Goal: Contribute content: Contribute content

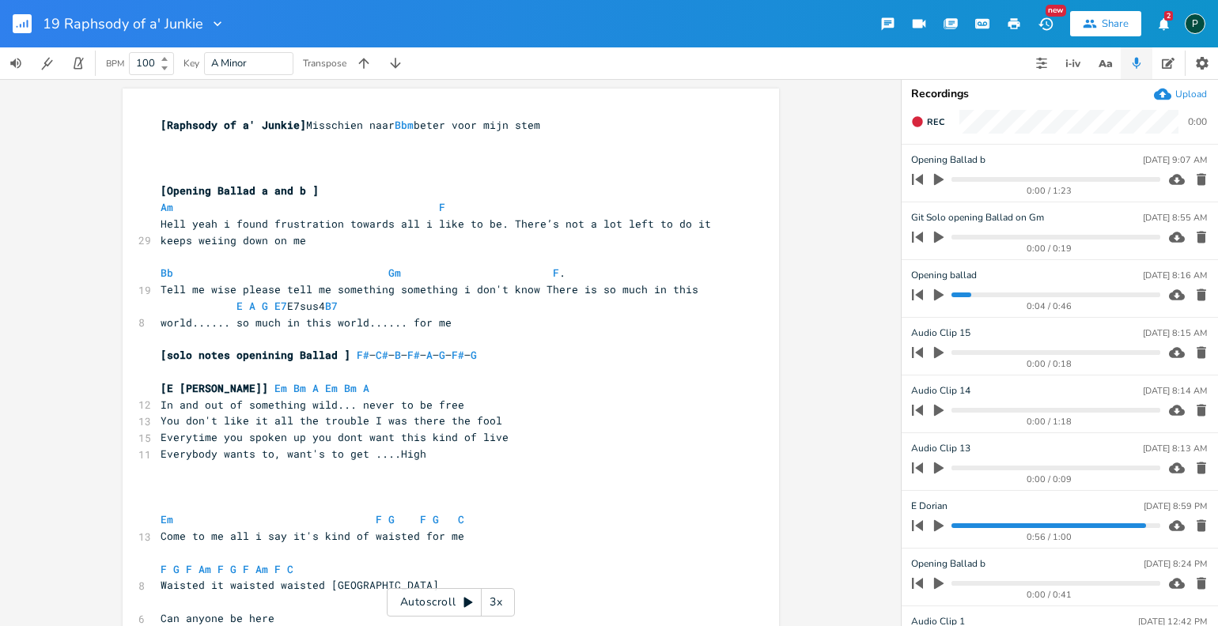
scroll to position [0, 20]
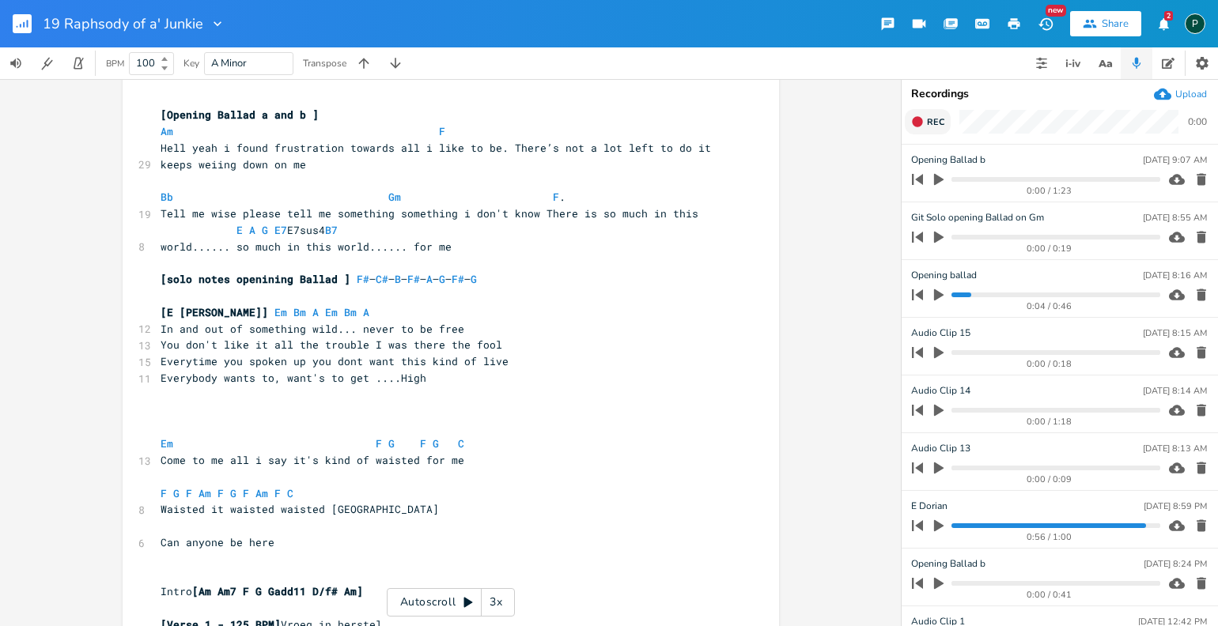
click at [933, 127] on span "Rec" at bounding box center [935, 122] width 17 height 12
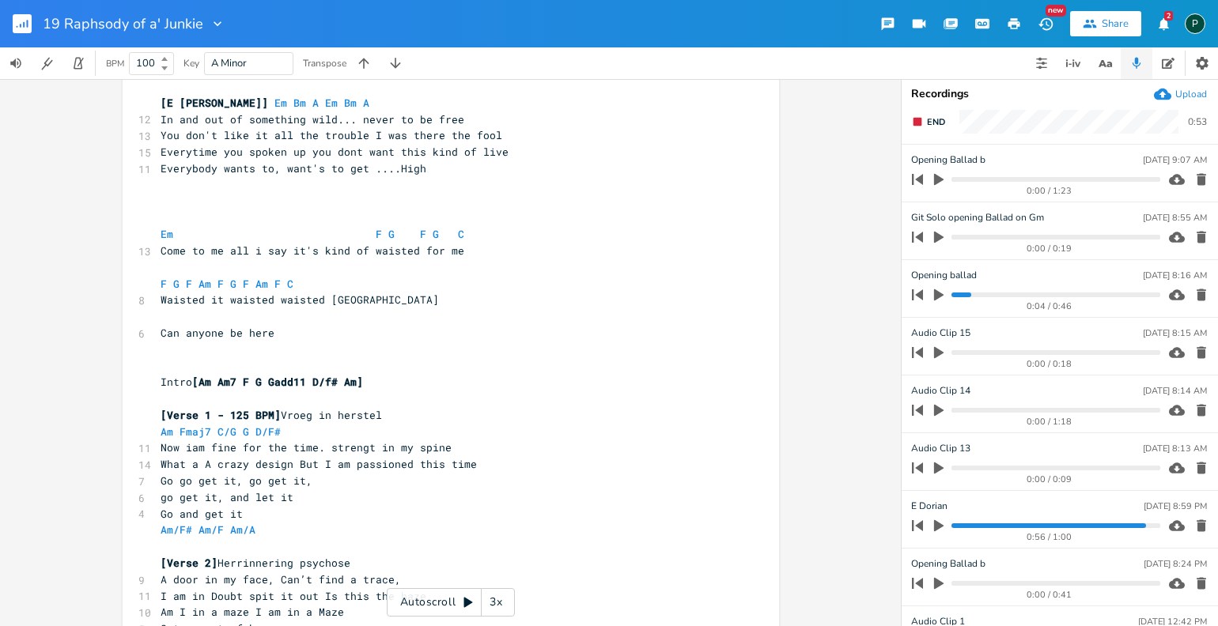
scroll to position [287, 0]
click at [914, 123] on rect "button" at bounding box center [918, 122] width 9 height 9
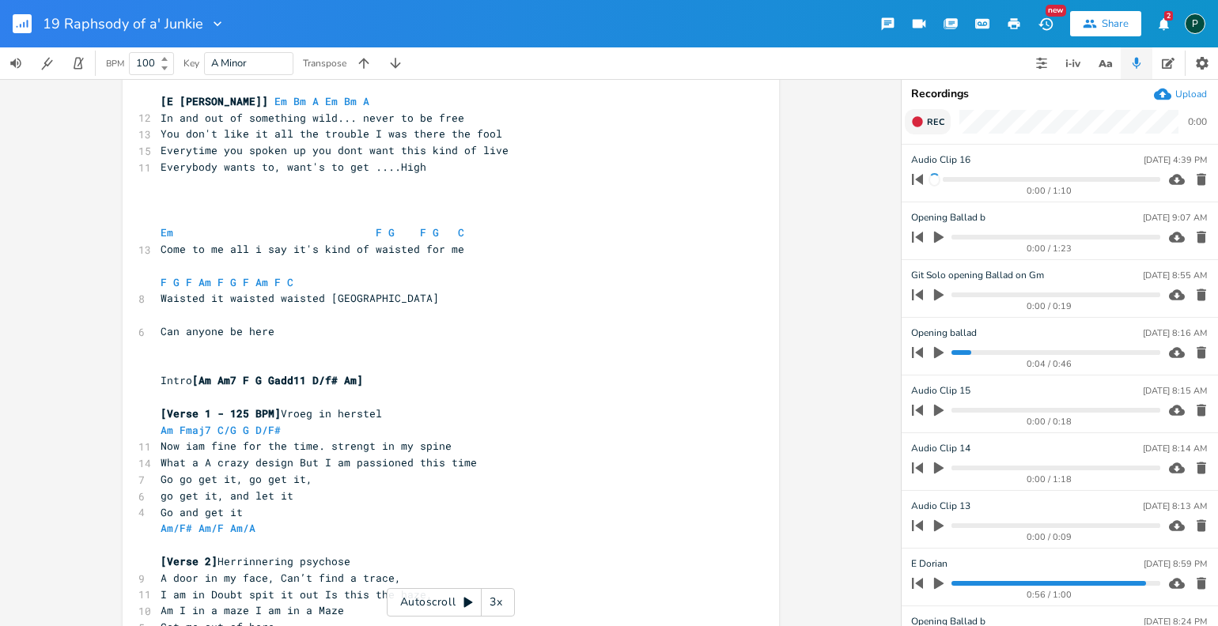
click at [998, 180] on progress at bounding box center [1051, 179] width 217 height 5
click at [936, 180] on icon "button" at bounding box center [938, 180] width 9 height 12
click at [982, 180] on progress at bounding box center [1056, 179] width 208 height 5
click at [977, 180] on progress at bounding box center [1056, 179] width 208 height 5
click at [943, 182] on icon "button" at bounding box center [938, 179] width 9 height 10
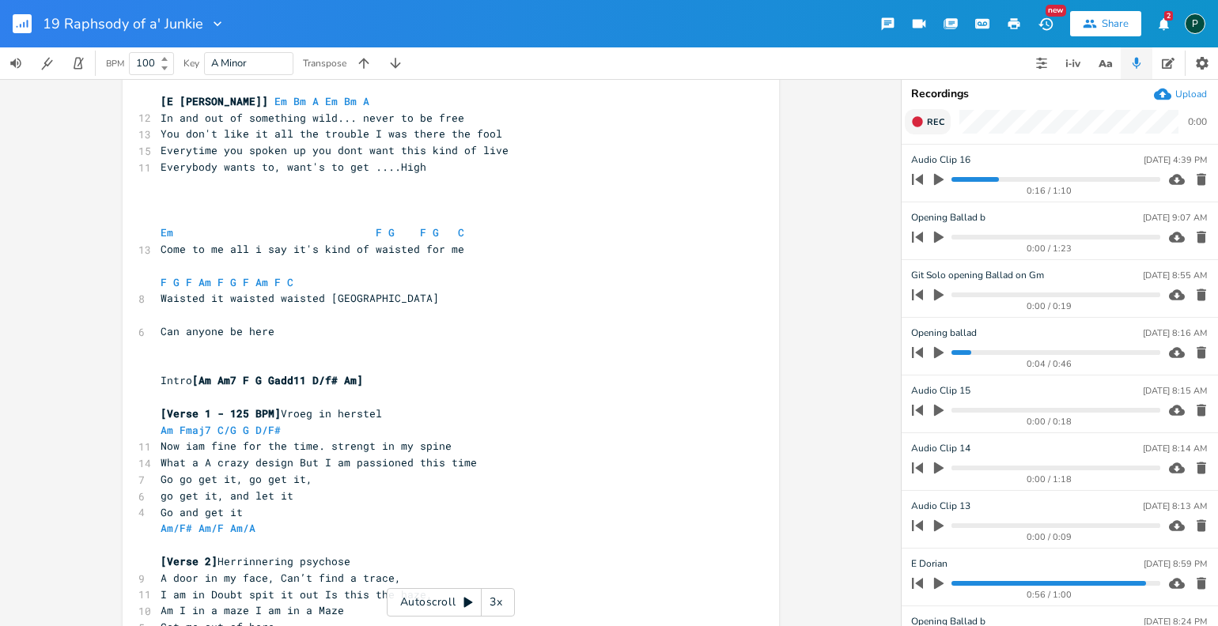
click at [943, 182] on icon "button" at bounding box center [939, 179] width 14 height 14
click at [957, 180] on progress at bounding box center [1056, 179] width 208 height 5
click at [936, 180] on icon "button" at bounding box center [938, 179] width 9 height 10
click at [936, 179] on icon "button" at bounding box center [938, 180] width 9 height 12
click at [955, 179] on progress at bounding box center [1056, 179] width 208 height 5
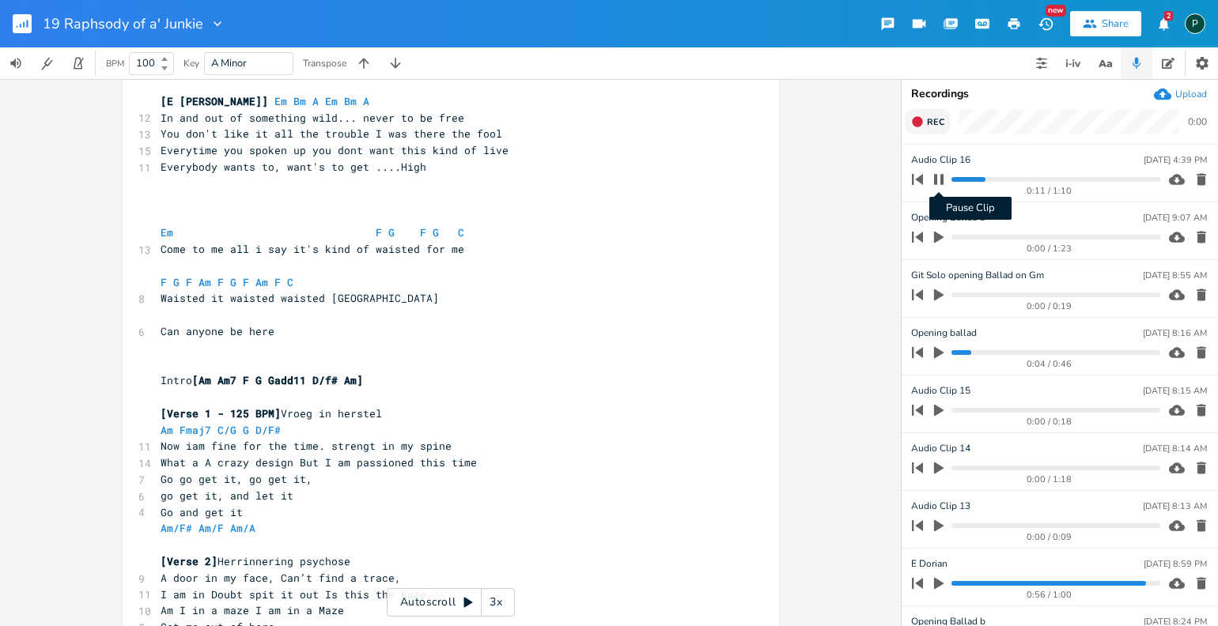
click at [938, 180] on icon "button" at bounding box center [939, 179] width 13 height 13
click at [938, 179] on icon "button" at bounding box center [938, 180] width 9 height 12
click at [938, 179] on icon "button" at bounding box center [939, 179] width 13 height 13
click at [938, 179] on icon "button" at bounding box center [938, 180] width 9 height 12
click at [1059, 182] on div "0:47 / 1:10" at bounding box center [1033, 179] width 254 height 25
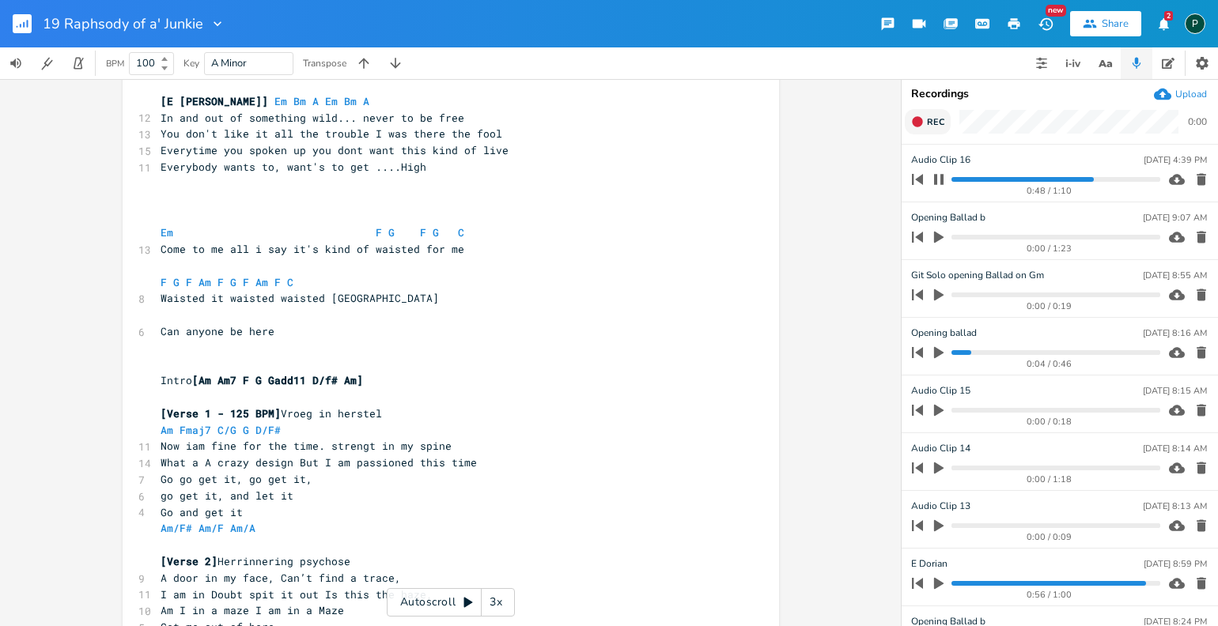
click at [1060, 180] on progress at bounding box center [1056, 179] width 208 height 5
click at [1050, 180] on progress at bounding box center [1056, 179] width 208 height 5
click at [940, 176] on icon "button" at bounding box center [939, 179] width 13 height 13
click at [942, 180] on icon "button" at bounding box center [938, 180] width 9 height 12
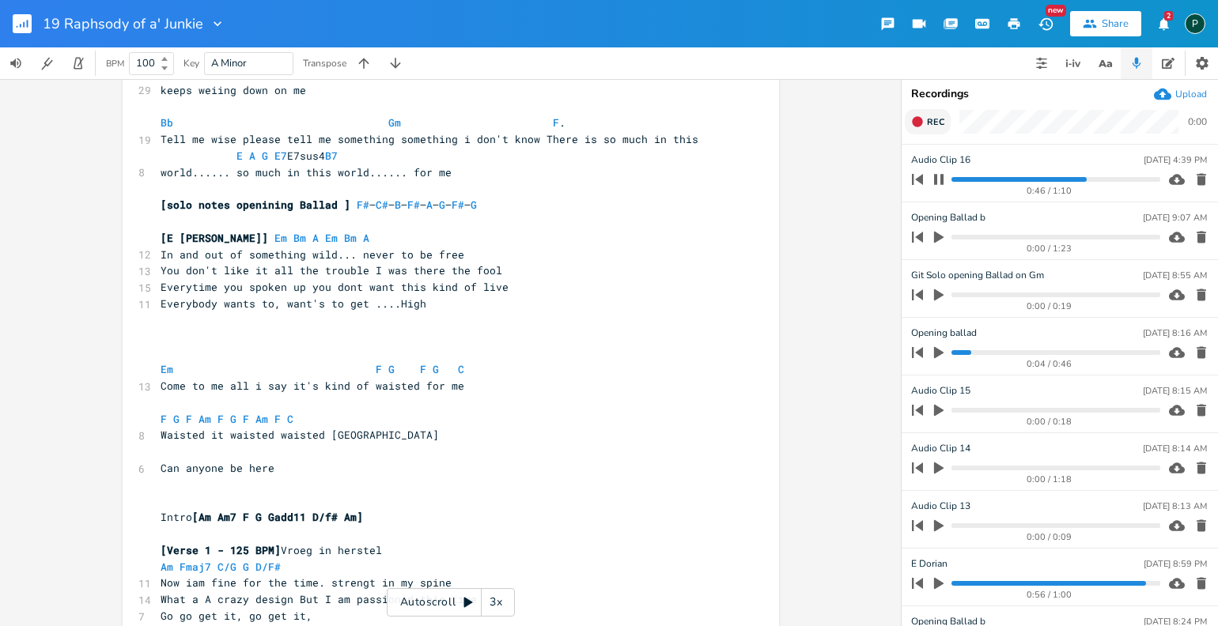
scroll to position [0, 0]
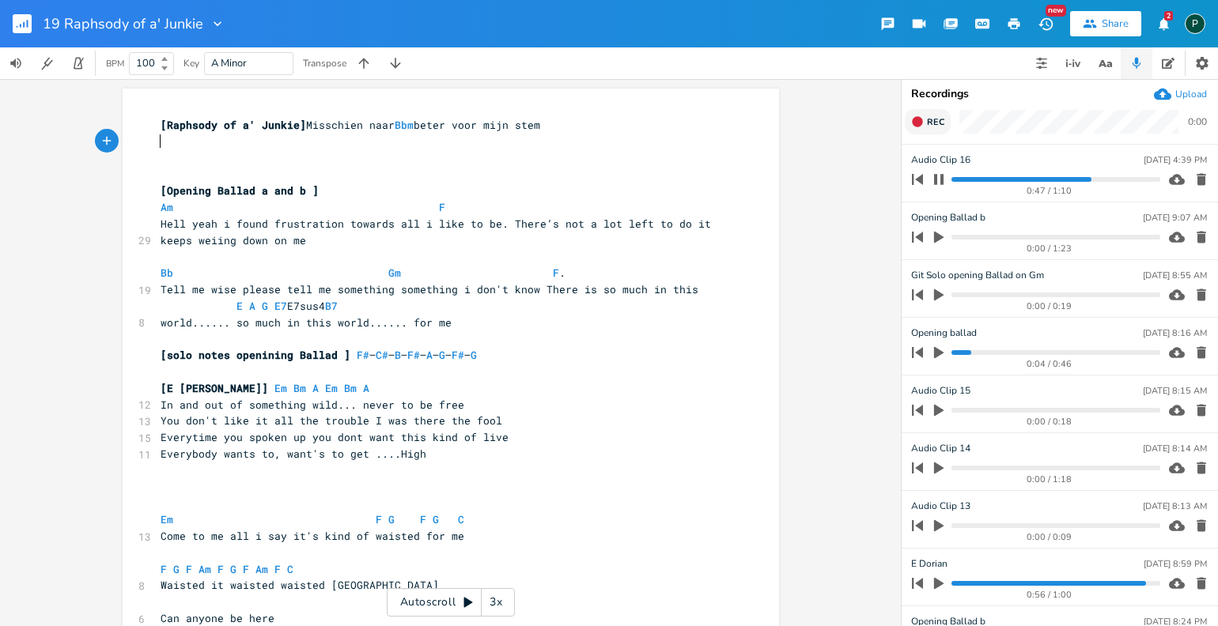
click at [169, 146] on pre "​" at bounding box center [442, 142] width 571 height 17
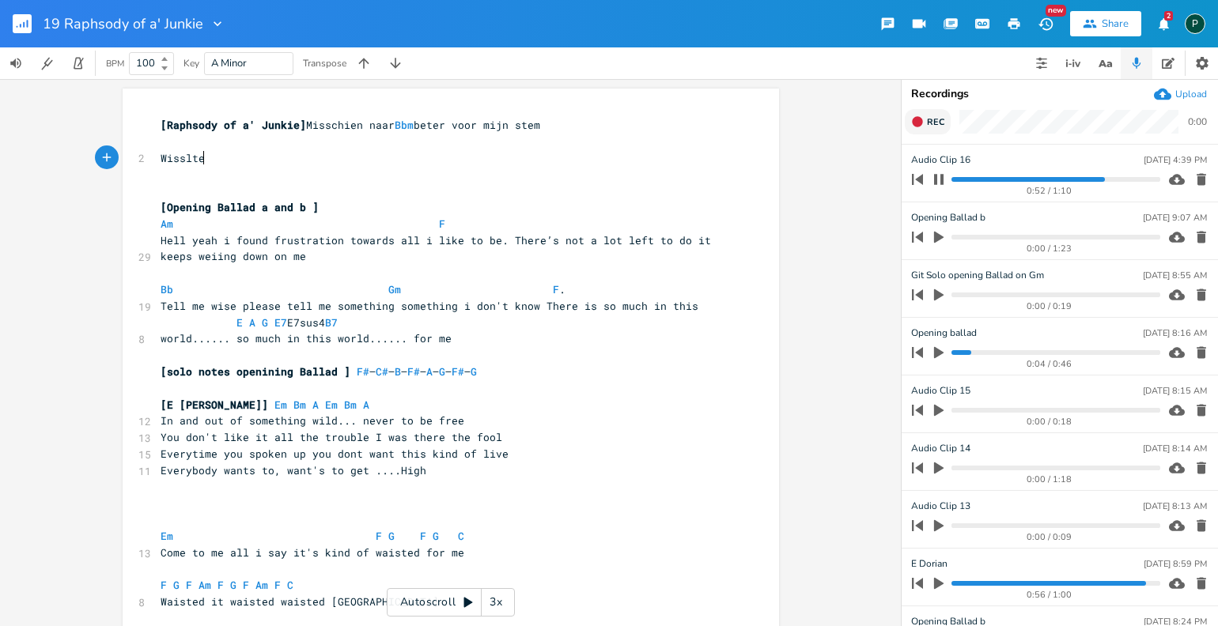
type textarea "Wisslte"
type textarea "tle part"
click at [937, 180] on icon "button" at bounding box center [939, 179] width 13 height 13
click at [940, 184] on icon "button" at bounding box center [939, 179] width 14 height 14
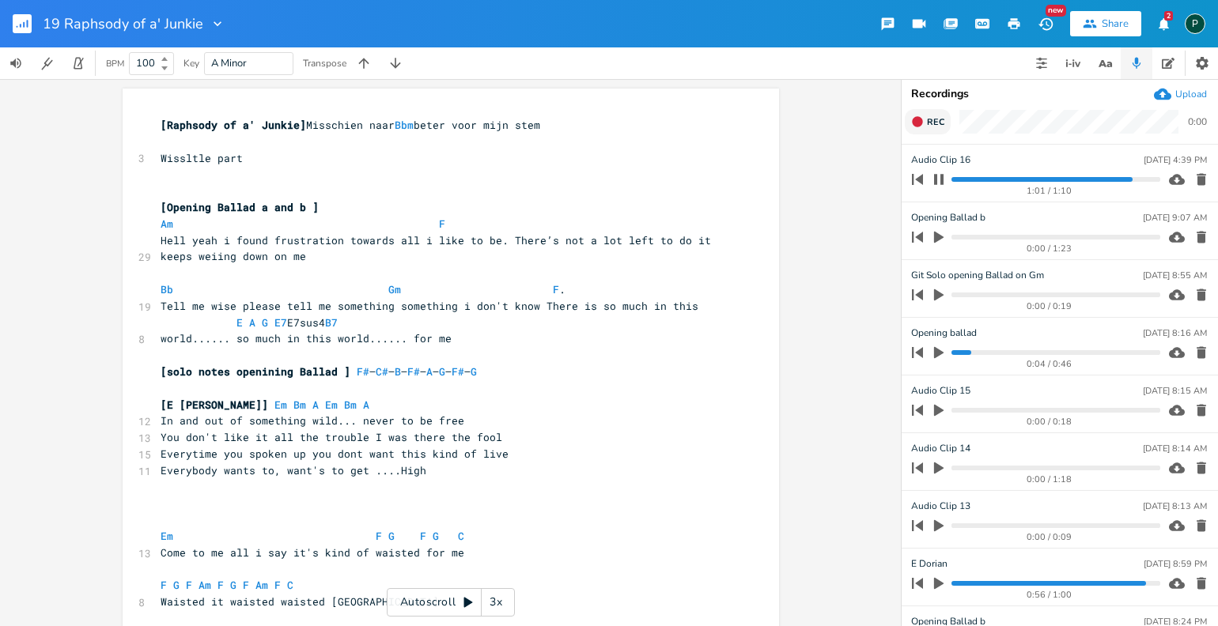
click at [1084, 180] on progress at bounding box center [1056, 179] width 208 height 5
click at [1077, 180] on progress at bounding box center [1056, 179] width 208 height 5
click at [1068, 180] on progress at bounding box center [1056, 179] width 208 height 5
click at [1058, 180] on progress at bounding box center [1056, 179] width 208 height 5
click at [947, 177] on button "button" at bounding box center [939, 179] width 21 height 25
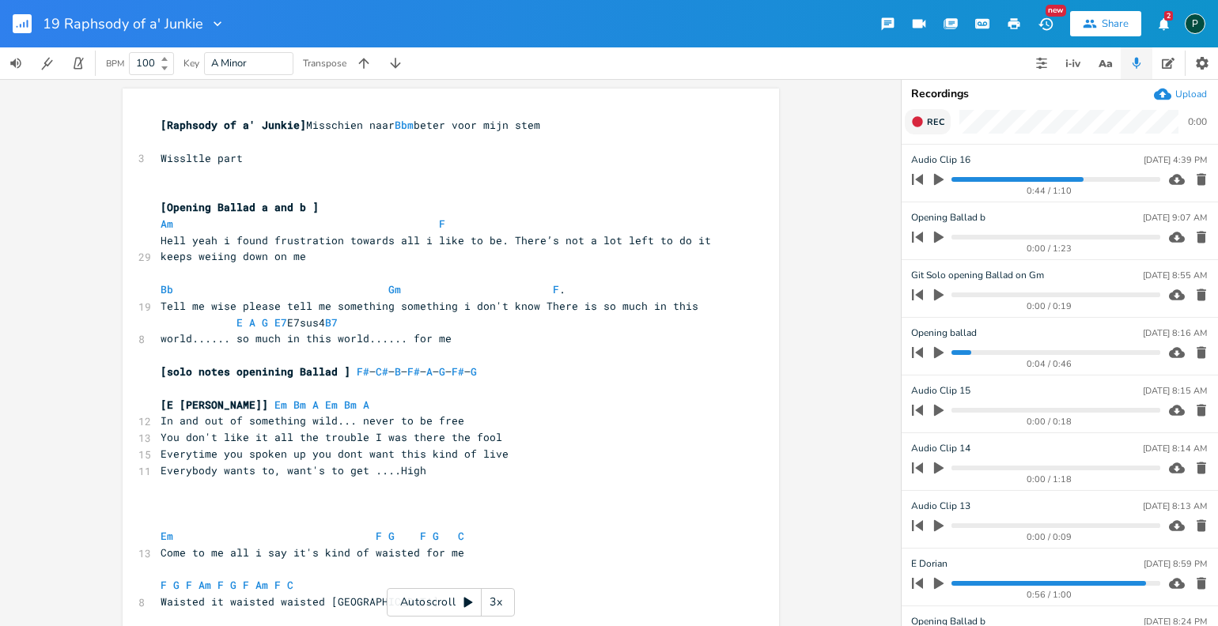
click at [947, 177] on button "button" at bounding box center [939, 179] width 21 height 25
click at [942, 180] on icon "button" at bounding box center [938, 179] width 9 height 10
click at [240, 156] on span "Wissltle part" at bounding box center [202, 158] width 82 height 14
click at [183, 175] on pre "​" at bounding box center [442, 174] width 571 height 17
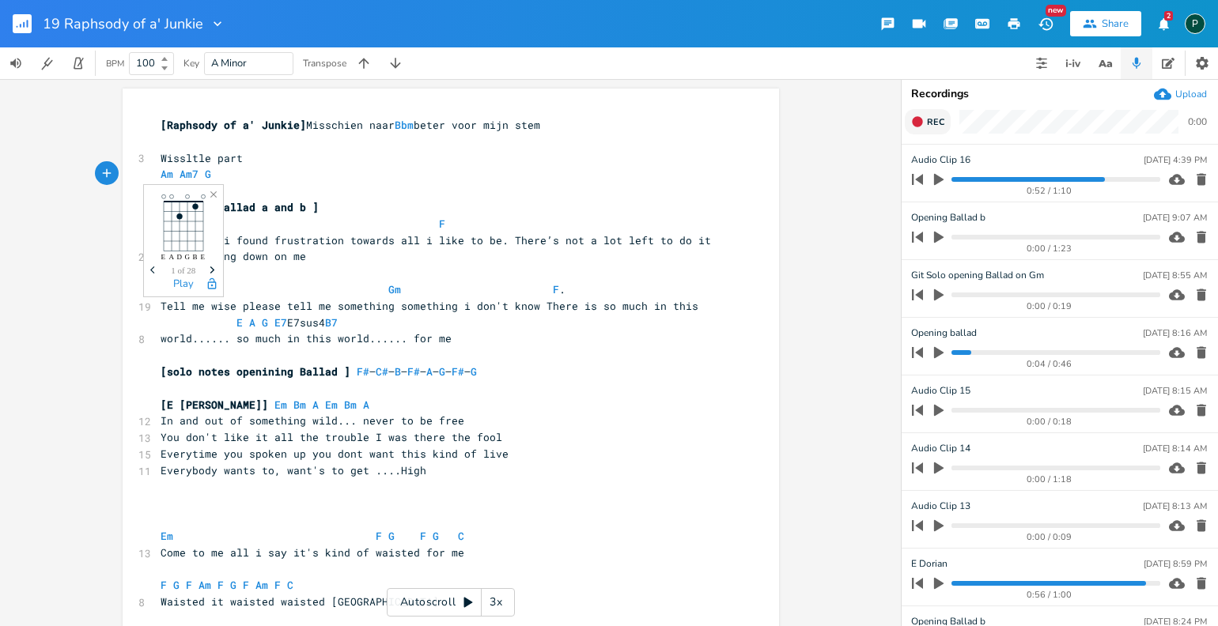
type textarea "Am Am7 G"
click at [937, 181] on icon "button" at bounding box center [938, 180] width 9 height 12
click at [937, 181] on icon "button" at bounding box center [939, 179] width 13 height 13
click at [937, 181] on icon "button" at bounding box center [938, 180] width 9 height 12
click at [937, 181] on icon "button" at bounding box center [939, 179] width 13 height 13
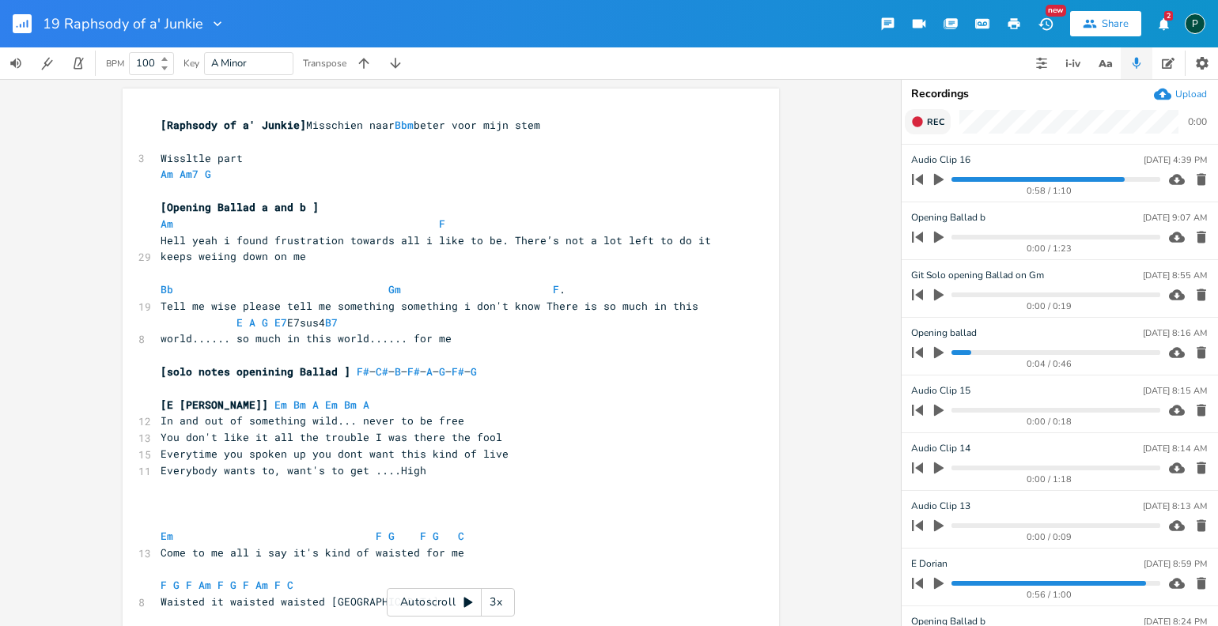
click at [937, 181] on icon "button" at bounding box center [938, 180] width 9 height 12
click at [1069, 180] on progress at bounding box center [1056, 179] width 208 height 5
click at [943, 180] on icon "button" at bounding box center [939, 179] width 14 height 14
click at [1061, 178] on progress at bounding box center [1056, 179] width 208 height 5
click at [1055, 178] on progress at bounding box center [1056, 179] width 208 height 5
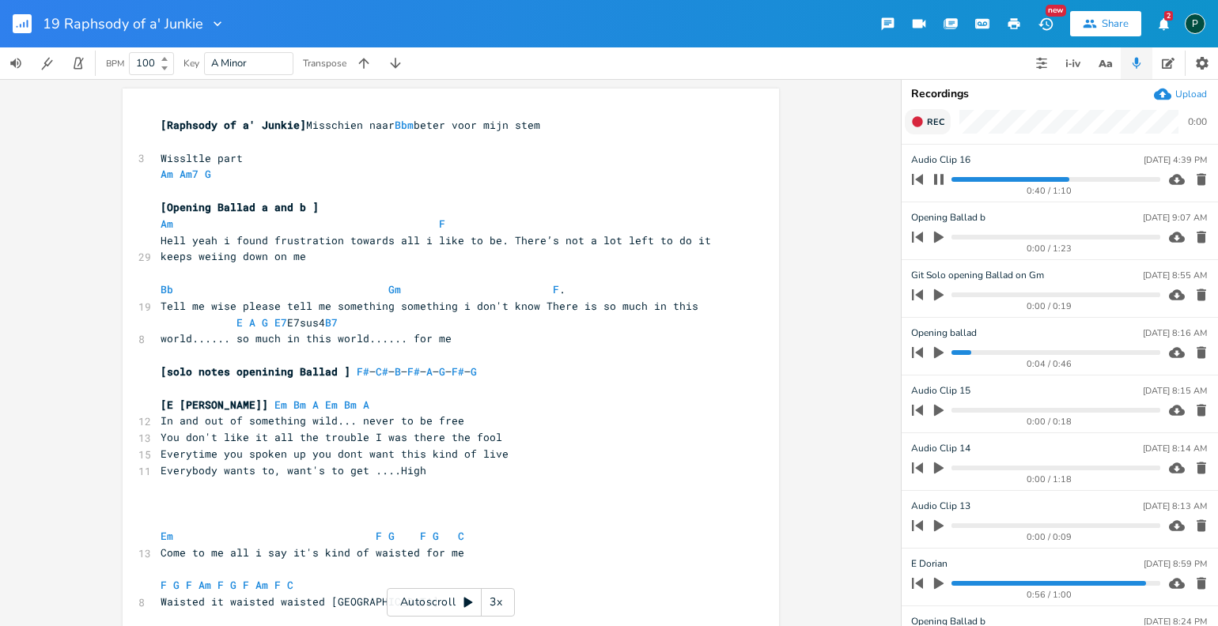
click at [1042, 180] on progress at bounding box center [1056, 179] width 208 height 5
click at [941, 183] on icon "button" at bounding box center [938, 179] width 9 height 10
click at [944, 178] on icon "button" at bounding box center [939, 179] width 14 height 14
click at [938, 179] on icon "button" at bounding box center [939, 179] width 13 height 13
click at [928, 126] on span "Rec" at bounding box center [935, 122] width 17 height 12
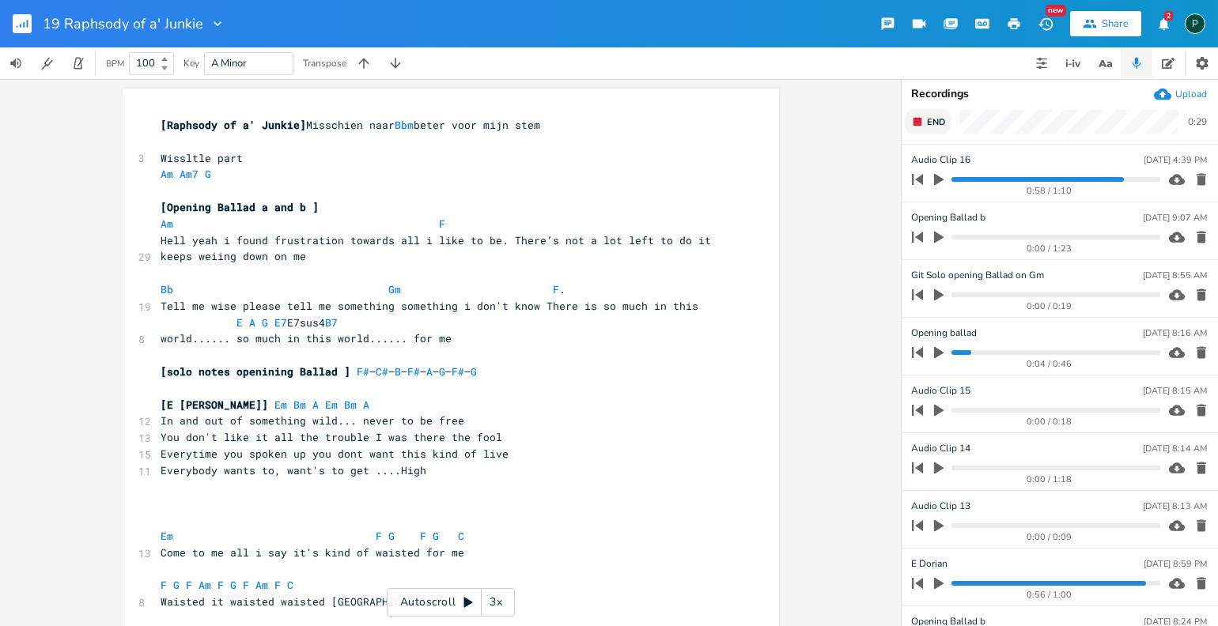
click at [928, 126] on span "End" at bounding box center [936, 122] width 18 height 12
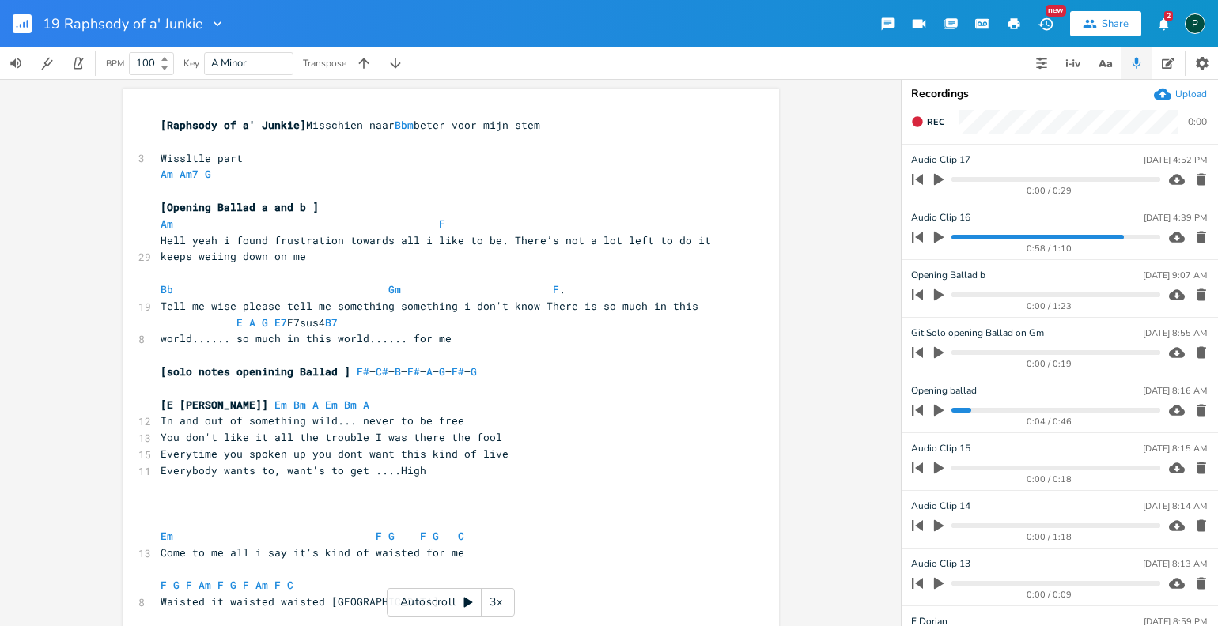
click at [935, 174] on icon "button" at bounding box center [938, 180] width 9 height 12
click at [940, 179] on icon "button" at bounding box center [938, 179] width 9 height 10
click at [940, 179] on icon "button" at bounding box center [938, 180] width 9 height 12
click at [959, 182] on div "0:06 / 0:29" at bounding box center [1033, 179] width 254 height 25
click at [955, 180] on progress at bounding box center [1056, 179] width 208 height 5
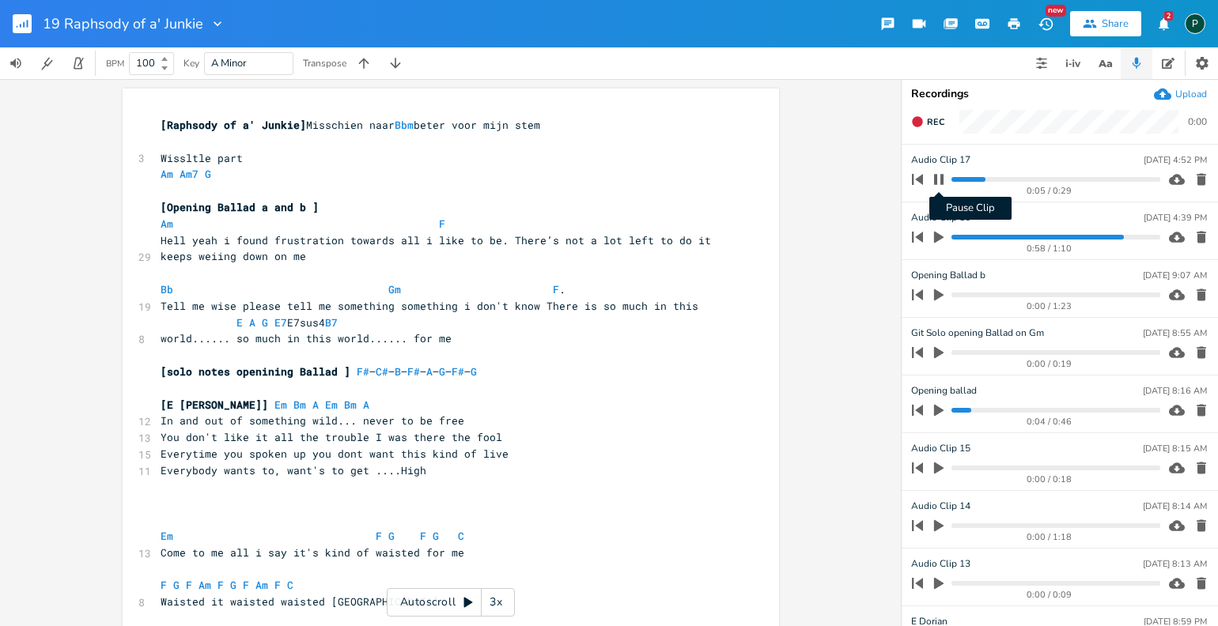
click at [939, 178] on icon "button" at bounding box center [939, 179] width 13 height 13
click at [939, 178] on icon "button" at bounding box center [938, 180] width 9 height 12
click at [939, 178] on icon "button" at bounding box center [939, 179] width 13 height 13
click at [939, 178] on icon "button" at bounding box center [938, 180] width 9 height 12
click at [939, 178] on icon "button" at bounding box center [939, 179] width 13 height 13
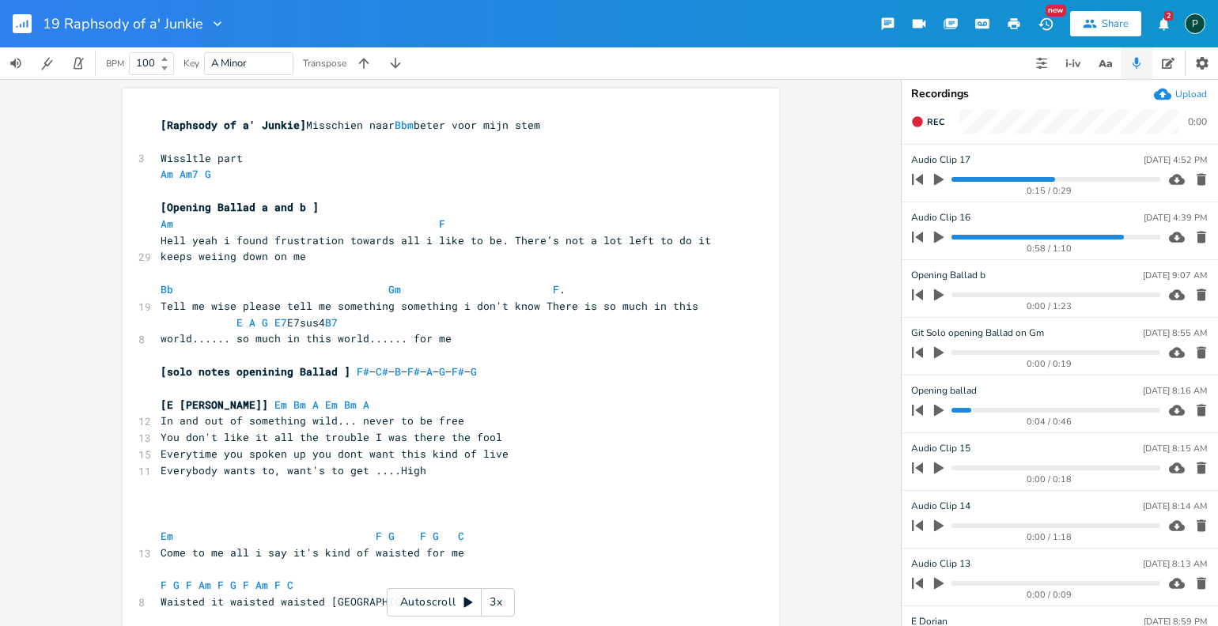
click at [936, 178] on icon "button" at bounding box center [938, 180] width 9 height 12
click at [936, 178] on icon "button" at bounding box center [938, 179] width 9 height 10
click at [936, 178] on icon "button" at bounding box center [938, 180] width 9 height 12
click at [936, 178] on icon "button" at bounding box center [938, 179] width 9 height 10
click at [1168, 98] on icon "button" at bounding box center [1162, 95] width 17 height 12
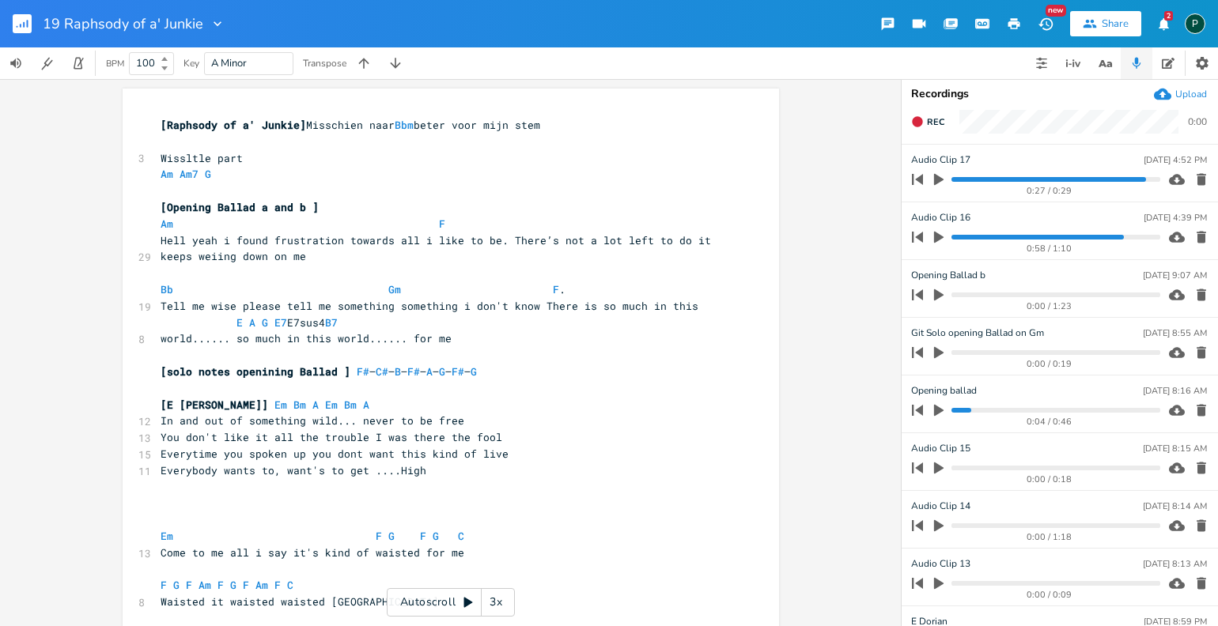
click at [1168, 98] on icon "button" at bounding box center [1162, 95] width 17 height 12
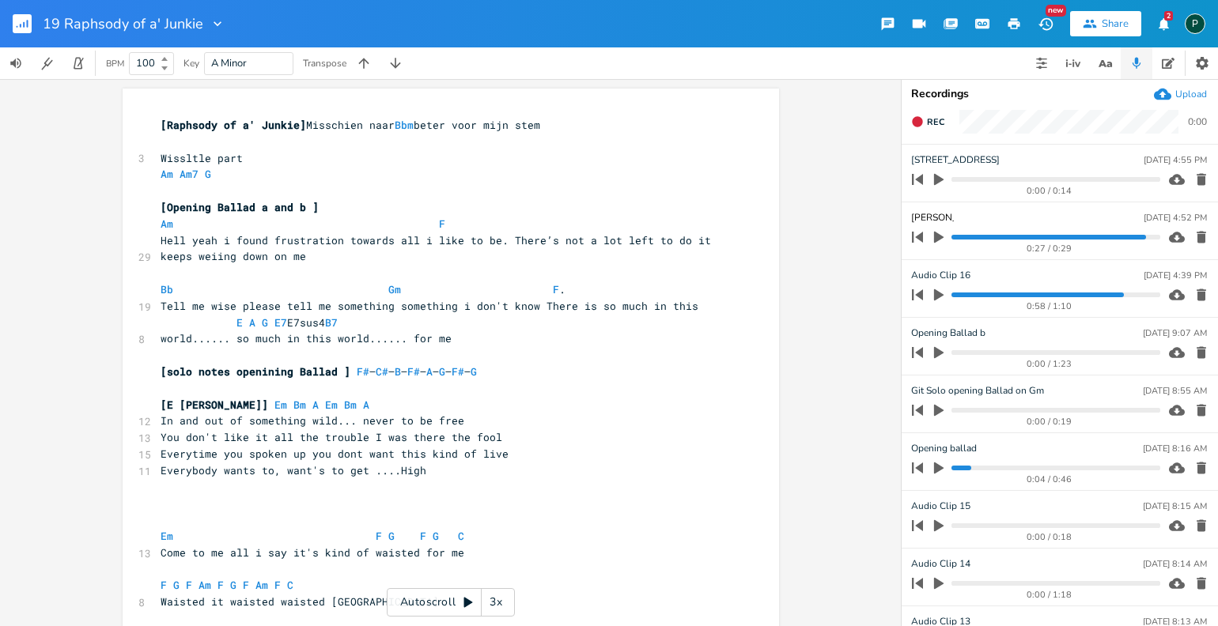
type input "[PERSON_NAME] [PERSON_NAME] 1"
type input "[PERSON_NAME] [PERSON_NAME] 2"
click at [935, 240] on icon "button" at bounding box center [938, 238] width 9 height 12
click at [954, 238] on progress at bounding box center [1056, 237] width 208 height 5
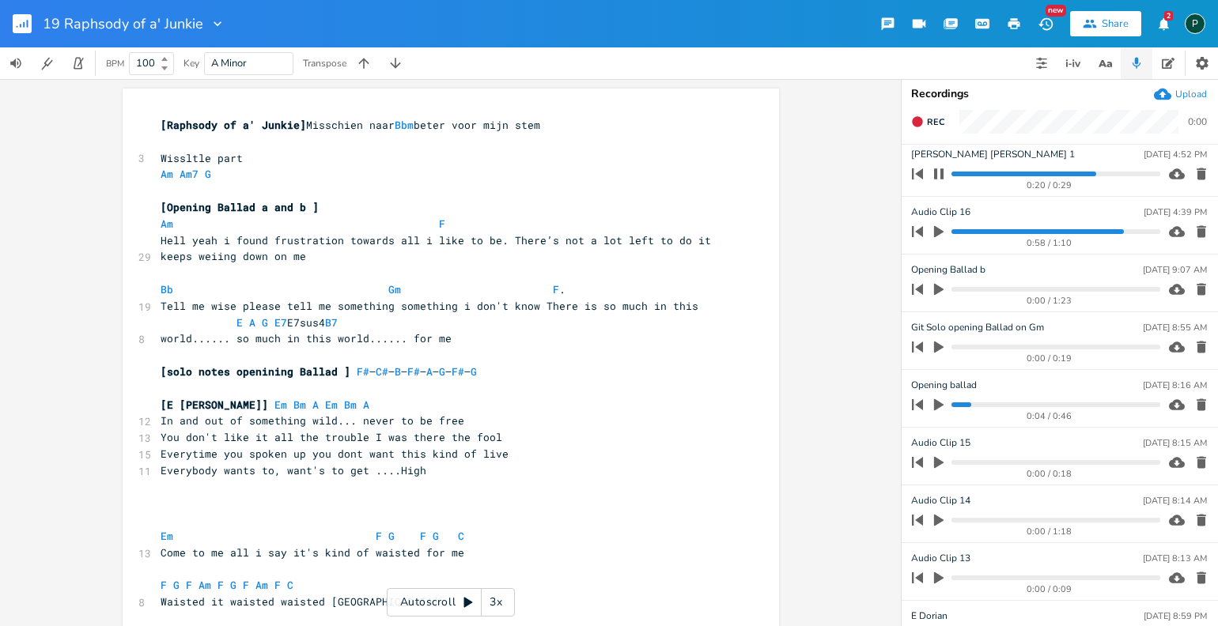
scroll to position [0, 0]
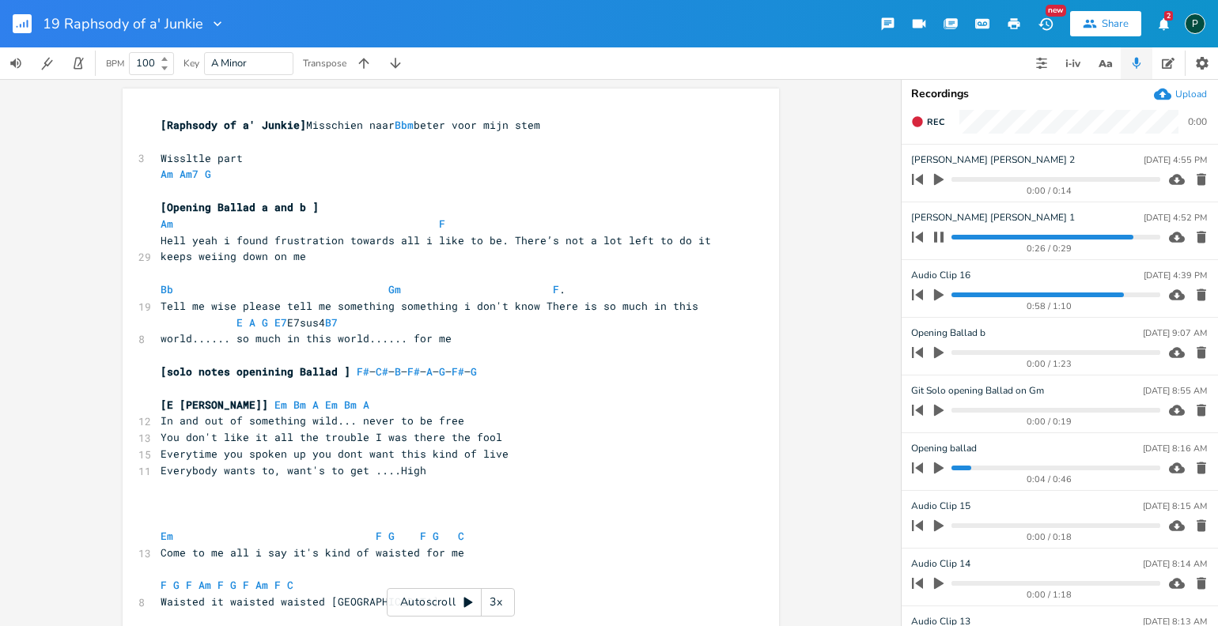
click at [940, 234] on icon "button" at bounding box center [939, 237] width 13 height 13
click at [953, 235] on progress at bounding box center [1056, 237] width 208 height 5
click at [938, 181] on icon "button" at bounding box center [938, 180] width 9 height 12
click at [938, 181] on icon "button" at bounding box center [939, 179] width 13 height 13
drag, startPoint x: 990, startPoint y: 177, endPoint x: 923, endPoint y: 177, distance: 67.2
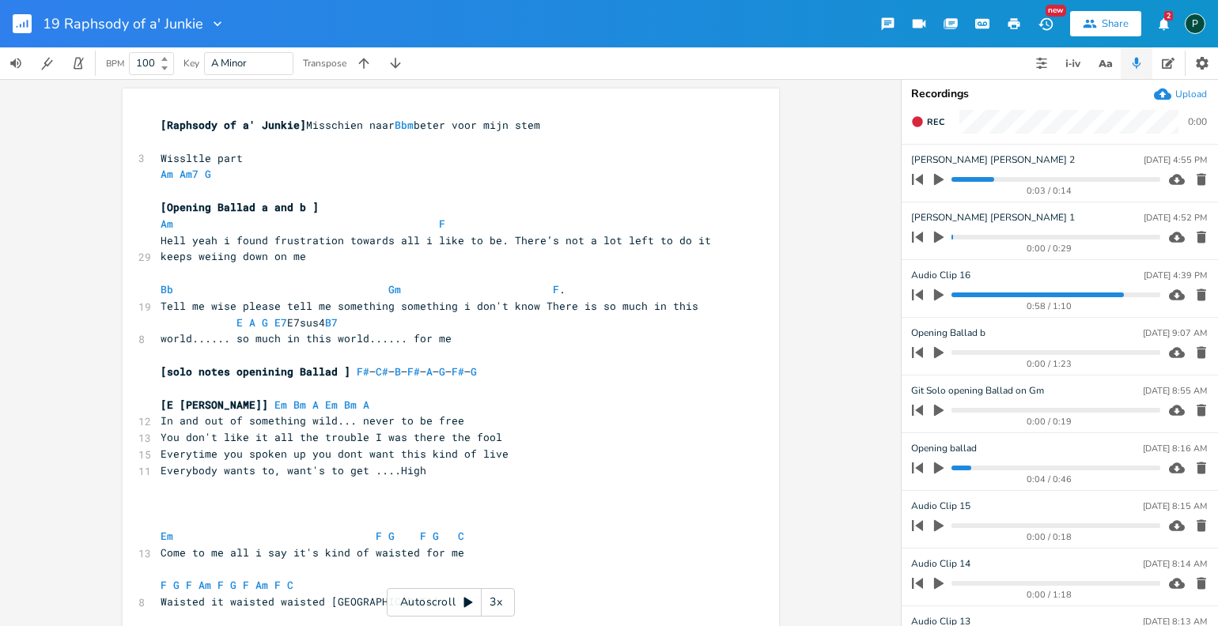
click at [923, 177] on div "0:03 / 0:14" at bounding box center [1033, 179] width 254 height 25
click at [956, 179] on progress at bounding box center [1056, 179] width 208 height 5
click at [955, 179] on progress at bounding box center [1056, 179] width 208 height 5
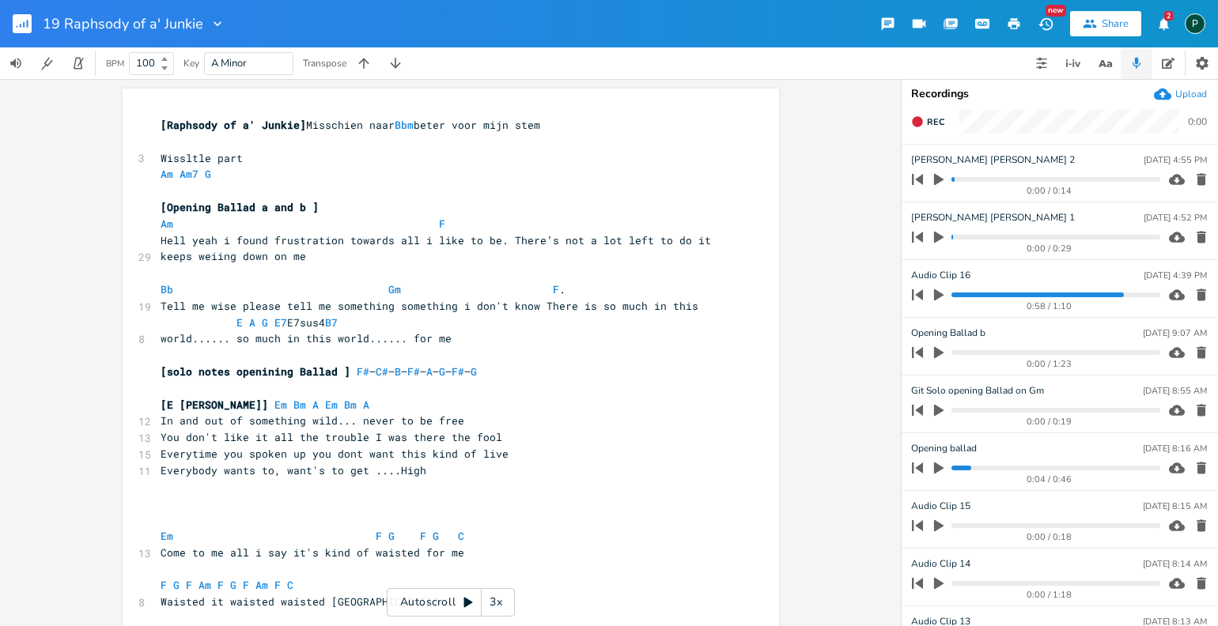
click at [952, 179] on progress at bounding box center [1056, 179] width 208 height 5
click at [925, 176] on icon "button" at bounding box center [917, 179] width 22 height 22
click at [931, 177] on button "button" at bounding box center [939, 179] width 21 height 25
click at [921, 233] on icon "button" at bounding box center [917, 237] width 11 height 11
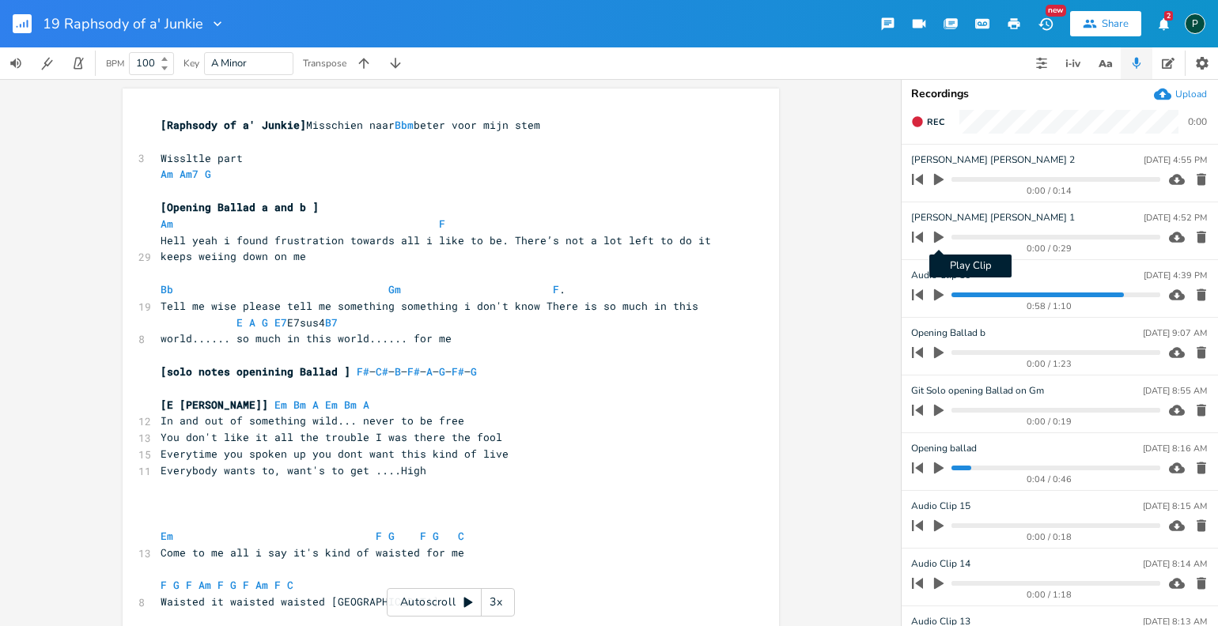
click at [934, 236] on icon "button" at bounding box center [938, 238] width 9 height 12
click at [1169, 99] on icon "button" at bounding box center [1162, 95] width 17 height 12
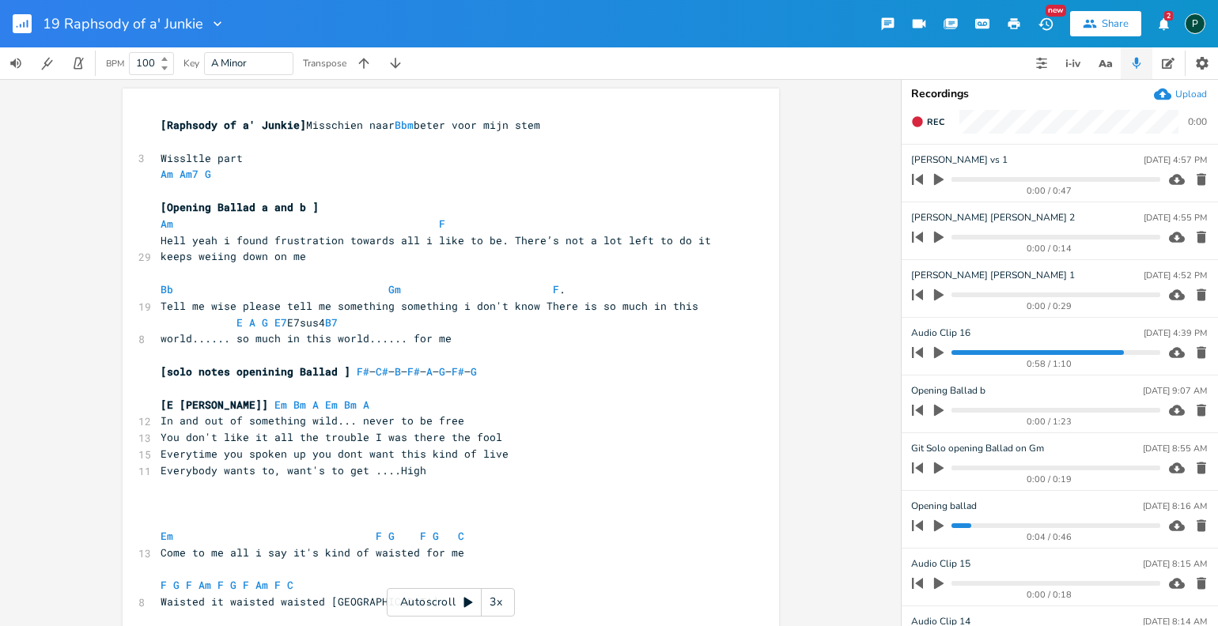
click at [937, 178] on icon "button" at bounding box center [938, 180] width 9 height 12
click at [940, 178] on icon "button" at bounding box center [938, 179] width 9 height 10
click at [1196, 237] on icon "button" at bounding box center [1202, 237] width 16 height 16
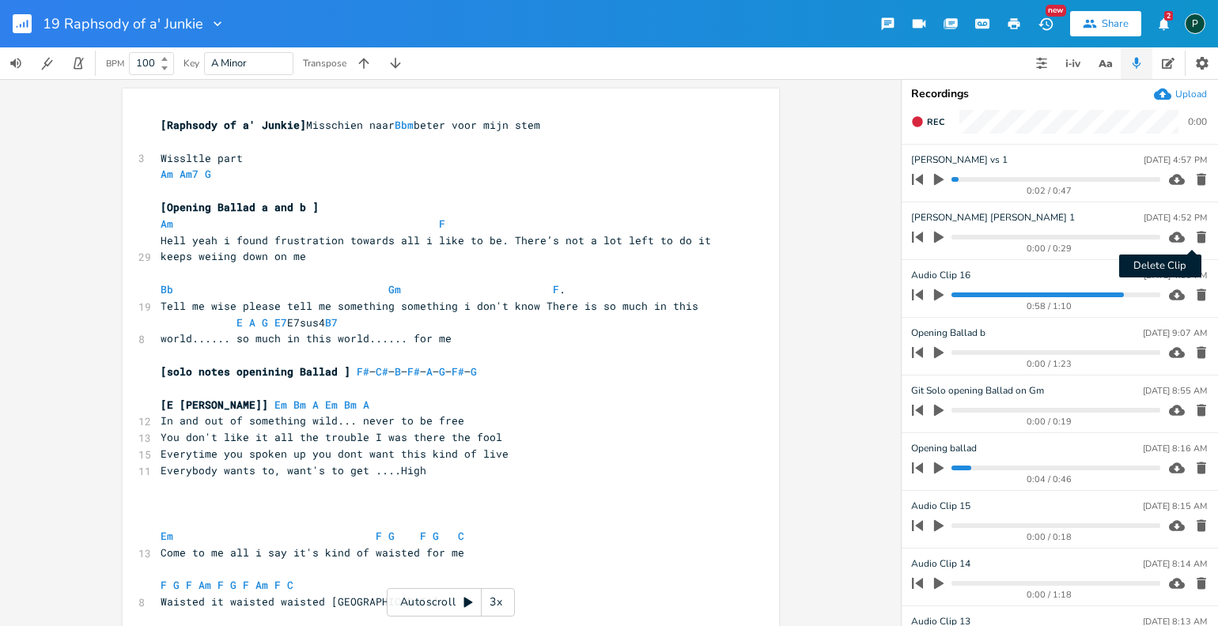
click at [1197, 236] on icon "button" at bounding box center [1201, 238] width 9 height 12
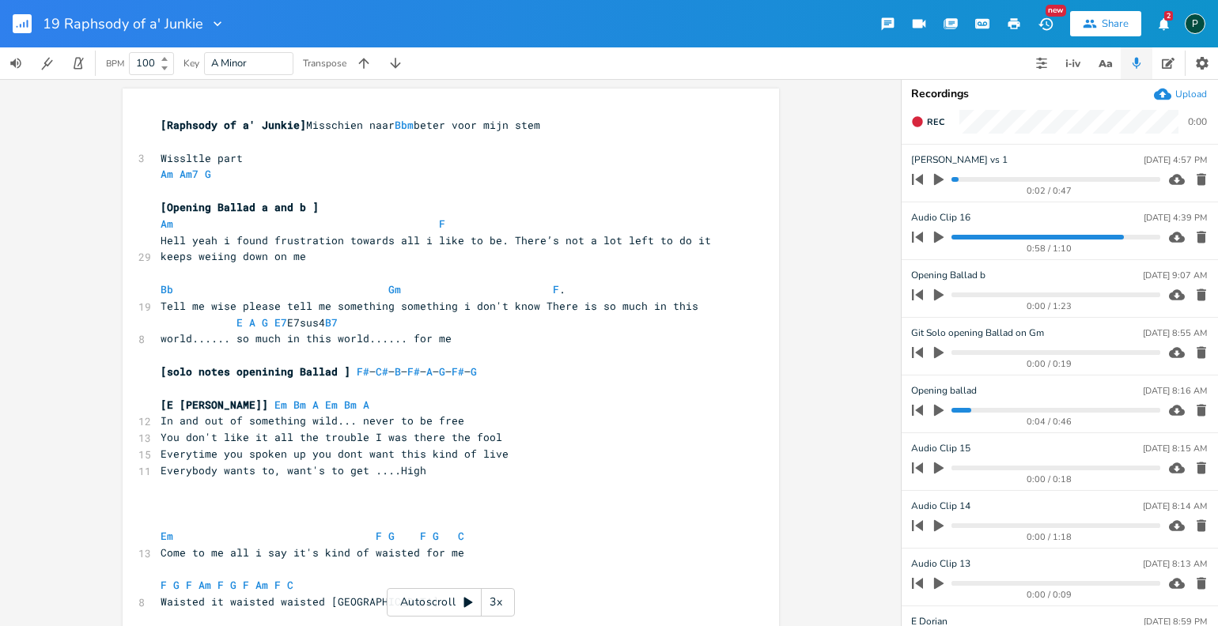
click at [229, 178] on pre "Am Am7 G" at bounding box center [442, 174] width 571 height 17
click at [196, 176] on span "Am Am7 G" at bounding box center [189, 174] width 57 height 14
type textarea "Fmaj7"
type textarea "D/F3"
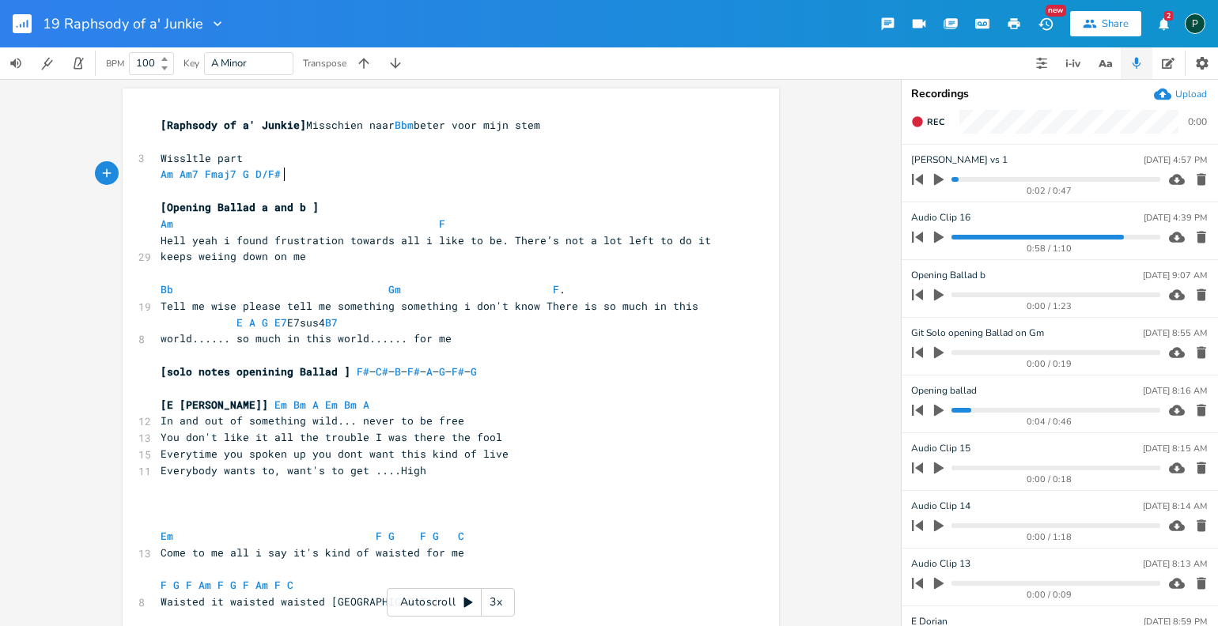
scroll to position [0, 8]
type textarea "# G"
click at [374, 164] on pre "Wissltle part" at bounding box center [442, 158] width 571 height 17
click at [238, 153] on span "Wissltle part" at bounding box center [202, 158] width 82 height 14
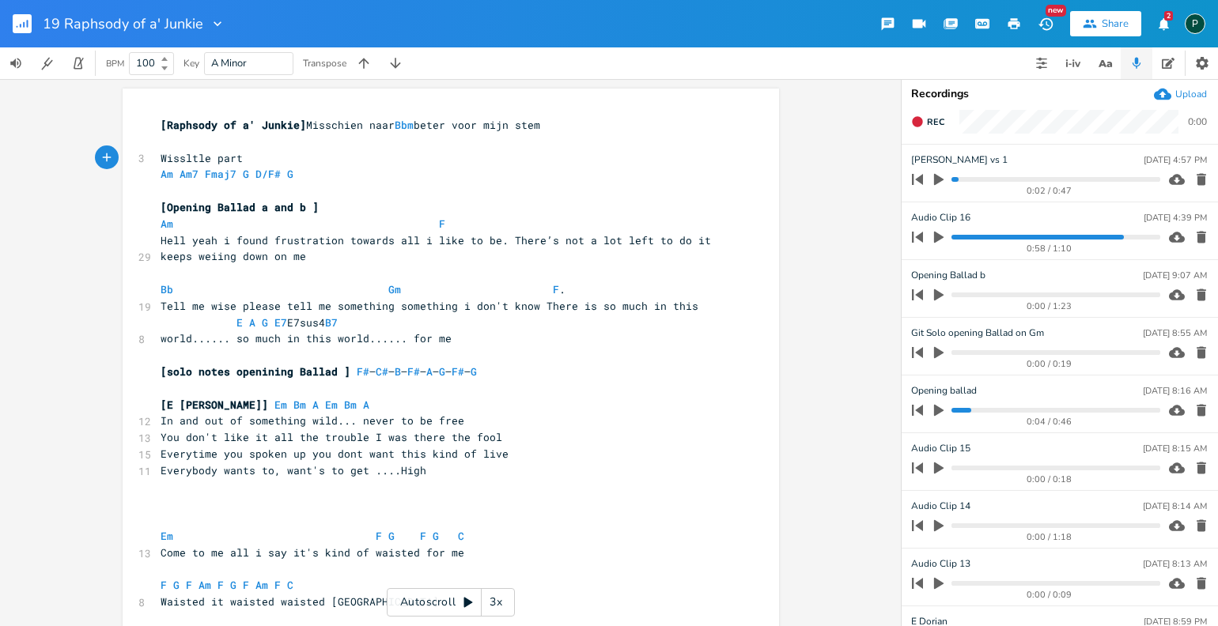
type textarea "]"
click at [161, 153] on span "Wissltle part]" at bounding box center [205, 158] width 89 height 14
type textarea "["
click at [243, 155] on span "[Wissltle part]" at bounding box center [208, 158] width 95 height 14
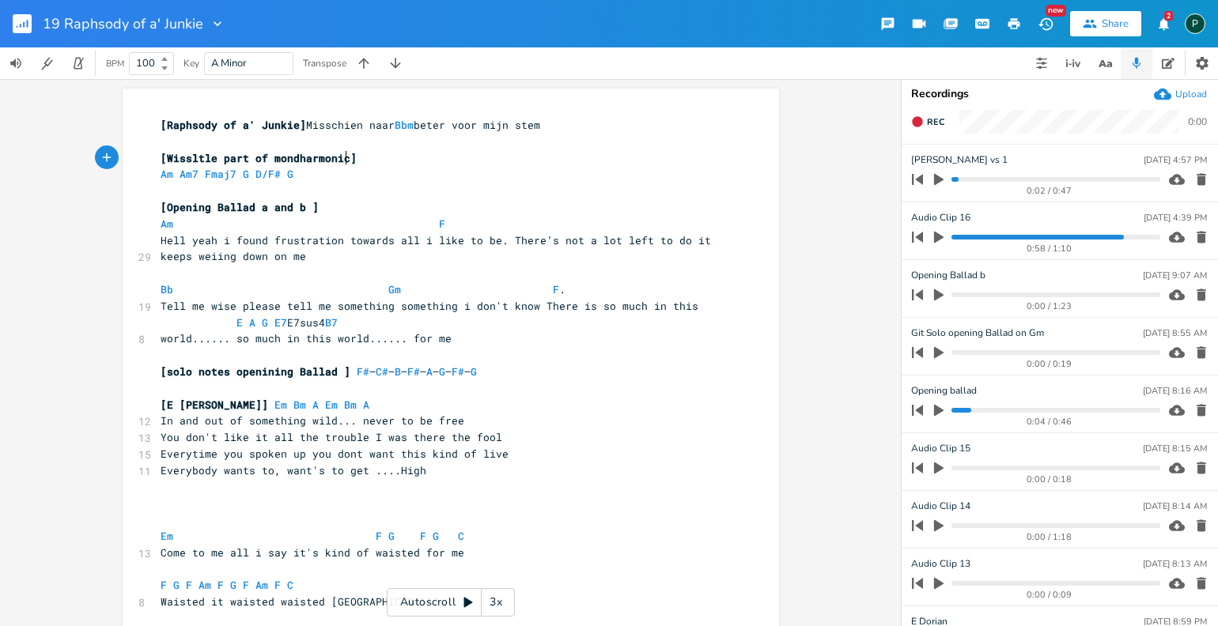
type textarea "of mondharmonica"
click at [379, 172] on pre "Am Am7 Fmaj7 G D/F# G" at bounding box center [442, 174] width 571 height 17
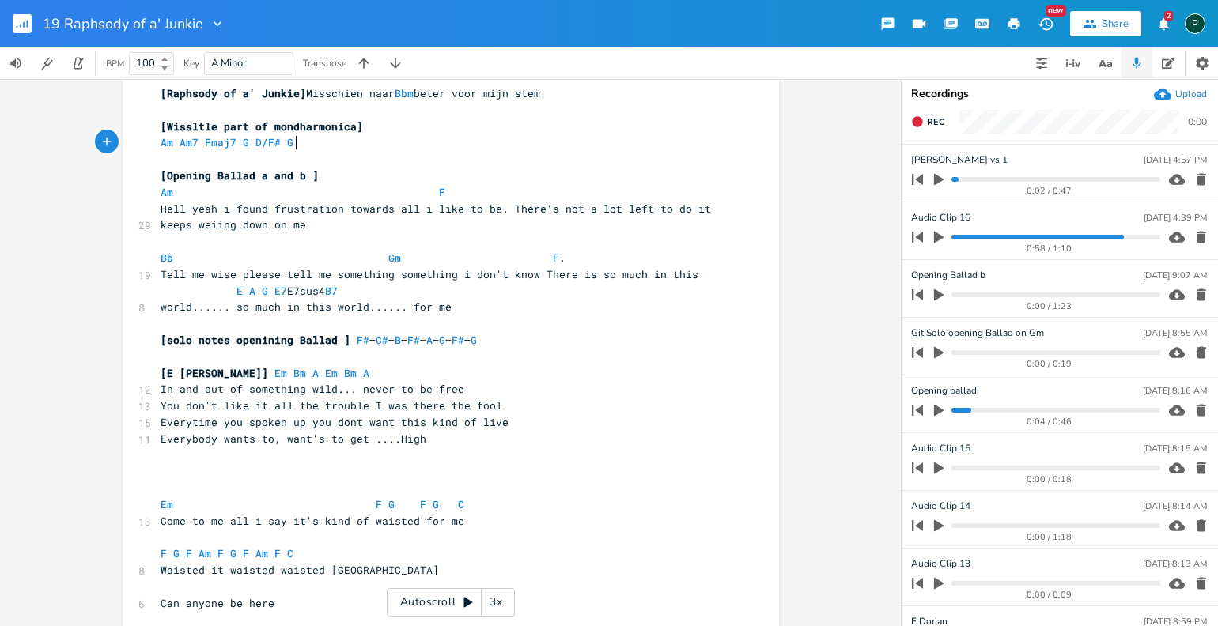
scroll to position [47, 0]
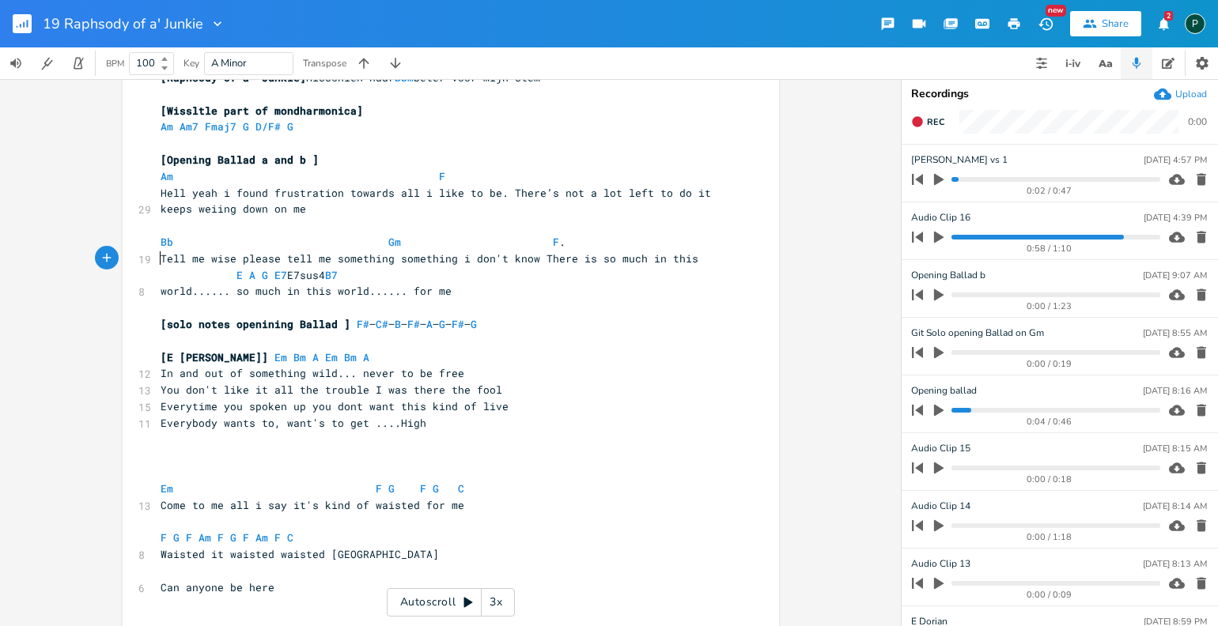
click at [161, 255] on span "Tell me wise please tell me something something i don't know There is so much i…" at bounding box center [430, 259] width 538 height 14
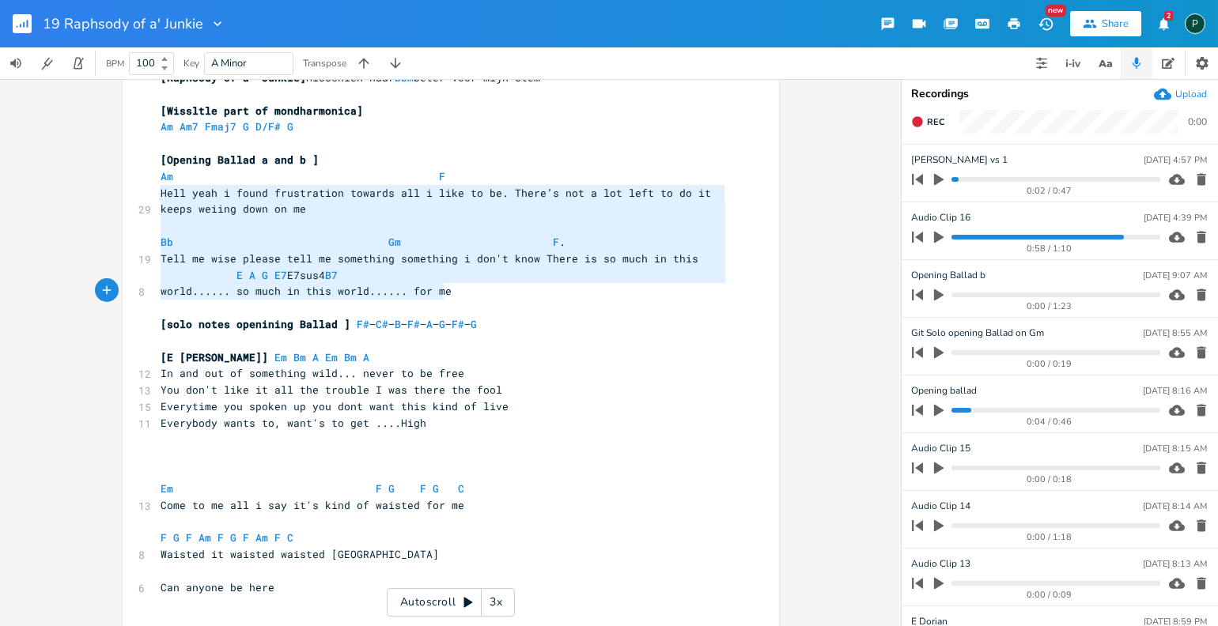
drag, startPoint x: 153, startPoint y: 190, endPoint x: 570, endPoint y: 294, distance: 429.7
type textarea "Hell yeah i found frustration towards all i like to be. There’s not a lot left …"
click at [362, 209] on pre "Hell yeah i found frustration towards all i like to be. There’s not a lot left …" at bounding box center [442, 201] width 571 height 33
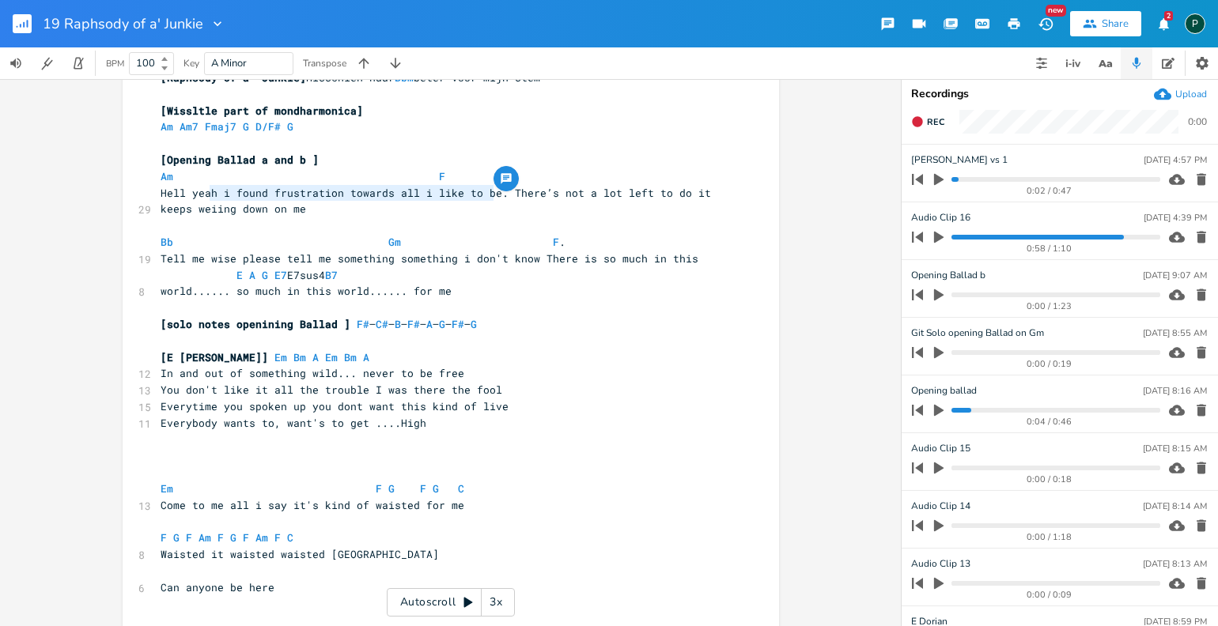
type textarea "i found frustration towards all i like to be"
drag, startPoint x: 487, startPoint y: 195, endPoint x: 219, endPoint y: 192, distance: 268.1
click at [219, 192] on span "Hell yeah i found frustration towards all i like to be. There’s not a lot left …" at bounding box center [439, 201] width 557 height 31
click at [447, 296] on pre "world...... so much in this world...... for me" at bounding box center [442, 291] width 571 height 17
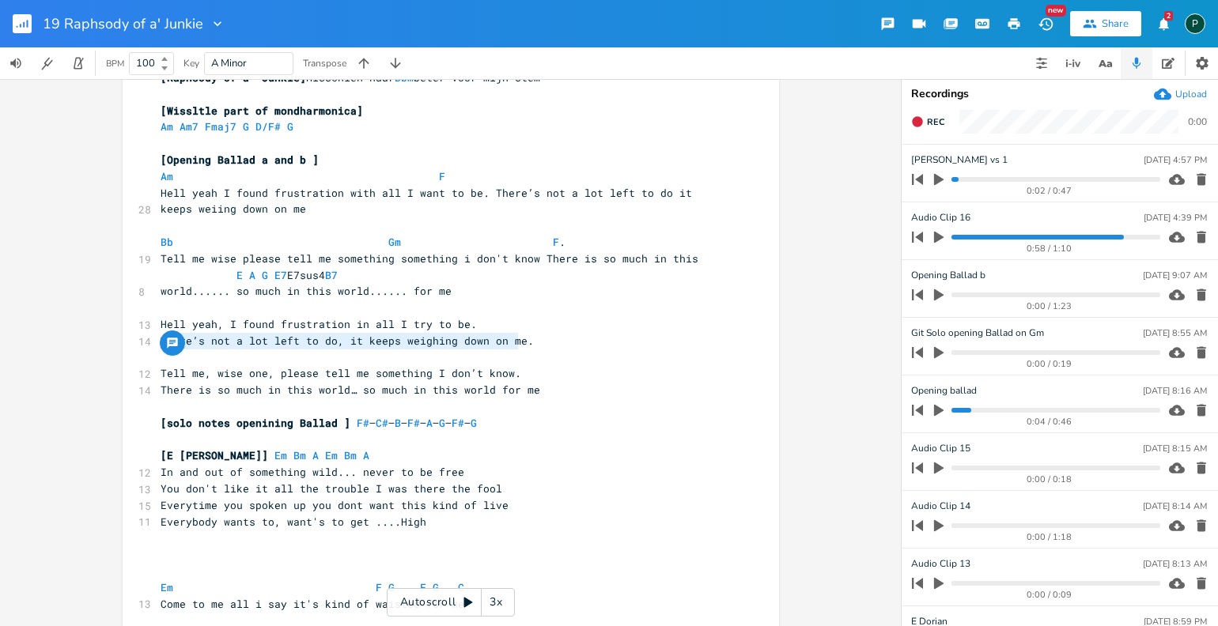
type textarea "here’s not a lot left to do, it keeps weighing down on me"
drag, startPoint x: 516, startPoint y: 339, endPoint x: 161, endPoint y: 342, distance: 355.2
click at [161, 342] on span "There’s not a lot left to do, it keeps weighing down on me." at bounding box center [347, 341] width 373 height 14
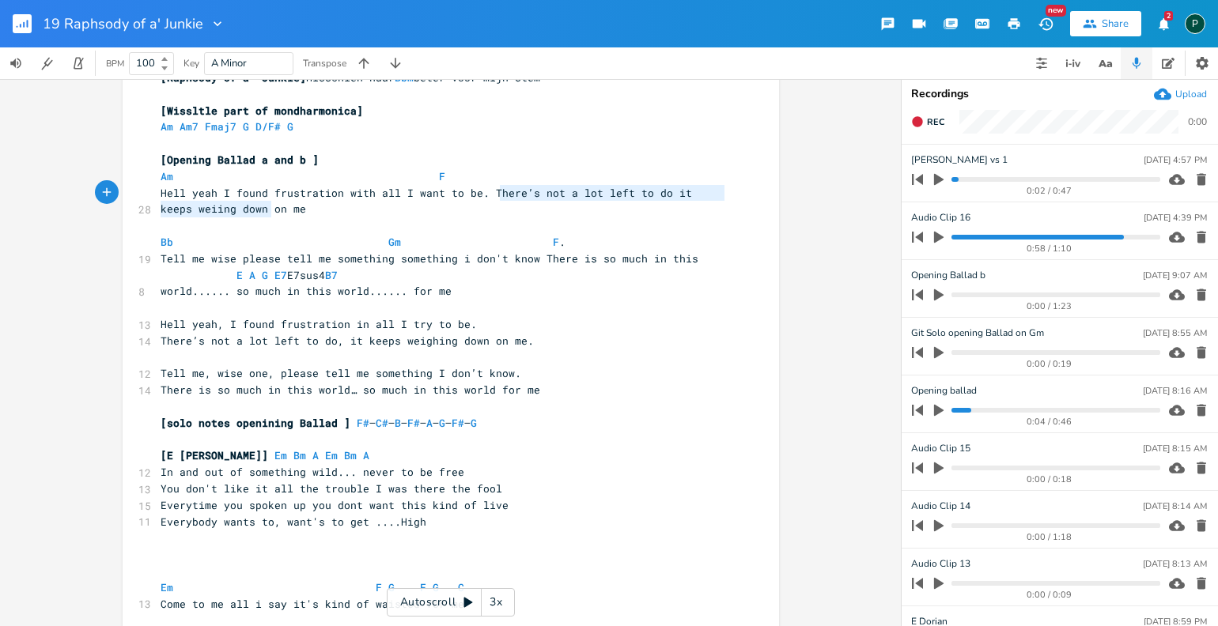
type textarea "e’s not a lot left to do it keeps weiing down on me"
type textarea "There’s not a lot left to do it keeps weiing down on me"
drag, startPoint x: 275, startPoint y: 211, endPoint x: 481, endPoint y: 191, distance: 206.7
click at [481, 191] on pre "Hell yeah I found frustration with all I want to be. There’s not a lot left to …" at bounding box center [442, 201] width 571 height 33
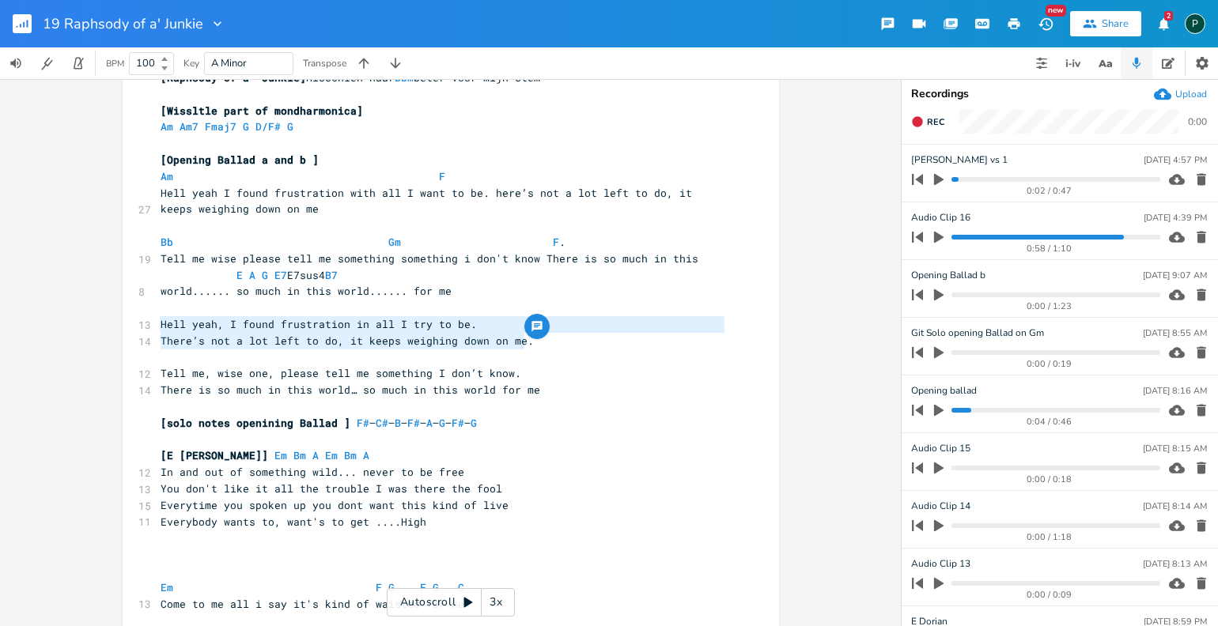
type textarea "There’s not a lot left to do, it keeps weighing down on me."
drag, startPoint x: 525, startPoint y: 339, endPoint x: 125, endPoint y: 336, distance: 400.2
type textarea "Hell yeah, I found frustration in all I try to be. There’s not a lot left to do…"
drag, startPoint x: 525, startPoint y: 347, endPoint x: 141, endPoint y: 319, distance: 385.5
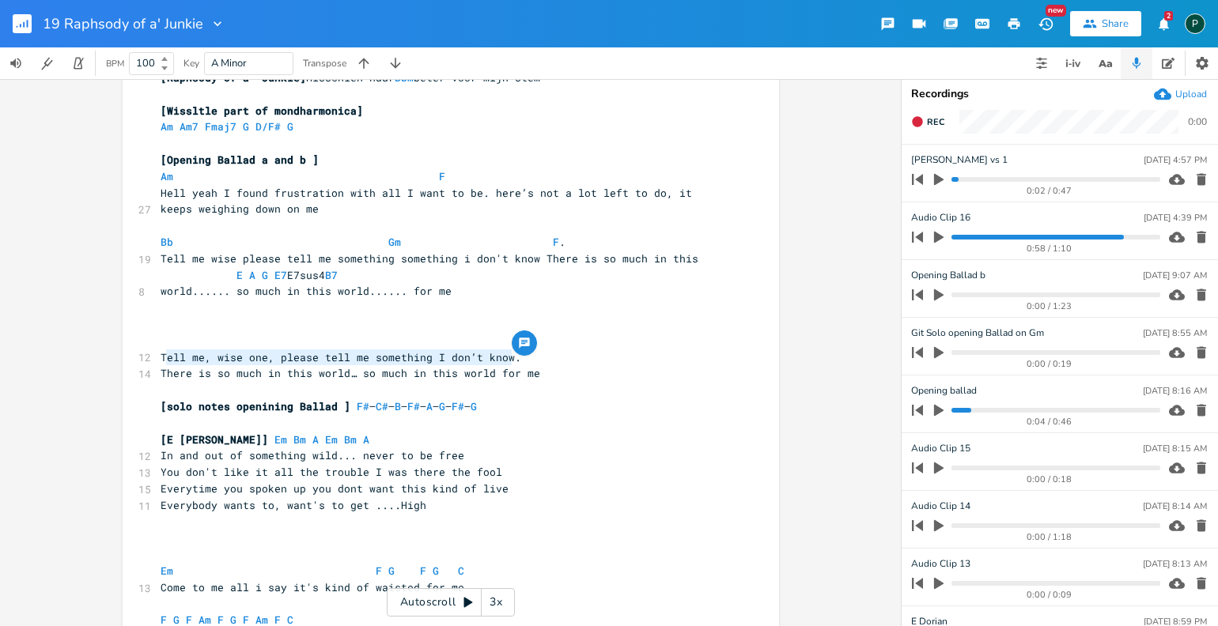
type textarea "Tell me, wise one, please tell me something I don’t know."
drag, startPoint x: 509, startPoint y: 357, endPoint x: 153, endPoint y: 356, distance: 355.9
click at [157, 356] on pre "Tell me, wise one, please tell me something I don’t know." at bounding box center [442, 358] width 571 height 17
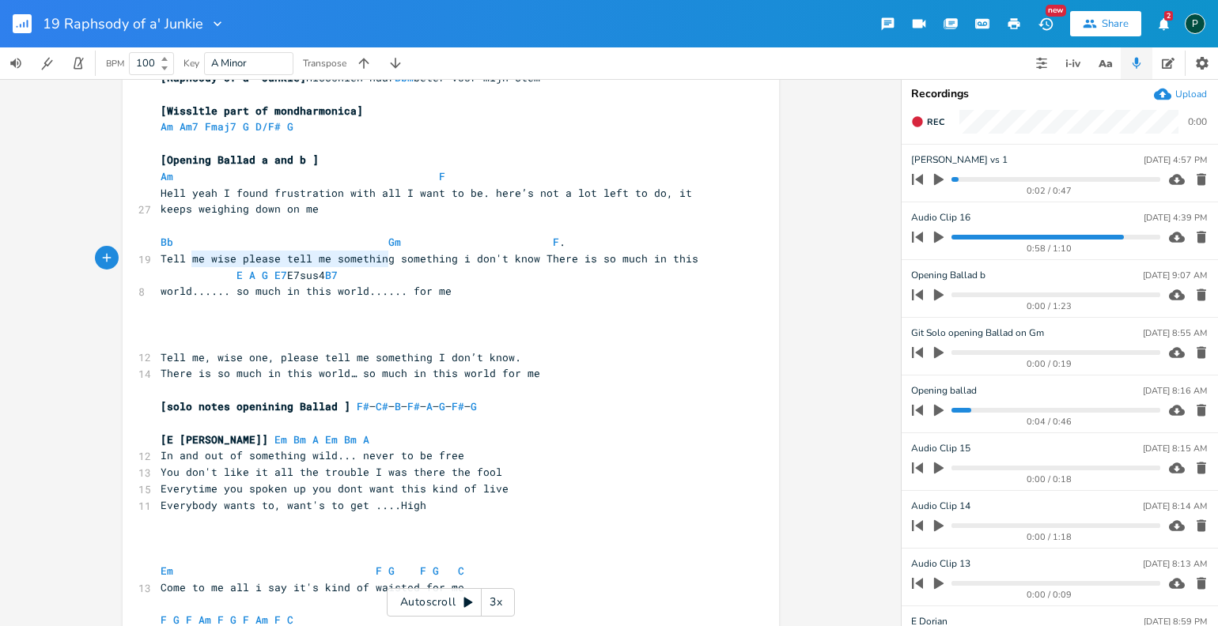
type textarea "Tell me wise please tell me something"
drag, startPoint x: 386, startPoint y: 260, endPoint x: 144, endPoint y: 254, distance: 242.1
click at [157, 254] on div "19 Tell me wise please tell me something something i don't know There is so muc…" at bounding box center [442, 259] width 571 height 17
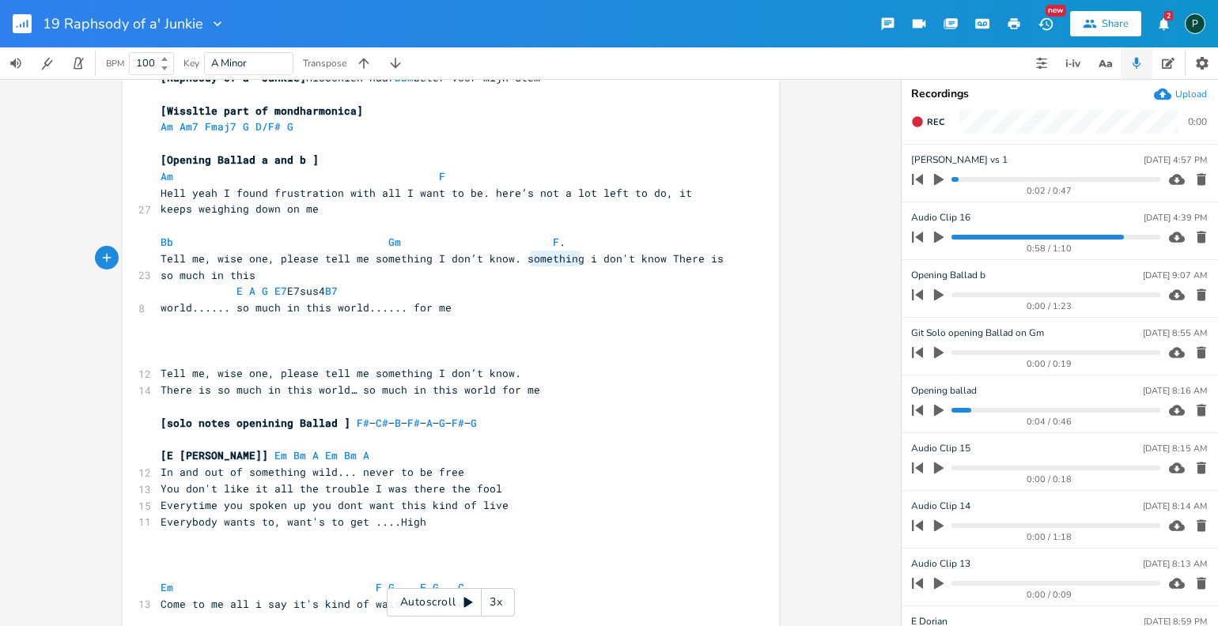
type textarea "something"
drag, startPoint x: 573, startPoint y: 260, endPoint x: 511, endPoint y: 263, distance: 61.7
click at [511, 263] on span "Tell me, wise one, please tell me something I don’t know. something i don't kno…" at bounding box center [445, 267] width 569 height 31
click at [364, 256] on span "Tell me, wise one, please tell me something I don’t know. i don't know There is…" at bounding box center [439, 267] width 557 height 31
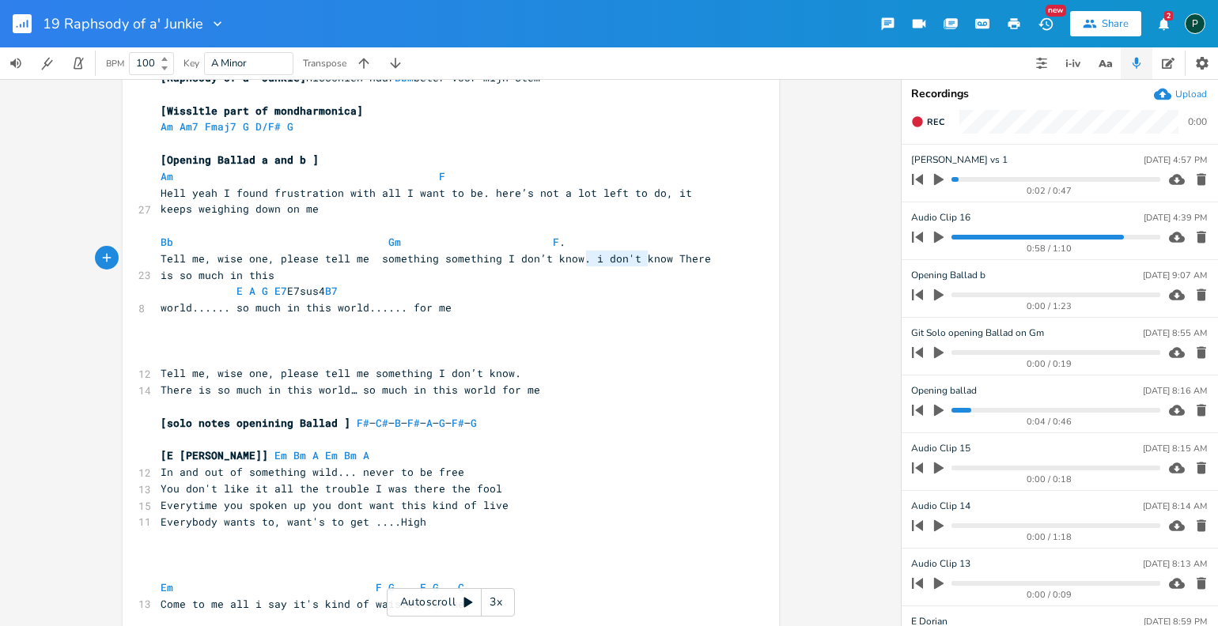
type textarea "i don't know"
drag, startPoint x: 580, startPoint y: 254, endPoint x: 658, endPoint y: 263, distance: 78.9
click at [658, 263] on span "Tell me, wise one, please tell me something something I don’t know. i don't kno…" at bounding box center [439, 267] width 557 height 31
type textarea "this"
drag, startPoint x: 189, startPoint y: 276, endPoint x: 127, endPoint y: 275, distance: 61.7
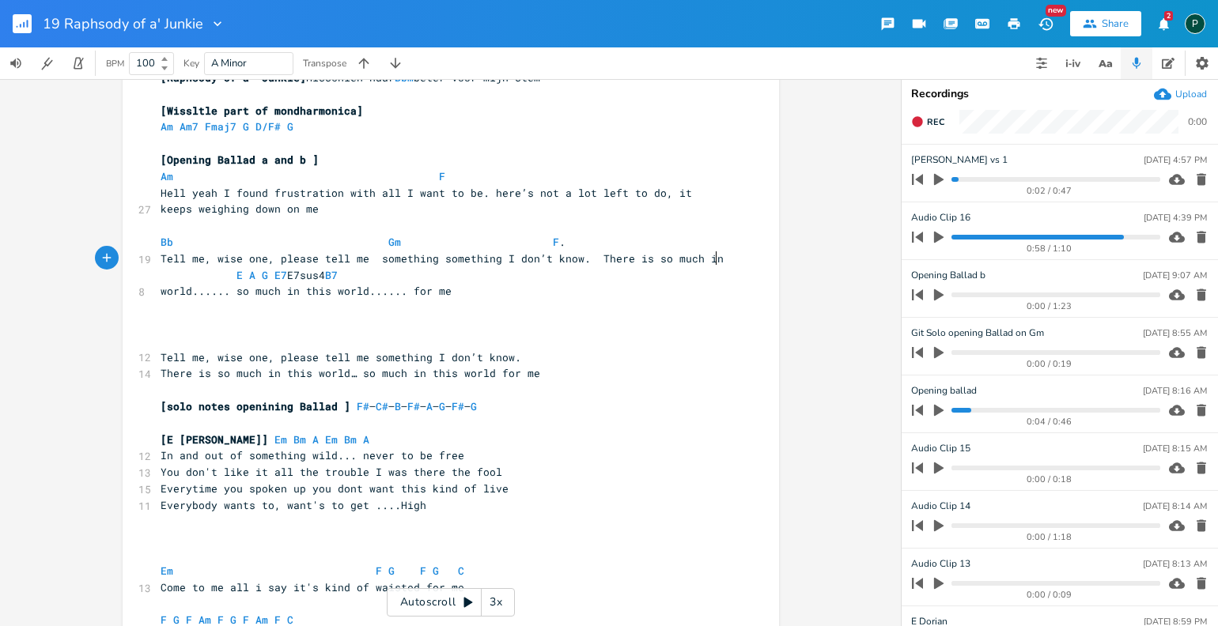
click at [157, 293] on pre "world...... so much in this world...... for me" at bounding box center [442, 291] width 571 height 17
type textarea "this"
click at [317, 255] on span "Tell me, wise one, please tell me something something I don’t know. There is so…" at bounding box center [442, 259] width 563 height 14
type textarea "please"
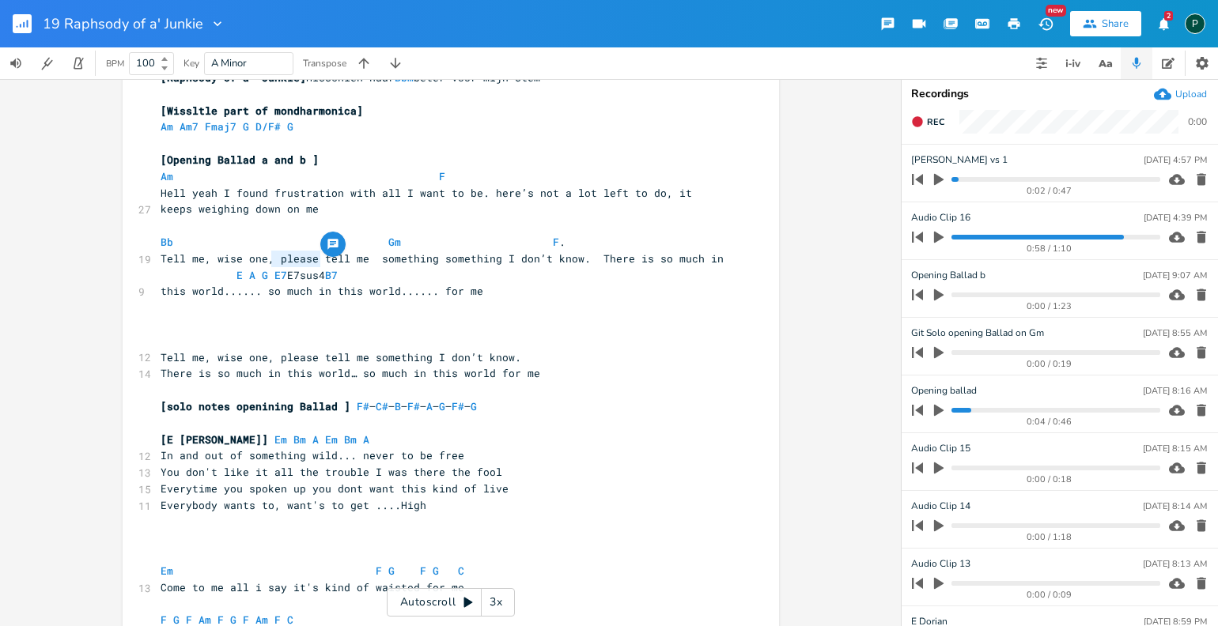
drag, startPoint x: 316, startPoint y: 255, endPoint x: 267, endPoint y: 254, distance: 49.9
click at [266, 255] on span "Tell me, wise one, please tell me something something I don’t know. There is so…" at bounding box center [442, 259] width 563 height 14
click at [320, 258] on span "Tell me, wise one,tell me something something I don’t know. There is so much in" at bounding box center [417, 259] width 513 height 14
click at [371, 264] on span "Tell me, wise one,tell me something something I don’t know. There is so much in" at bounding box center [414, 259] width 506 height 14
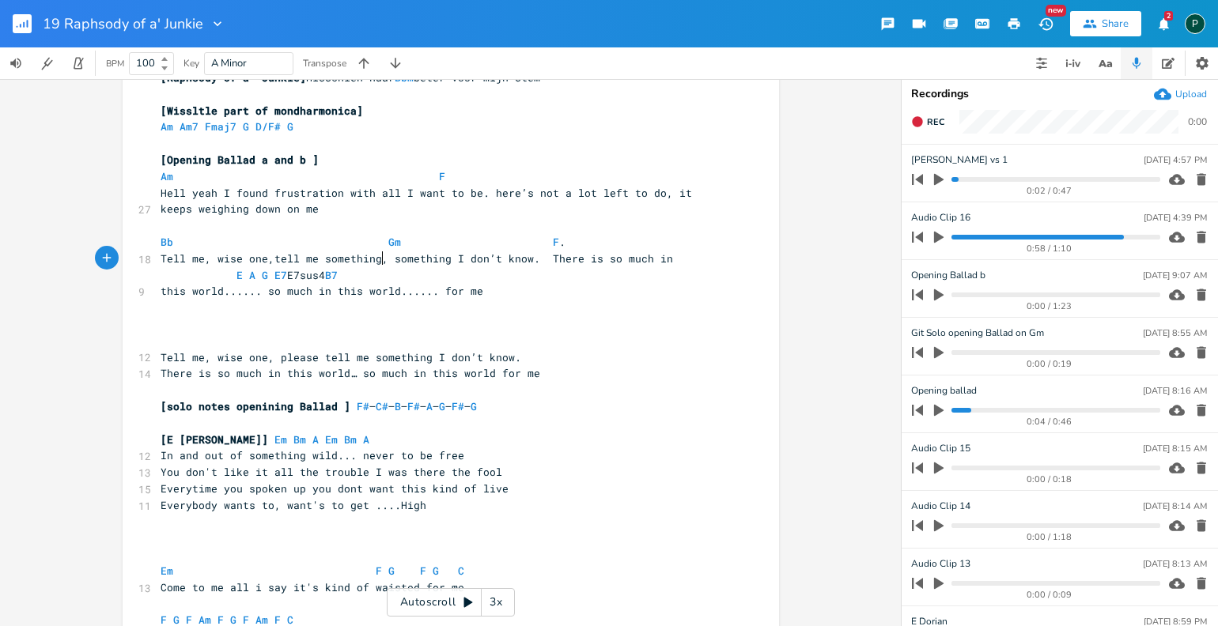
type textarea ","
click at [979, 233] on div "0:58 / 1:10" at bounding box center [1033, 237] width 254 height 25
click at [967, 236] on progress at bounding box center [1056, 237] width 208 height 5
click at [942, 235] on icon "button" at bounding box center [939, 237] width 14 height 14
click at [940, 235] on icon "button" at bounding box center [938, 237] width 9 height 10
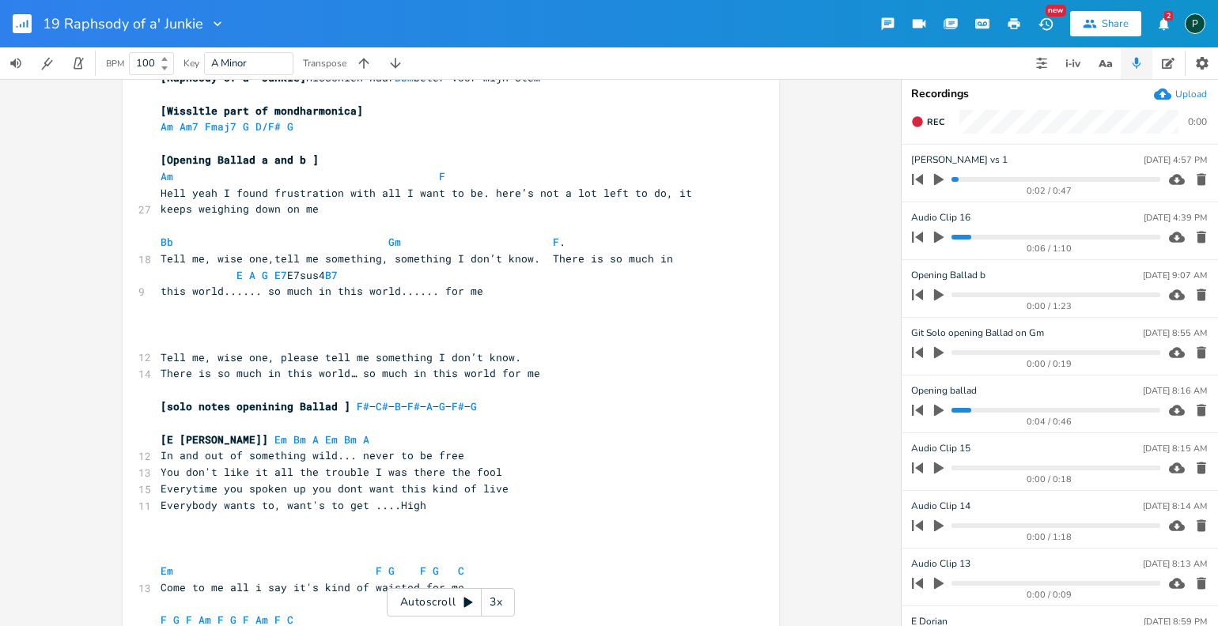
click at [941, 239] on icon "button" at bounding box center [939, 237] width 14 height 14
click at [939, 237] on icon "button" at bounding box center [939, 237] width 13 height 13
click at [1197, 234] on icon "button" at bounding box center [1201, 238] width 9 height 12
click at [935, 293] on icon "button" at bounding box center [938, 295] width 9 height 12
type input "[PERSON_NAME] ff doorluisteren"
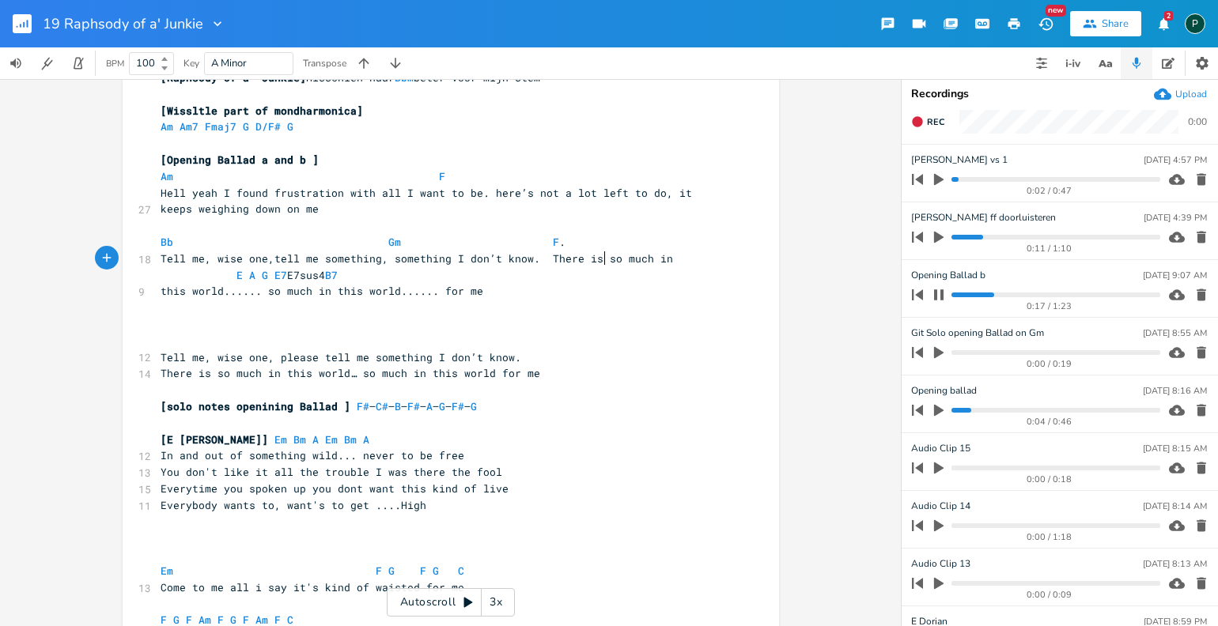
click at [601, 259] on span "Tell me, wise one,tell me something, something I don’t know. There is so much in" at bounding box center [417, 259] width 513 height 14
type textarea "t"
click at [989, 294] on progress at bounding box center [1056, 295] width 208 height 5
click at [979, 295] on progress at bounding box center [1056, 295] width 208 height 5
click at [967, 295] on progress at bounding box center [1056, 295] width 208 height 5
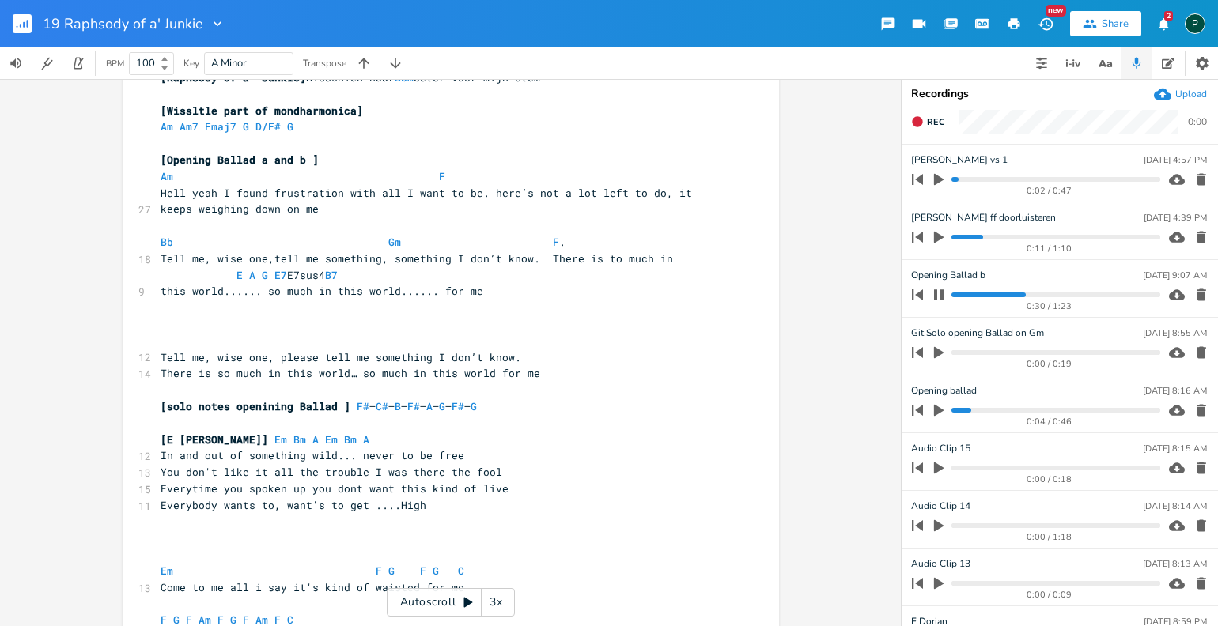
click at [931, 294] on button "button" at bounding box center [939, 294] width 21 height 25
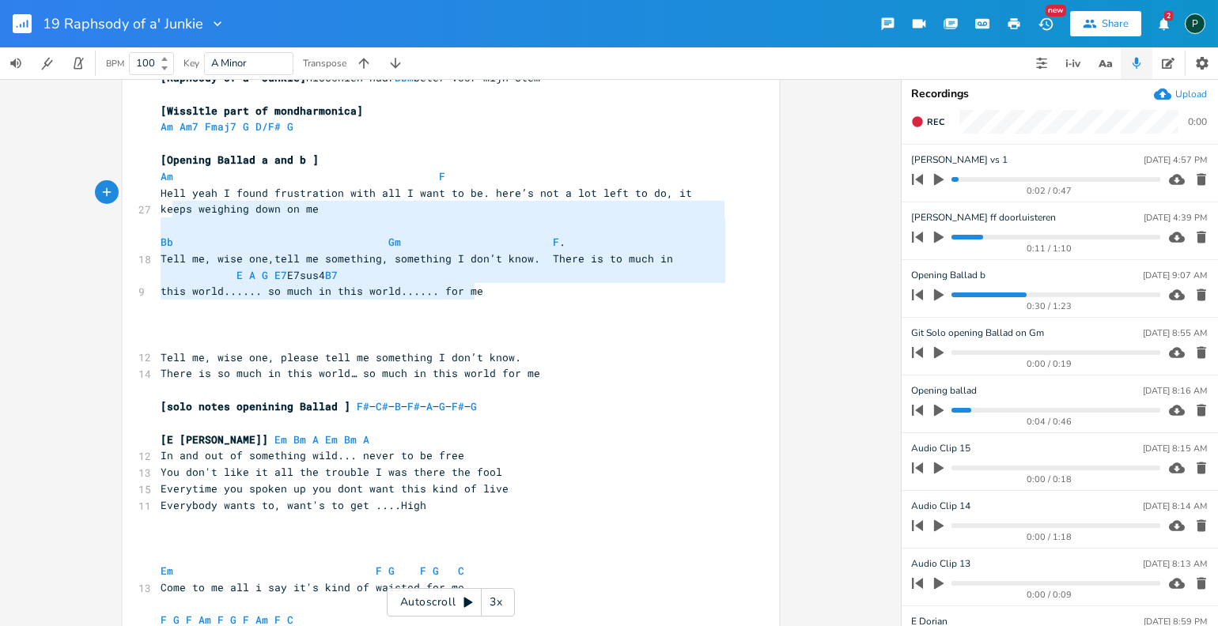
type textarea "Am F Hell yeah I found frustration with all I want to be. here’s not a lot left…"
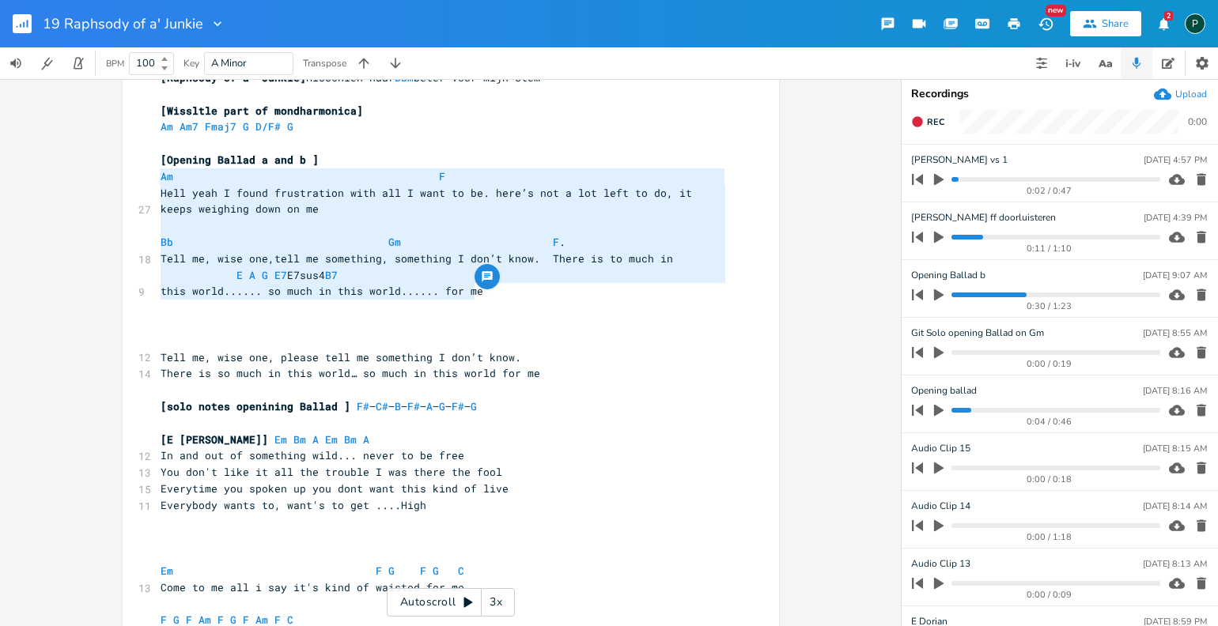
drag, startPoint x: 482, startPoint y: 297, endPoint x: 146, endPoint y: 174, distance: 358.1
click at [925, 128] on button "Rec" at bounding box center [928, 121] width 46 height 25
click at [480, 186] on span "Hell yeah I found frustration with all I want to be. here’s not a lot left to d…" at bounding box center [430, 201] width 538 height 31
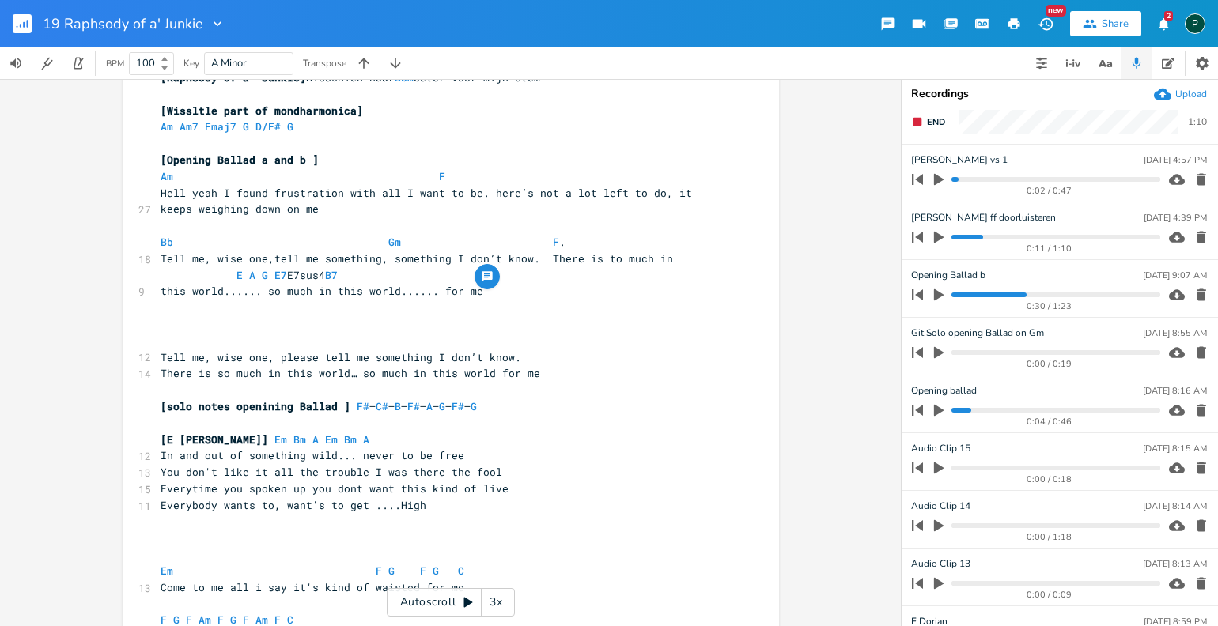
type textarea "T"
click at [278, 214] on pre "Hell yeah I found frustration with all I want to be. There’s not a lot left to …" at bounding box center [442, 201] width 571 height 33
type textarea "."
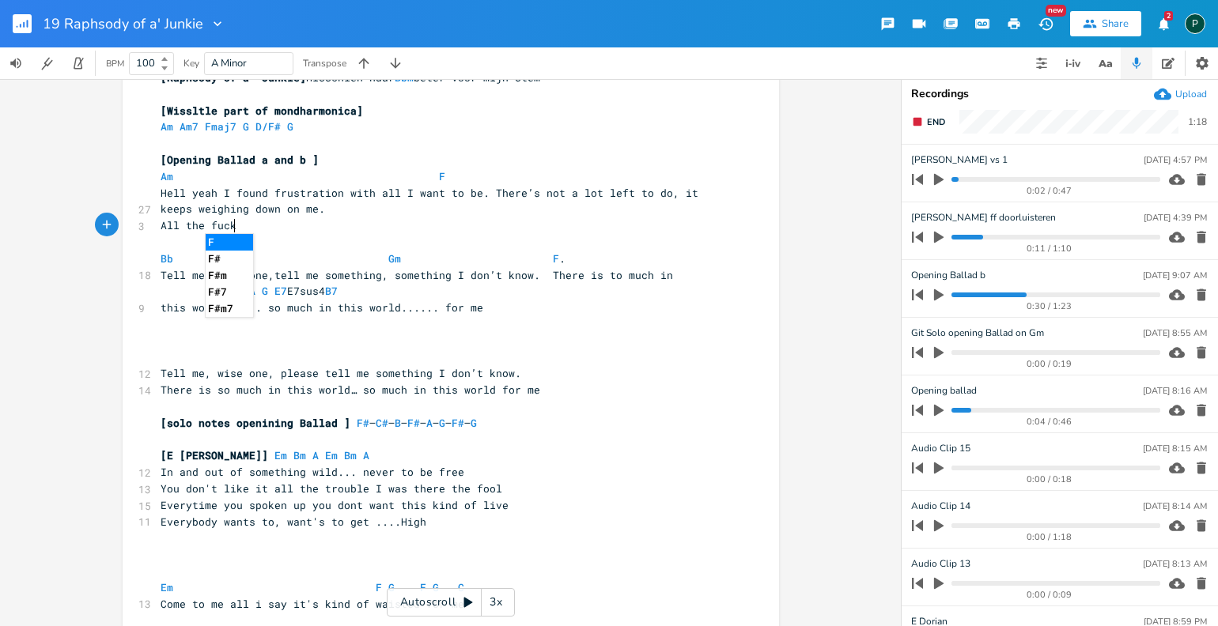
type textarea "All the fuck"
type textarea "ing noises"
type textarea "in my head overtrown the real i can"
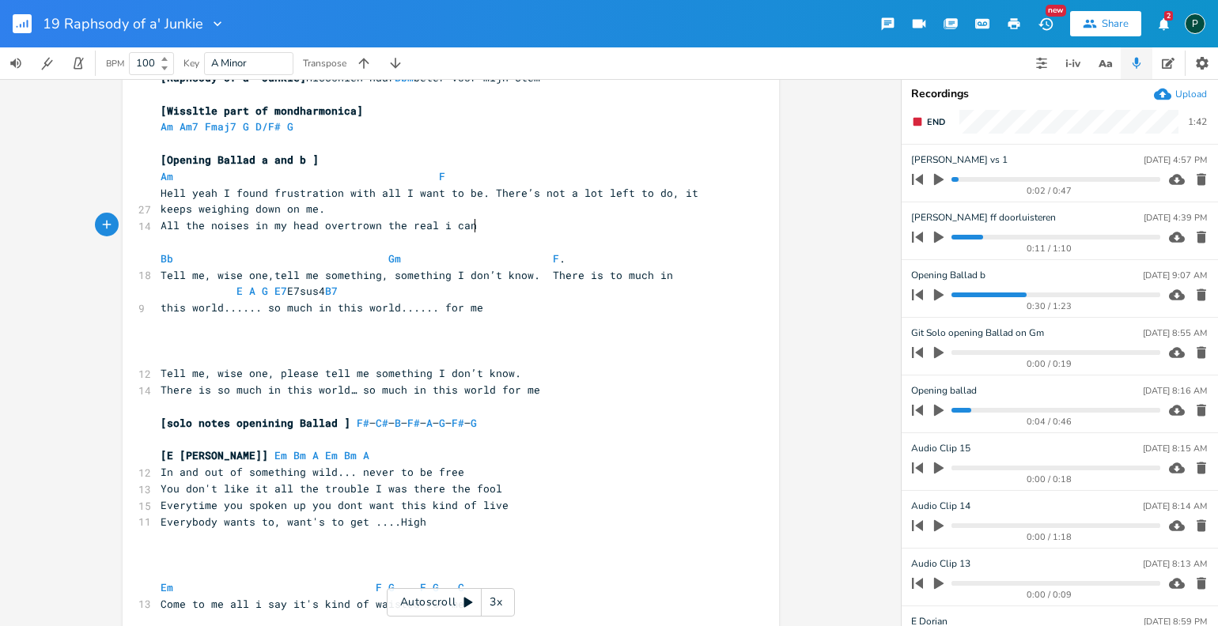
scroll to position [0, 170]
type textarea "can't feel can't feel"
click at [426, 173] on span at bounding box center [426, 176] width 25 height 17
type textarea "q"
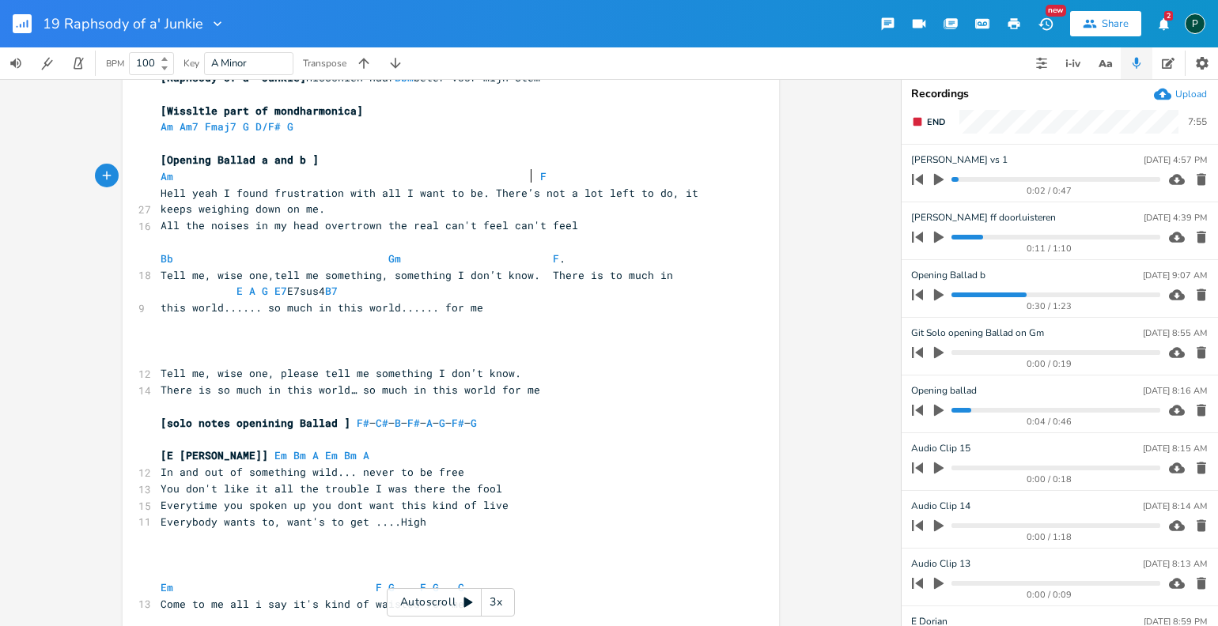
scroll to position [0, 6]
click at [426, 173] on span at bounding box center [426, 176] width 25 height 17
click at [540, 176] on span at bounding box center [552, 176] width 25 height 17
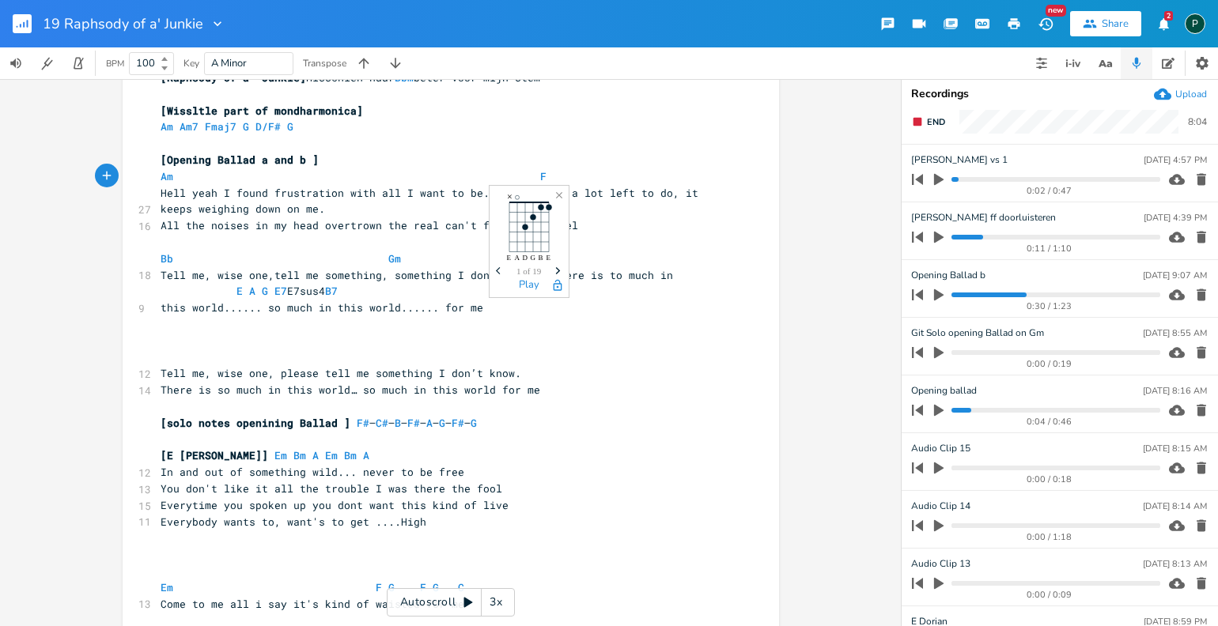
click at [710, 165] on pre "[Opening Ballad a and b ]" at bounding box center [442, 160] width 571 height 17
click at [929, 122] on span "End" at bounding box center [936, 122] width 18 height 12
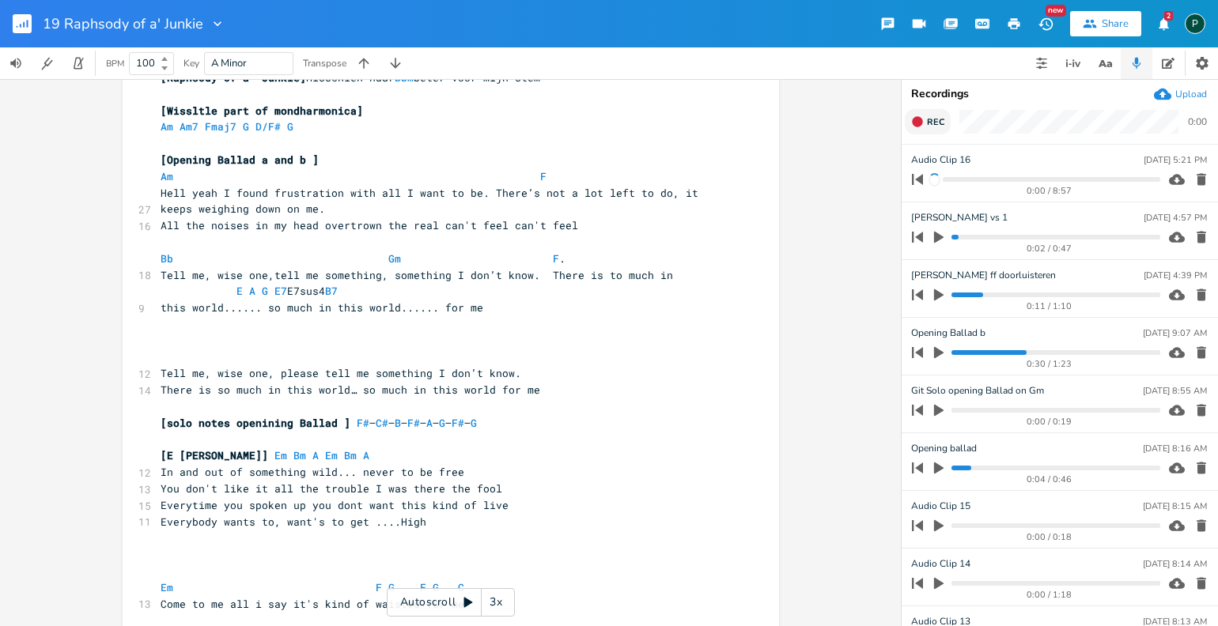
click at [929, 121] on span "Rec" at bounding box center [935, 122] width 17 height 12
click at [929, 124] on span "End" at bounding box center [936, 122] width 18 height 12
click at [929, 124] on span "Rec" at bounding box center [935, 122] width 17 height 12
click at [929, 124] on span "End" at bounding box center [936, 122] width 18 height 12
click at [929, 124] on span "Rec" at bounding box center [935, 122] width 17 height 12
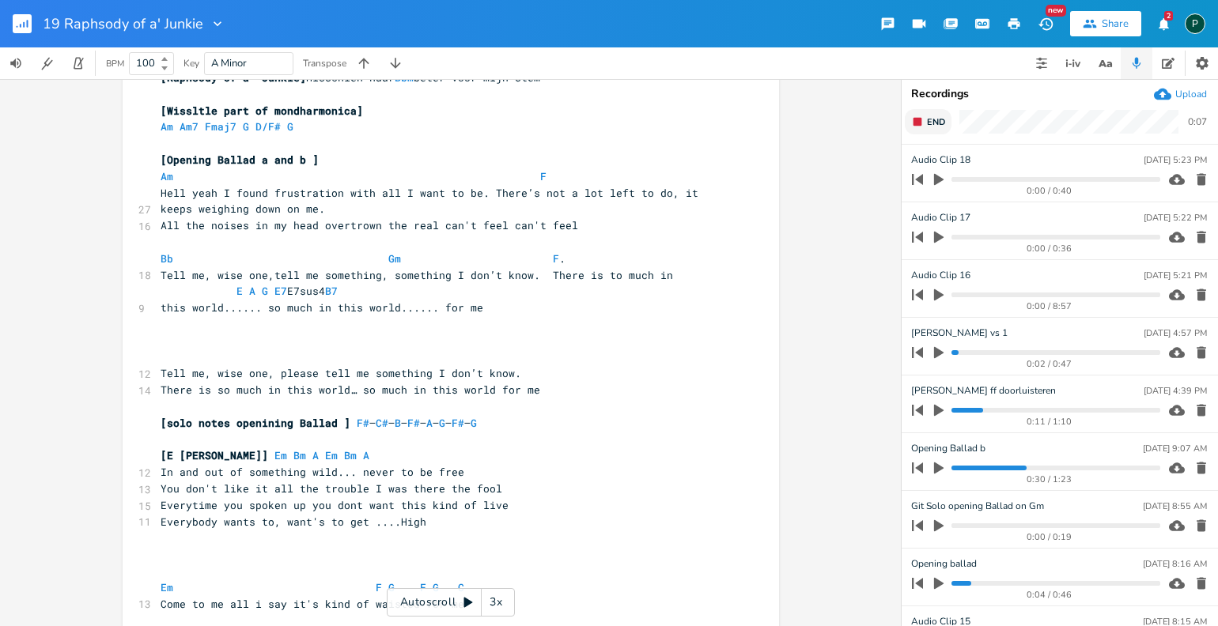
click at [929, 124] on span "End" at bounding box center [936, 122] width 18 height 12
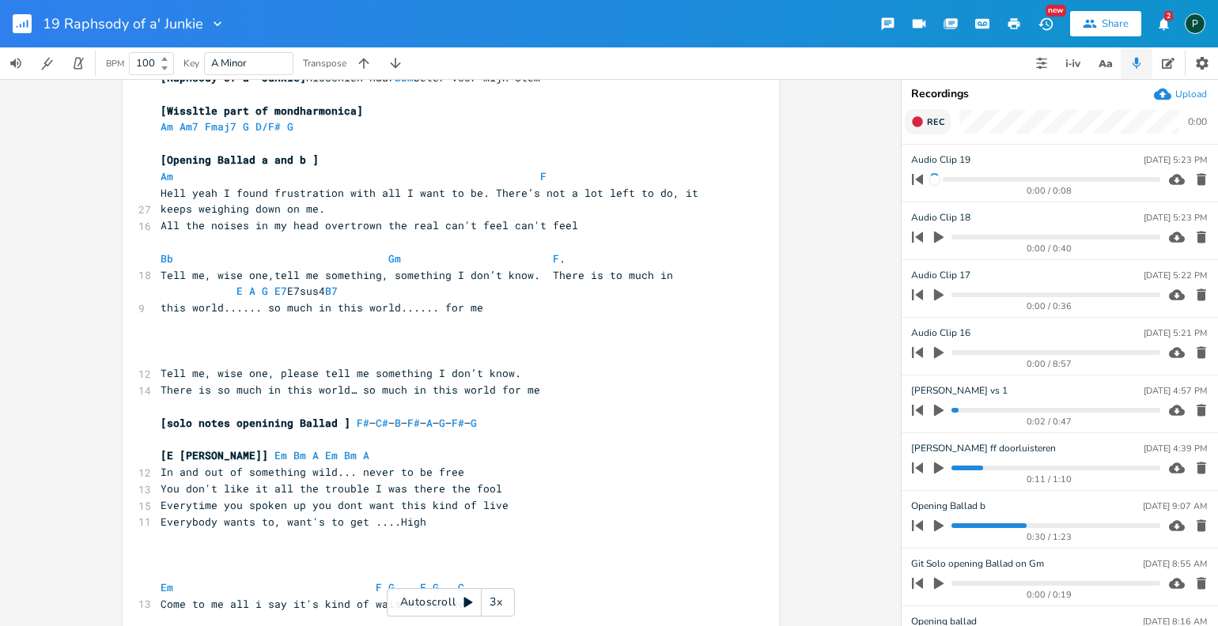
click at [929, 124] on span "Rec" at bounding box center [935, 122] width 17 height 12
click at [929, 124] on span "End" at bounding box center [936, 122] width 18 height 12
click at [934, 178] on icon "button" at bounding box center [938, 180] width 9 height 12
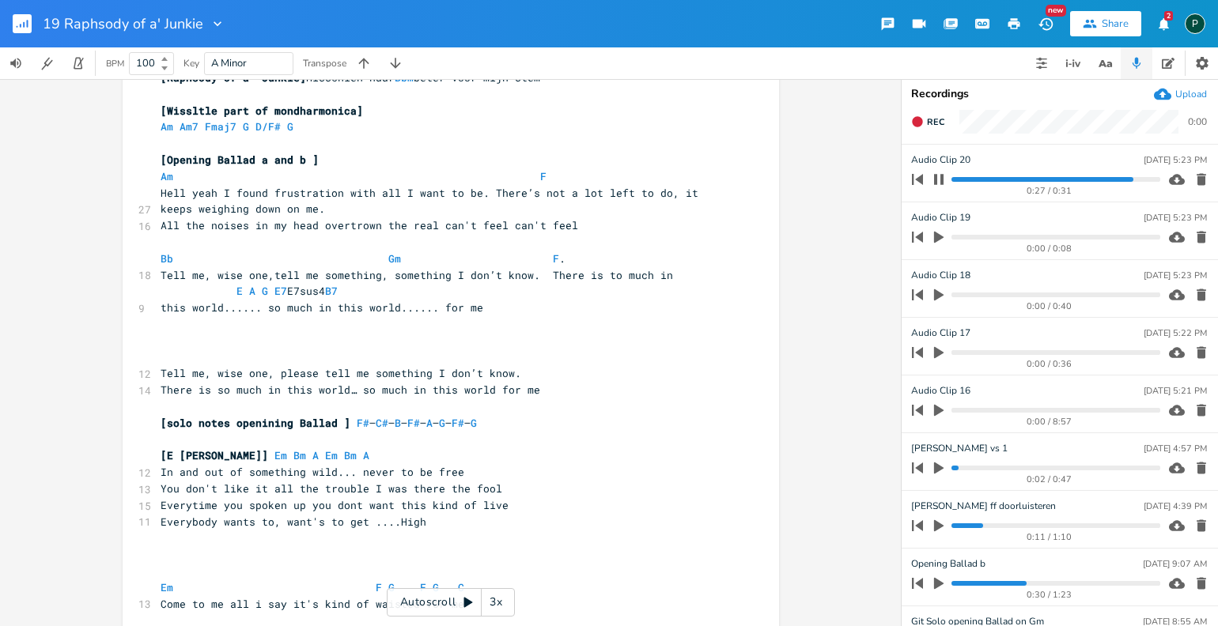
click at [933, 178] on icon "button" at bounding box center [939, 179] width 13 height 13
click at [921, 127] on icon "button" at bounding box center [917, 121] width 13 height 13
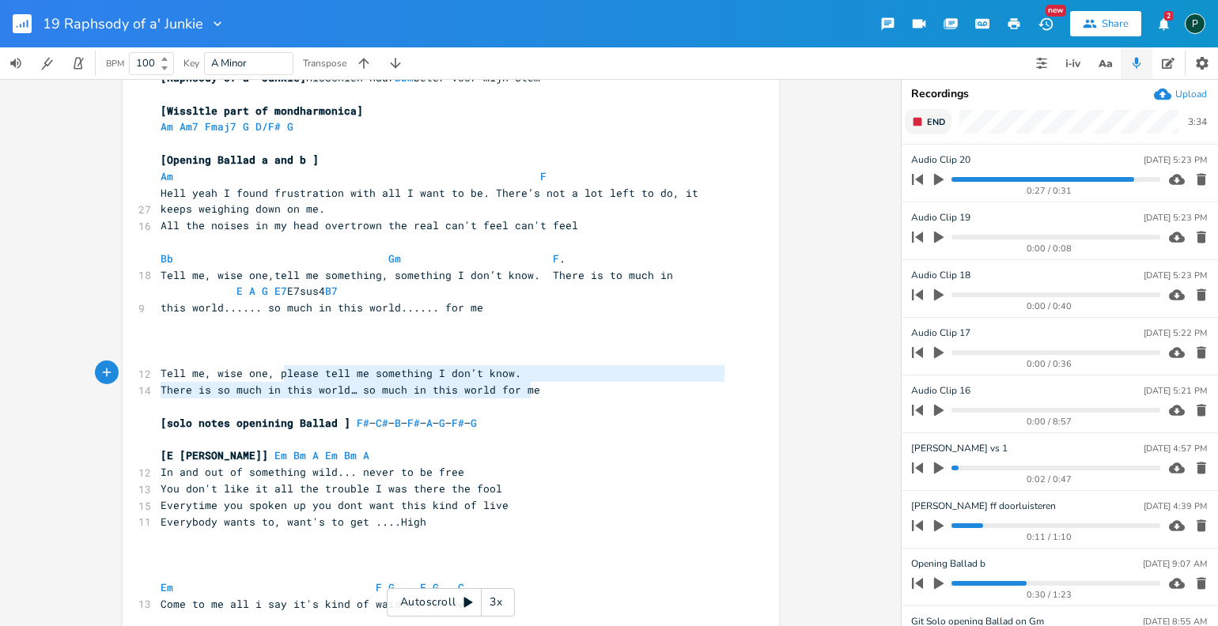
type textarea "Tell me, wise one, please tell me something I don’t know. There is so much in t…"
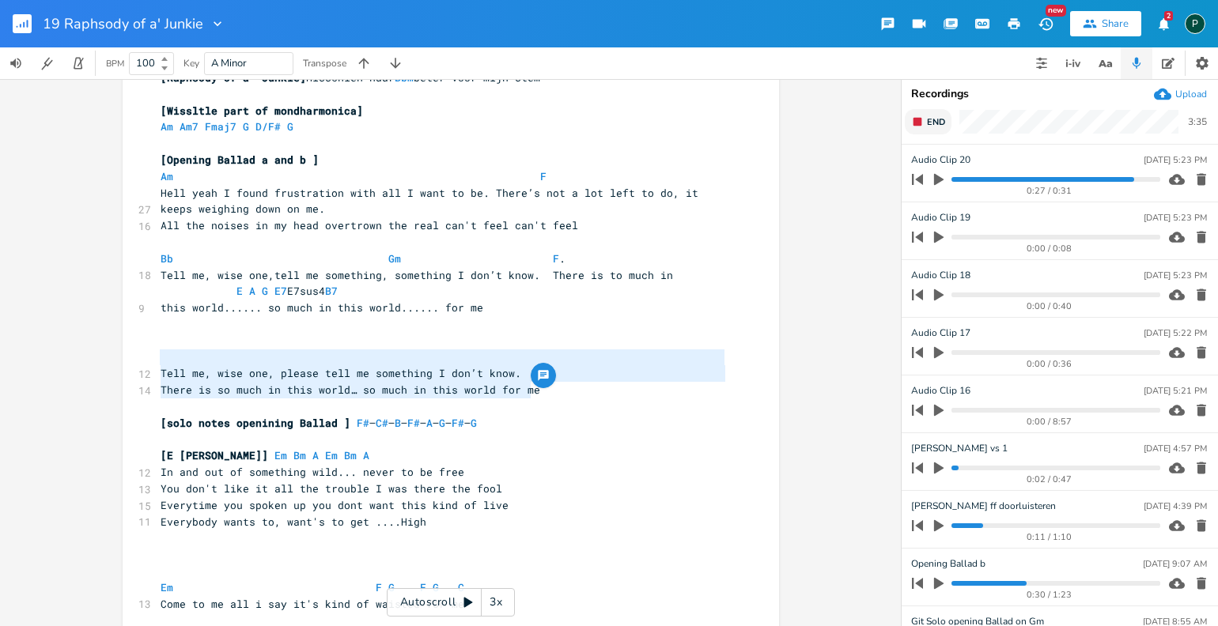
drag, startPoint x: 542, startPoint y: 384, endPoint x: 205, endPoint y: 357, distance: 338.0
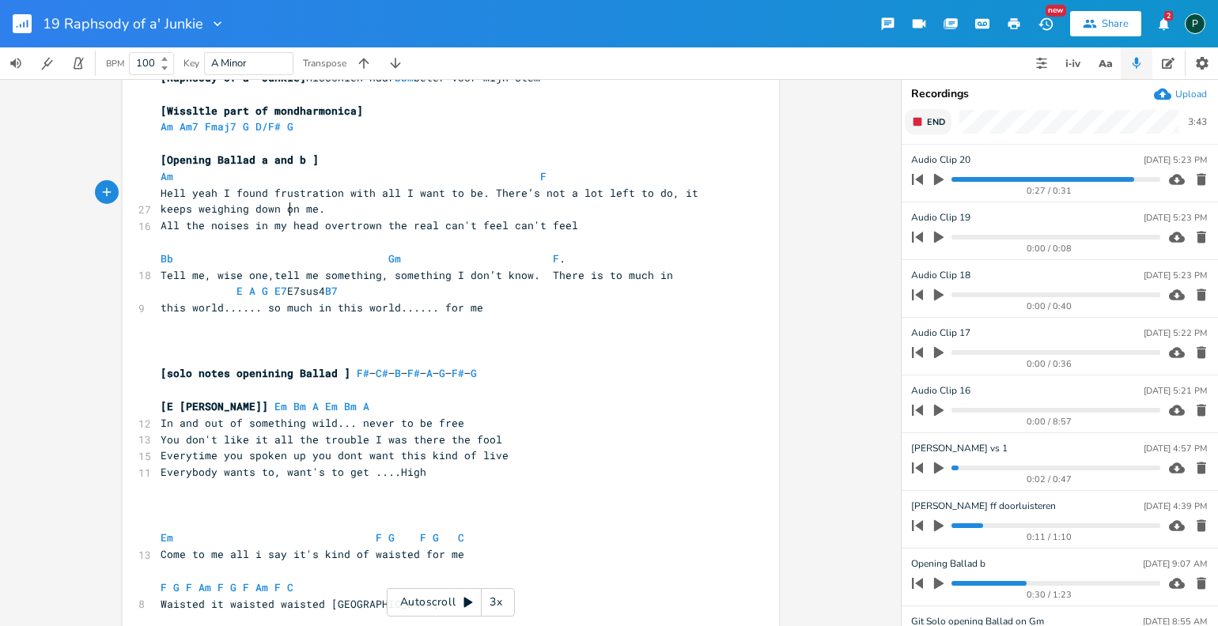
click at [288, 207] on pre "Hell yeah I found frustration with all I want to be. There’s not a lot left to …" at bounding box center [442, 201] width 571 height 33
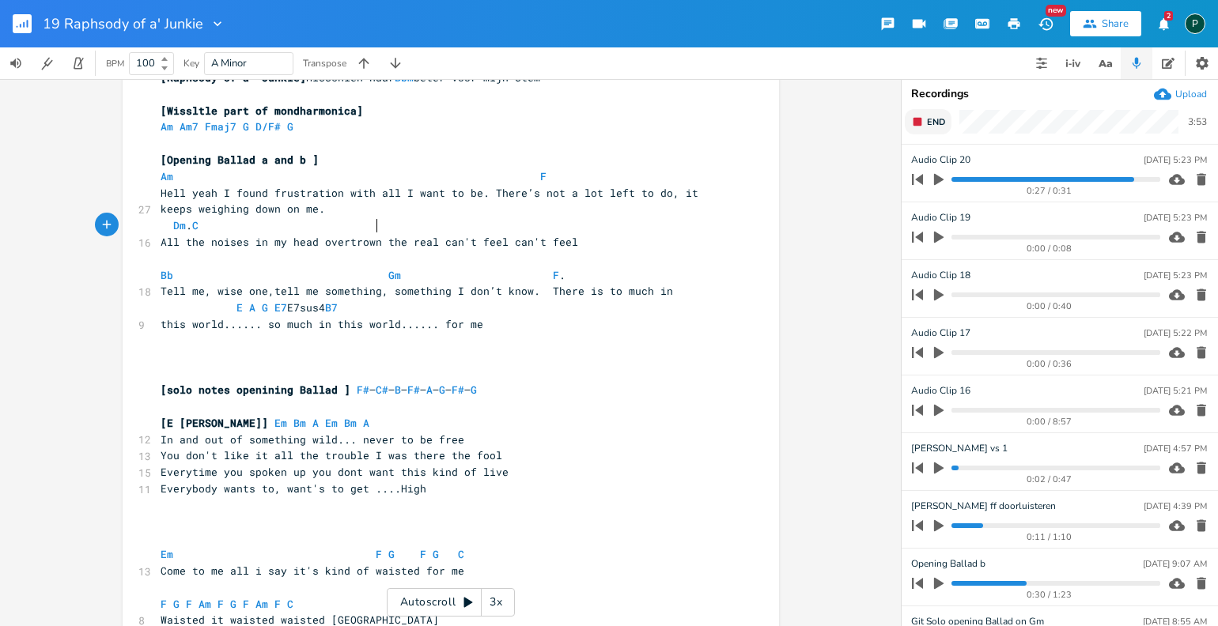
scroll to position [0, 109]
type textarea "Dm. C B"
type textarea "Bb Gm"
drag, startPoint x: 413, startPoint y: 276, endPoint x: 110, endPoint y: 273, distance: 302.9
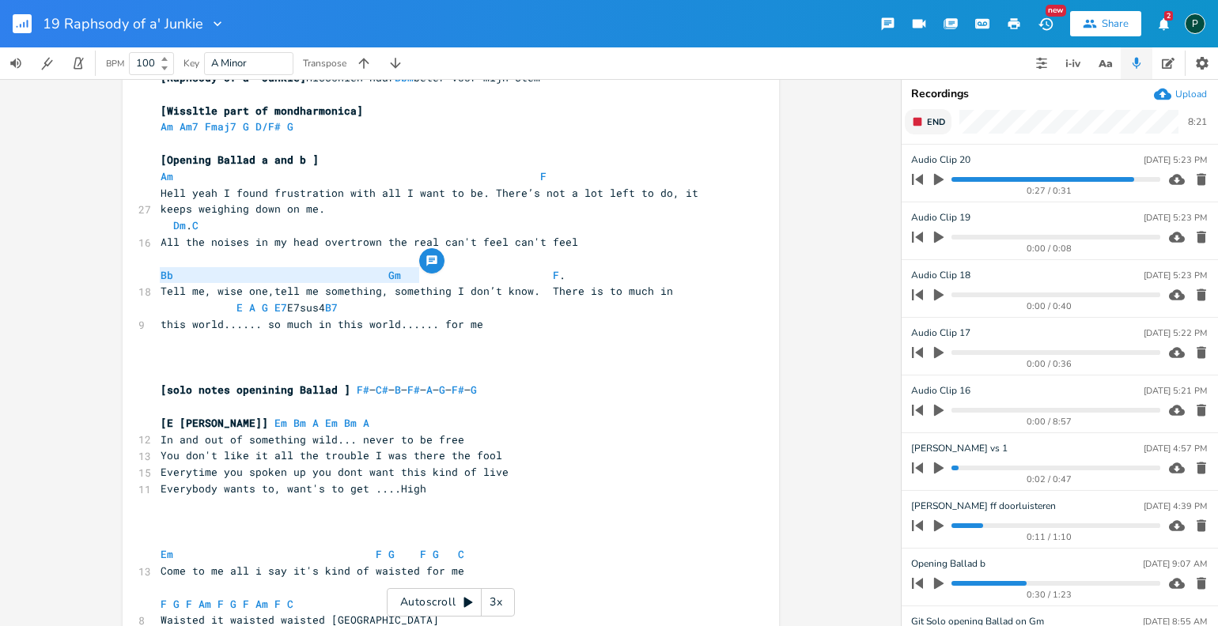
click at [110, 273] on div "Bb Gm x [Raphsody of a' Junkie] Misschien naar Bbm beter voor mijn stem ​ [Wiss…" at bounding box center [450, 352] width 901 height 547
click at [438, 227] on pre "Dm . C" at bounding box center [442, 226] width 571 height 17
click at [528, 226] on span "Dm . C Bb Gm" at bounding box center [344, 225] width 367 height 14
click at [428, 244] on span "All the noises in my head overtrown the real can't feel can't feel" at bounding box center [370, 242] width 418 height 14
type textarea "I"
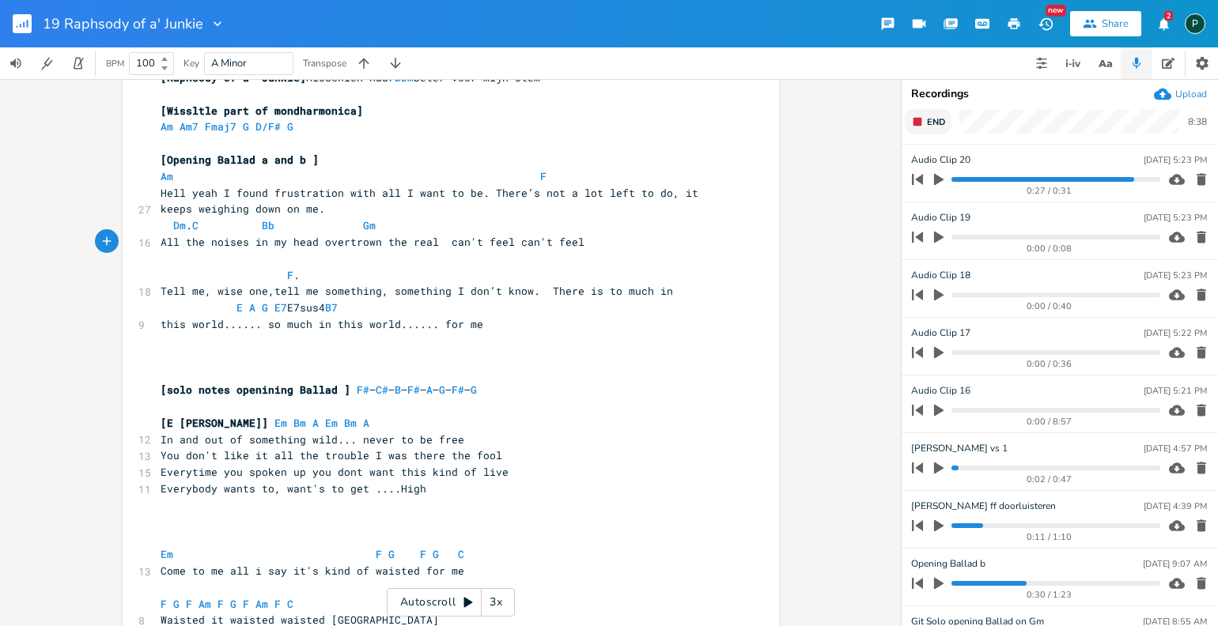
scroll to position [0, 4]
click at [443, 241] on span "All the noises in my head overtrown the real I can't feel can't feel" at bounding box center [376, 242] width 430 height 14
type textarea "C"
click at [469, 241] on span "All the noises in my head overtrown the real Can't feel can't feel" at bounding box center [370, 242] width 418 height 14
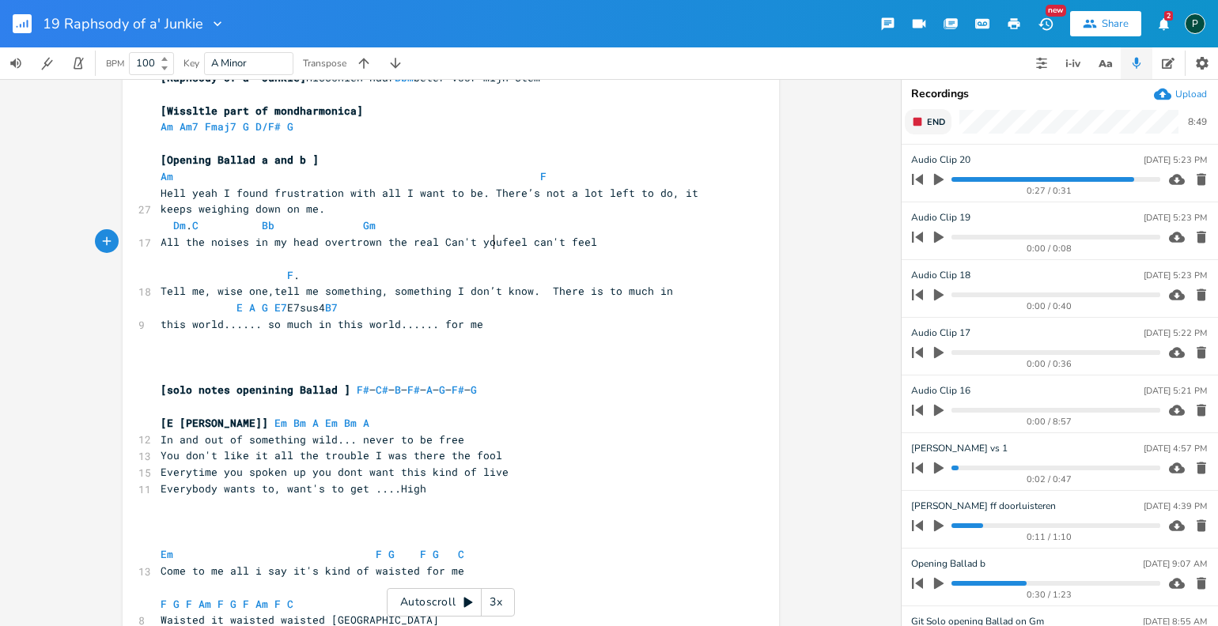
type textarea "you"
click at [531, 245] on span "All the noises in my head overtrown the real Can't you feel can't feel" at bounding box center [382, 242] width 443 height 14
type textarea "C"
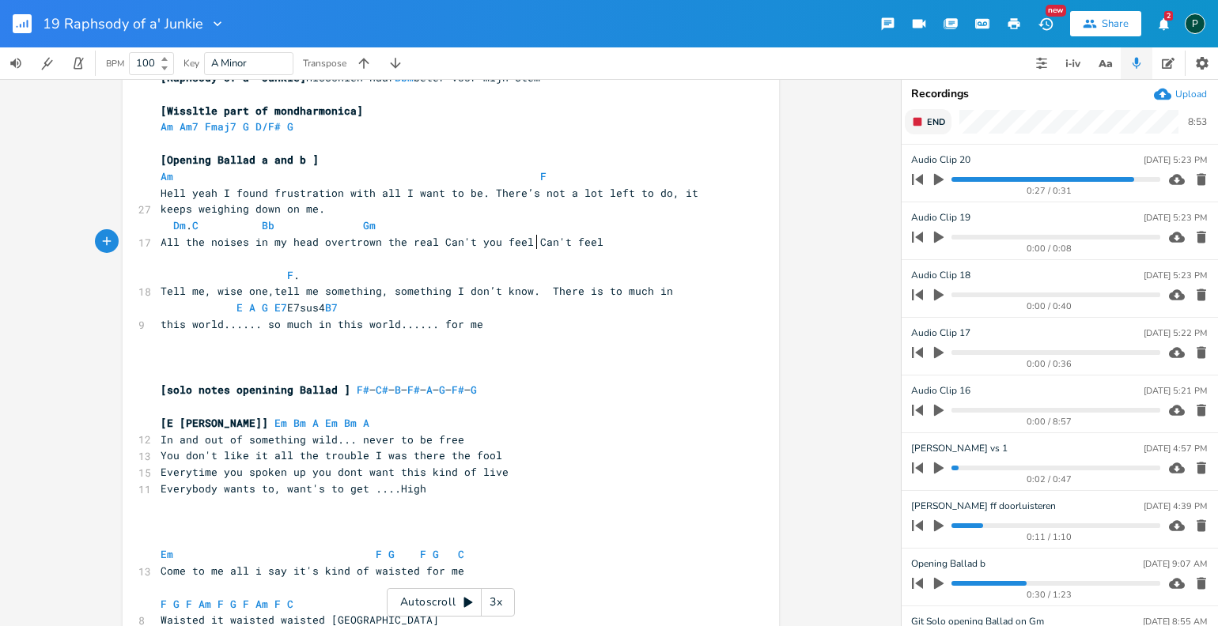
click at [561, 240] on span "All the noises in my head overtrown the real Can't you feel Can't feel" at bounding box center [382, 242] width 443 height 14
type textarea "you"
click at [401, 225] on span "Dm . C Bb Gm" at bounding box center [281, 225] width 240 height 14
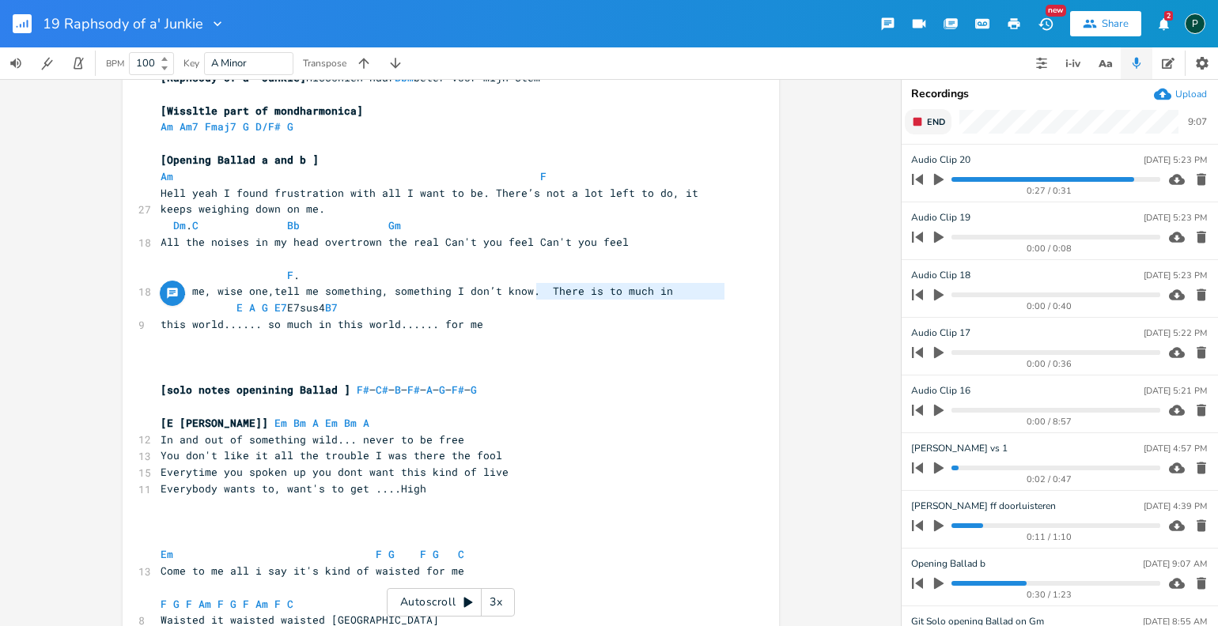
type textarea "Tell me, wise one,tell me something, something I don’t know."
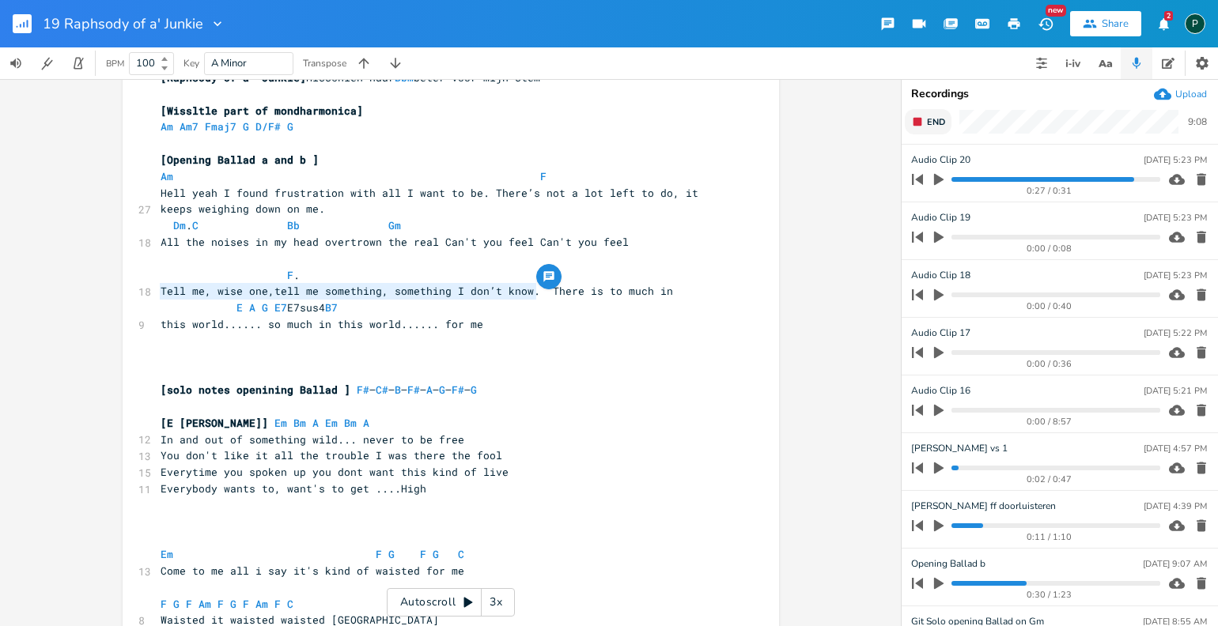
drag, startPoint x: 535, startPoint y: 292, endPoint x: 133, endPoint y: 289, distance: 401.8
click at [157, 289] on div "18 Tell me, wise one,tell me something, something I don’t know. There is to muc…" at bounding box center [442, 291] width 571 height 17
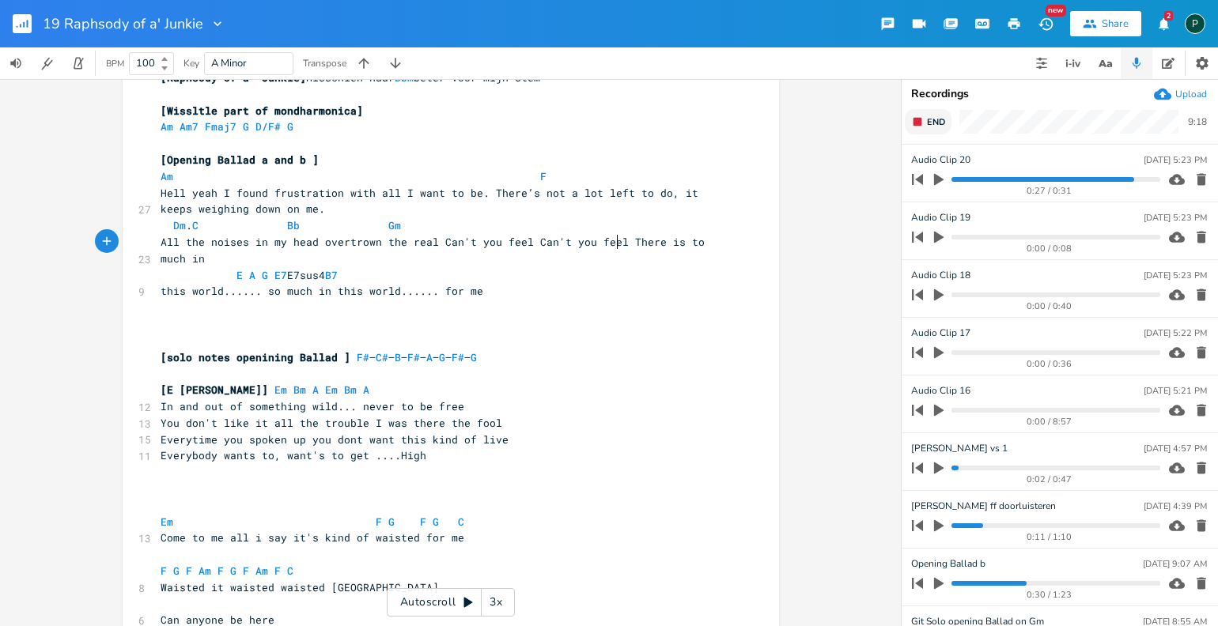
type textarea "."
type textarea "F"
click at [505, 322] on pre "​" at bounding box center [442, 324] width 571 height 17
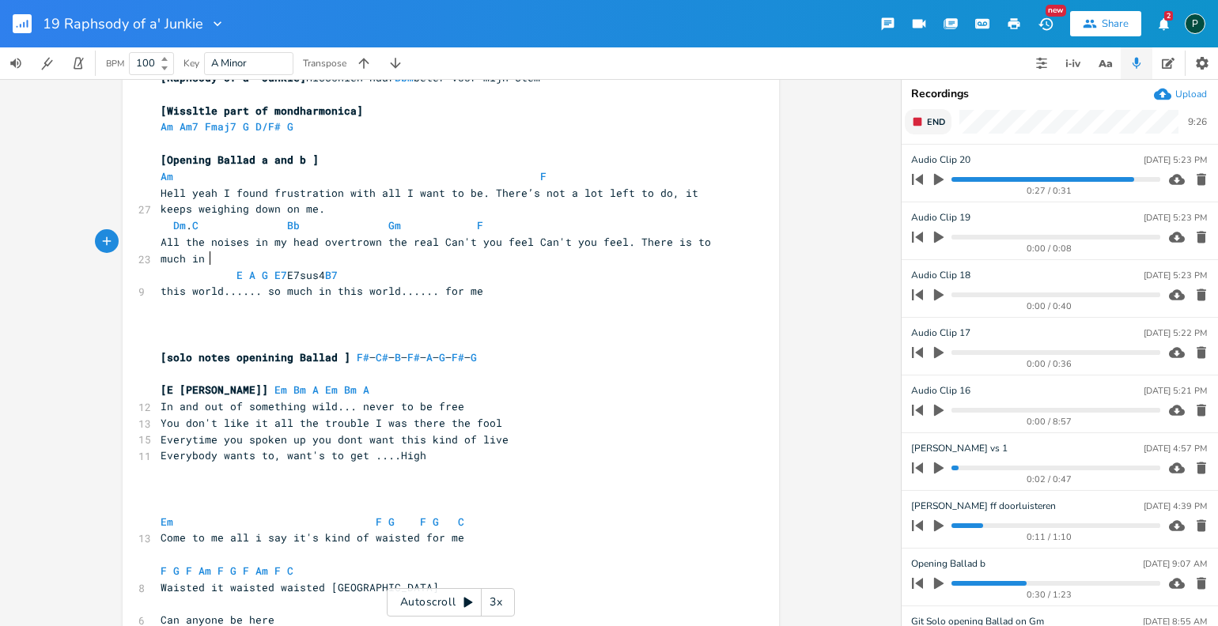
type textarea "much in"
drag, startPoint x: 214, startPoint y: 256, endPoint x: 120, endPoint y: 256, distance: 94.1
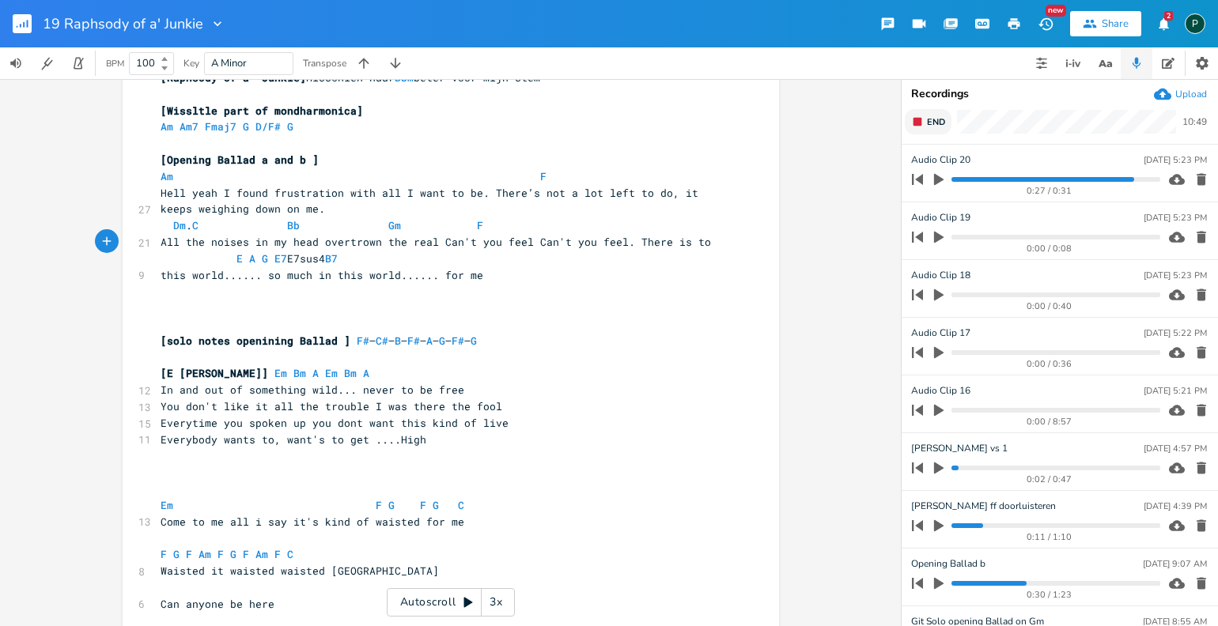
click at [928, 125] on span "End" at bounding box center [936, 122] width 18 height 12
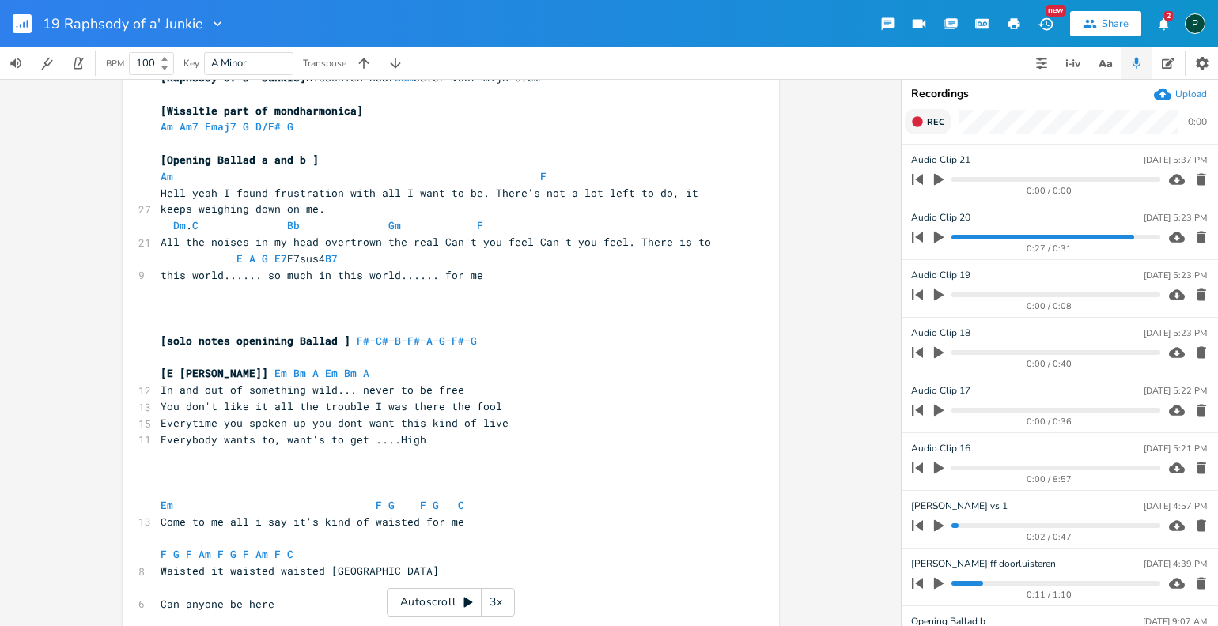
click at [925, 122] on button "Rec" at bounding box center [928, 121] width 46 height 25
click at [925, 122] on button "End" at bounding box center [928, 121] width 47 height 25
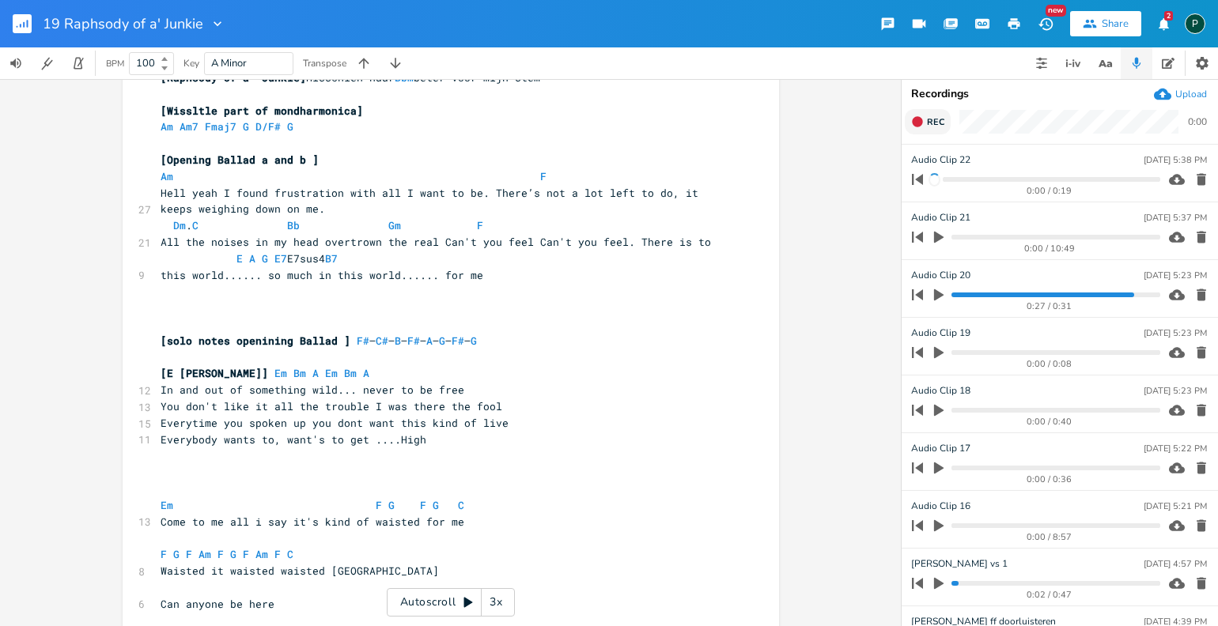
click at [925, 122] on button "Rec" at bounding box center [928, 121] width 46 height 25
click at [925, 122] on button "End" at bounding box center [928, 121] width 47 height 25
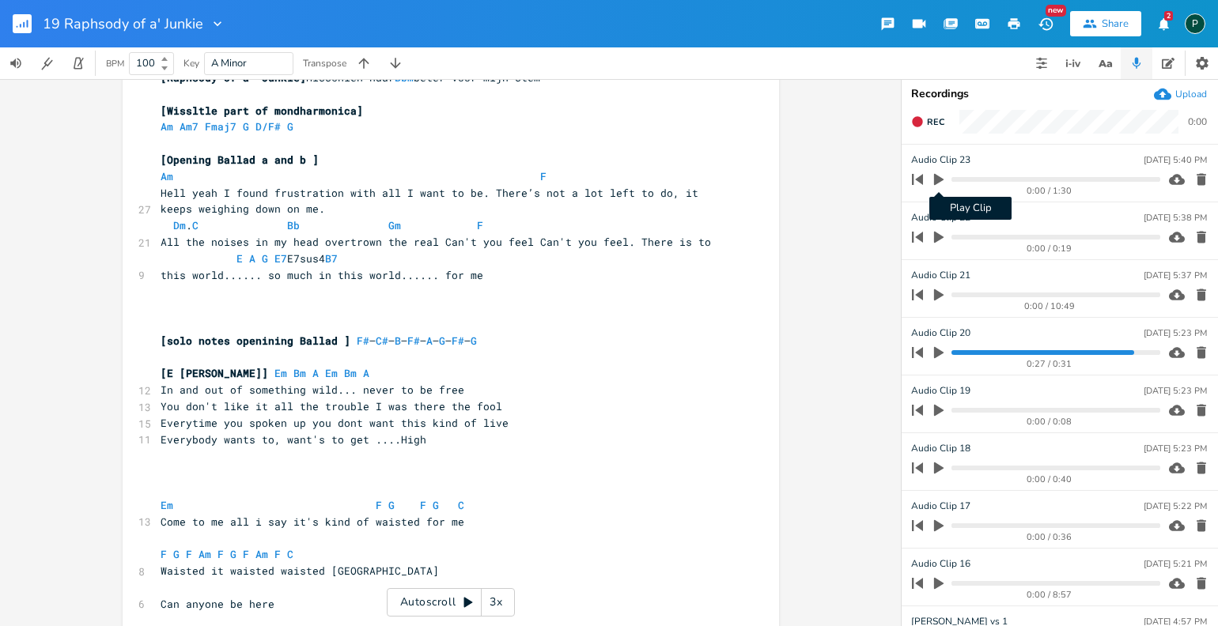
click at [935, 174] on icon "button" at bounding box center [938, 180] width 9 height 12
click at [938, 182] on icon "button" at bounding box center [939, 179] width 13 height 13
click at [928, 116] on span "Rec" at bounding box center [935, 122] width 17 height 12
click at [928, 116] on span "End" at bounding box center [936, 122] width 18 height 12
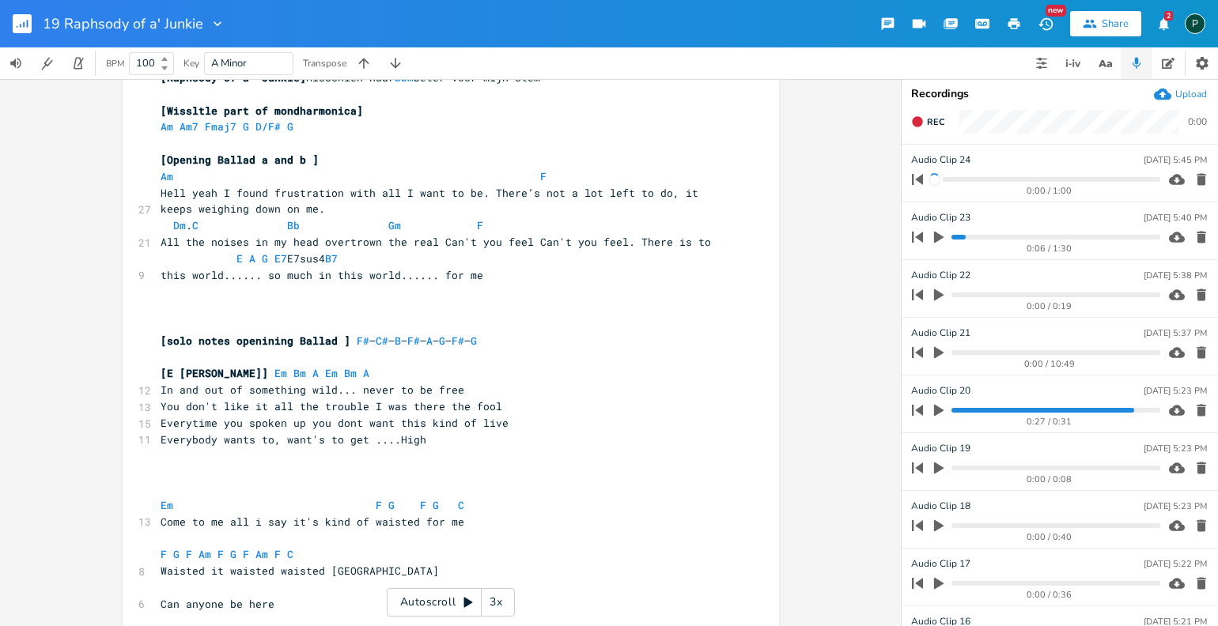
click at [940, 238] on icon "button" at bounding box center [938, 238] width 9 height 12
click at [940, 238] on icon "button" at bounding box center [938, 237] width 9 height 10
click at [940, 238] on icon "button" at bounding box center [938, 238] width 9 height 12
click at [983, 235] on progress at bounding box center [1056, 237] width 208 height 5
click at [940, 238] on icon "button" at bounding box center [939, 237] width 13 height 13
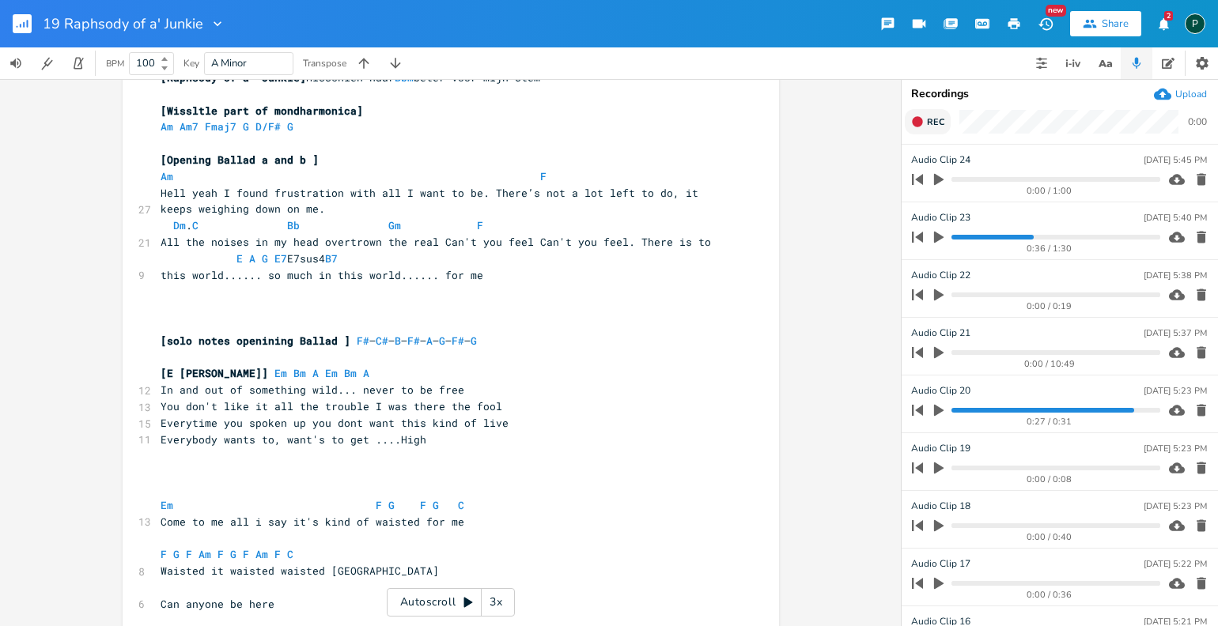
click at [930, 123] on span "Rec" at bounding box center [935, 122] width 17 height 12
click at [930, 123] on span "End" at bounding box center [936, 122] width 18 height 12
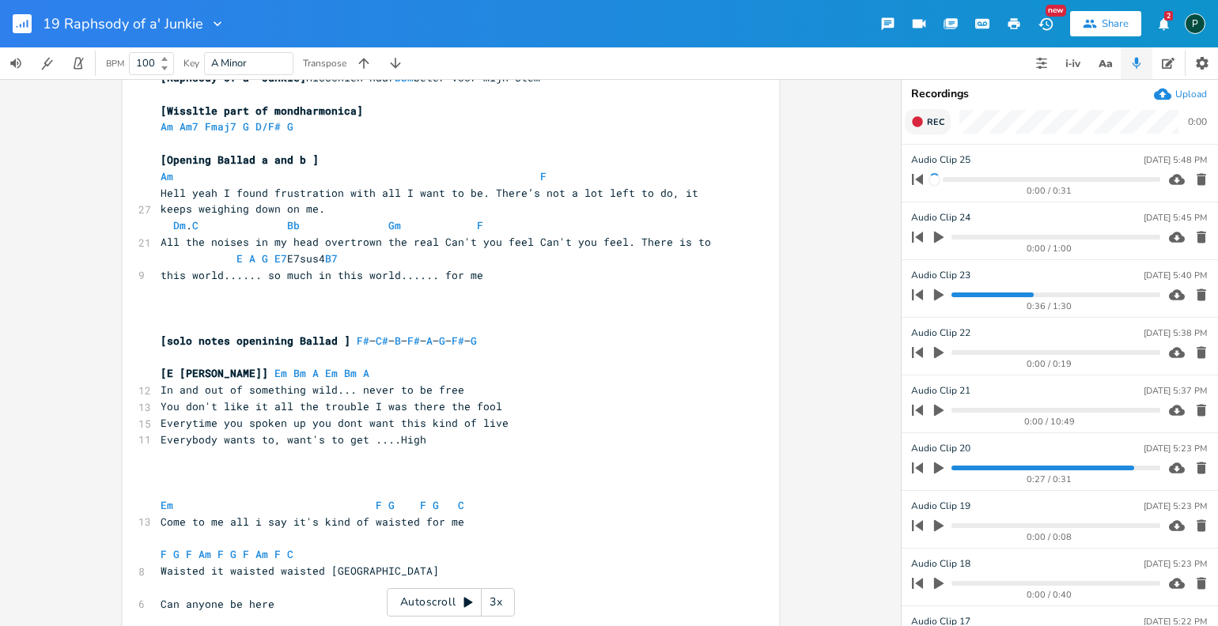
click at [930, 123] on span "Rec" at bounding box center [935, 122] width 17 height 12
click at [930, 123] on span "End" at bounding box center [936, 122] width 18 height 12
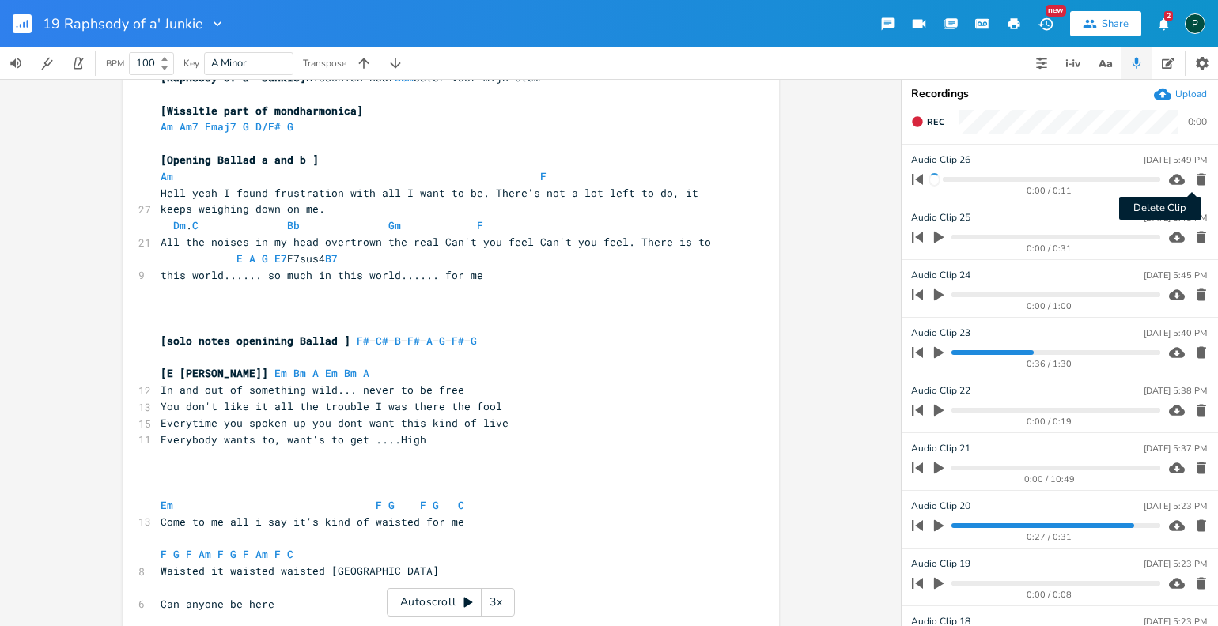
click at [1194, 176] on icon "button" at bounding box center [1202, 180] width 16 height 16
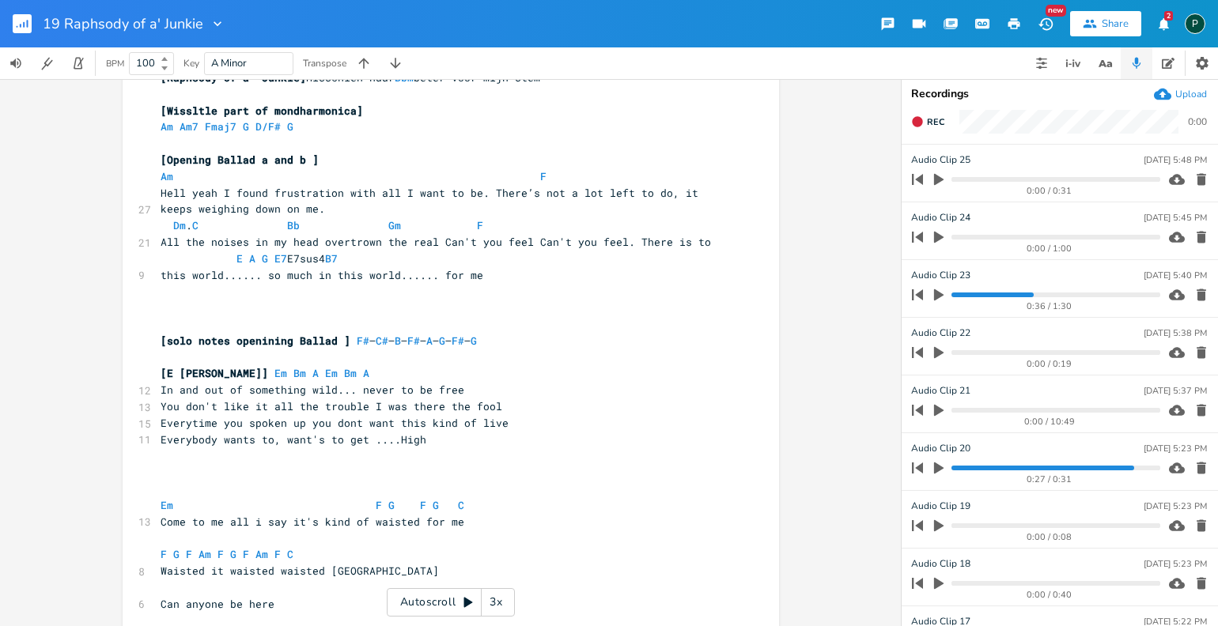
click at [1194, 176] on icon "button" at bounding box center [1202, 180] width 16 height 16
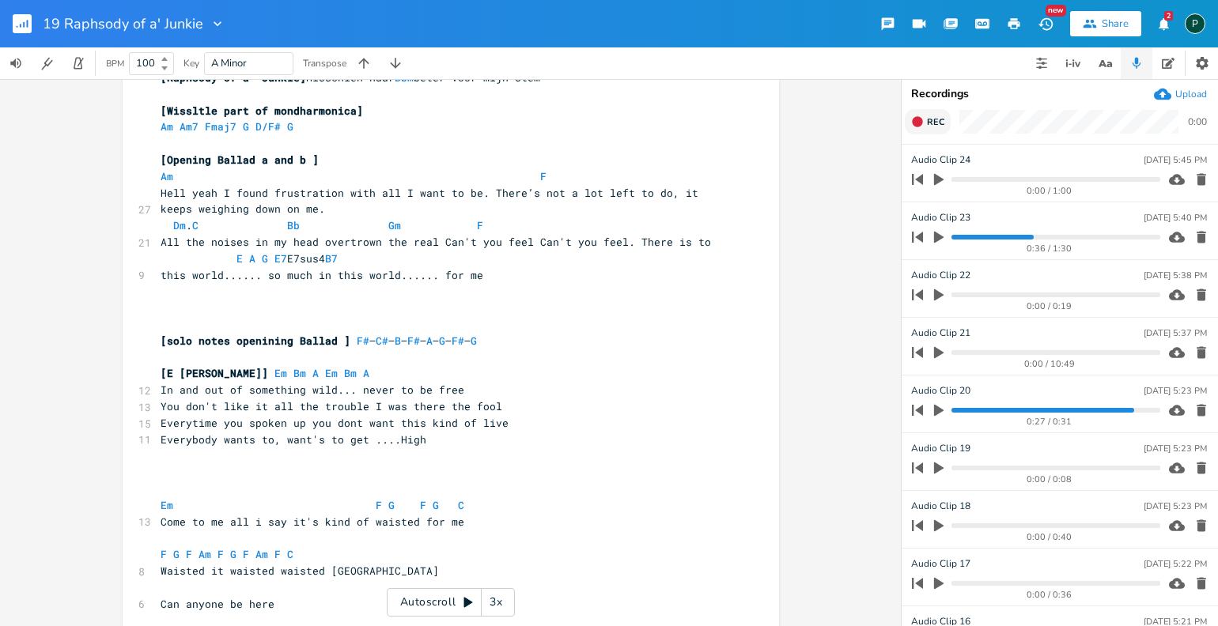
click at [941, 124] on span "Rec" at bounding box center [935, 122] width 17 height 12
click at [936, 121] on span "End" at bounding box center [936, 122] width 18 height 12
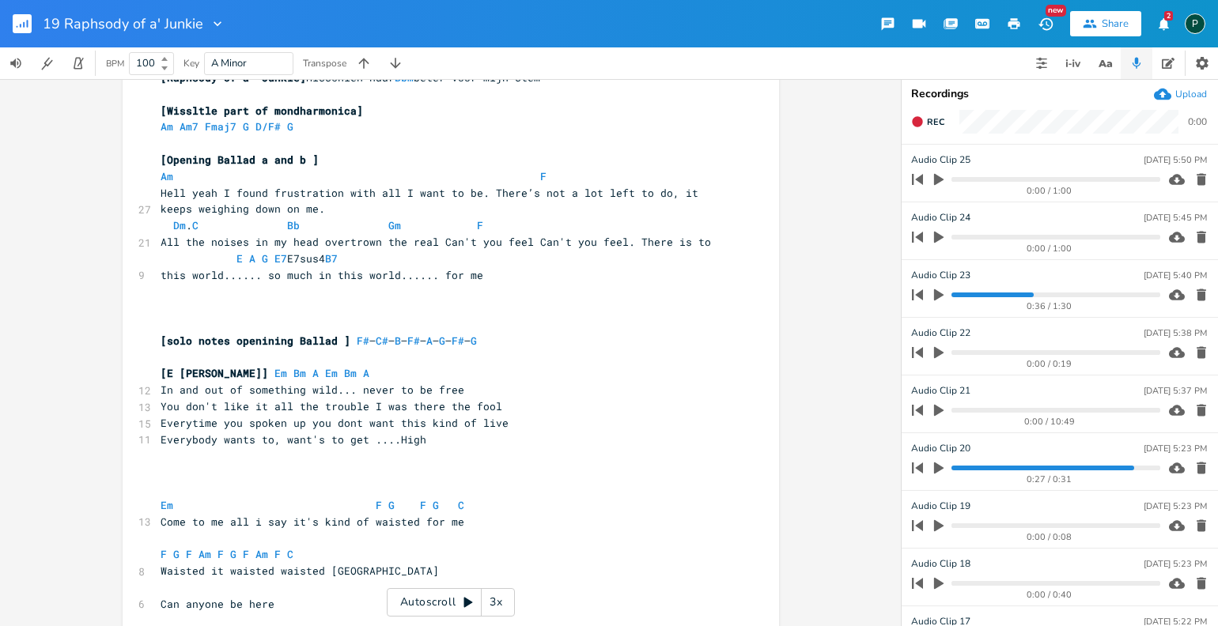
click at [938, 178] on icon "button" at bounding box center [938, 180] width 9 height 12
click at [705, 190] on span "Hell yeah I found frustration with all I want to be. There’s not a lot left to …" at bounding box center [433, 201] width 544 height 31
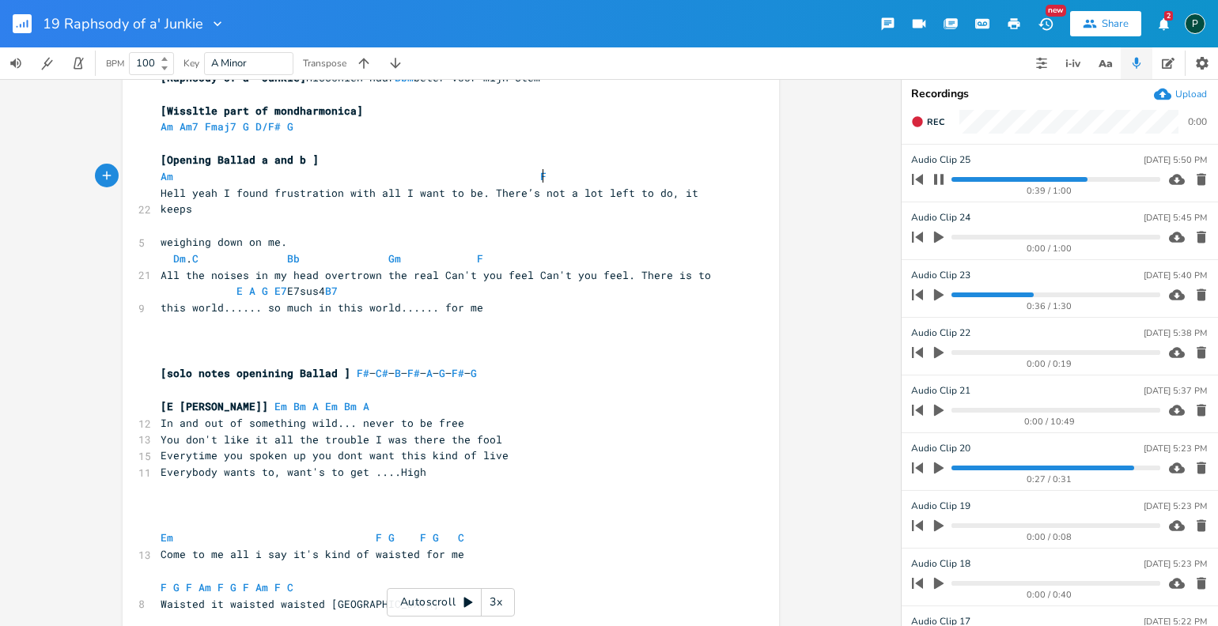
click at [537, 176] on span "Am F" at bounding box center [357, 176] width 392 height 14
type textarea "G. F"
click at [398, 178] on span "Am G . F" at bounding box center [287, 176] width 253 height 14
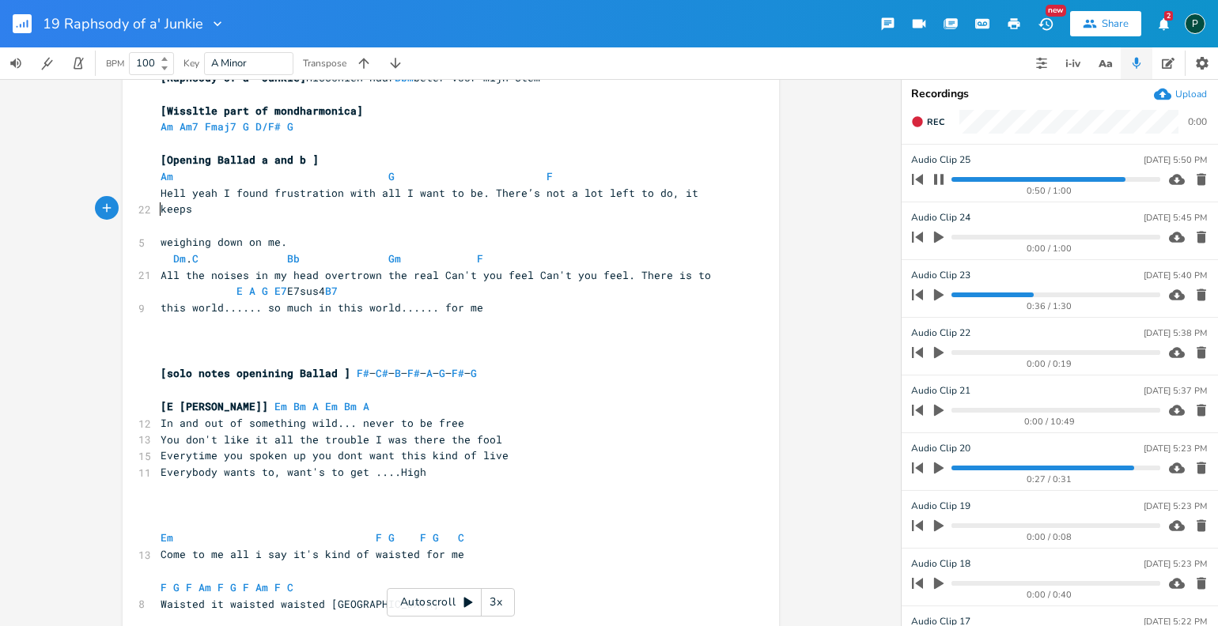
click at [181, 218] on pre "​" at bounding box center [442, 226] width 571 height 17
type textarea "G"
